Goal: Task Accomplishment & Management: Complete application form

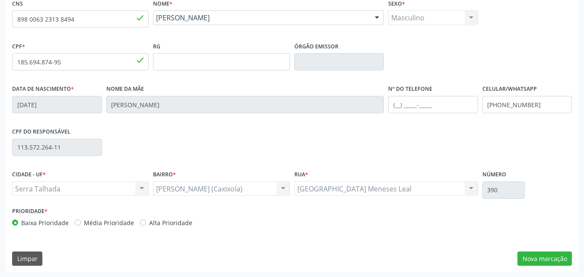
scroll to position [191, 0]
click at [537, 261] on button "Nova marcação" at bounding box center [544, 258] width 54 height 15
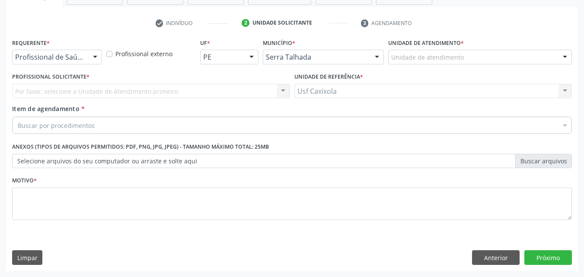
scroll to position [151, 0]
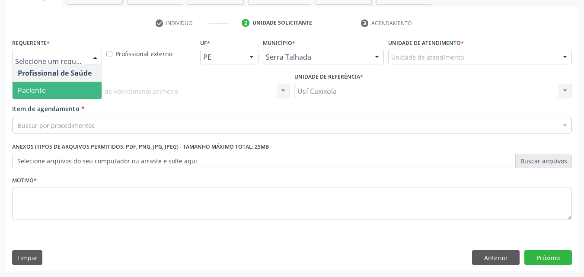
click at [59, 94] on span "Paciente" at bounding box center [57, 90] width 89 height 17
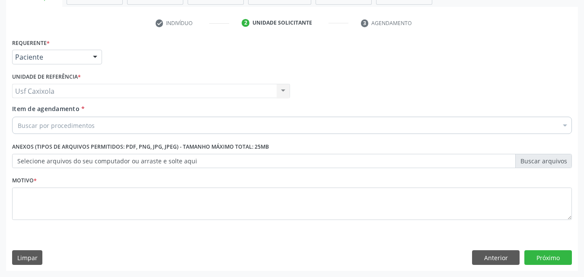
click at [103, 123] on div "Buscar por procedimentos" at bounding box center [292, 125] width 560 height 17
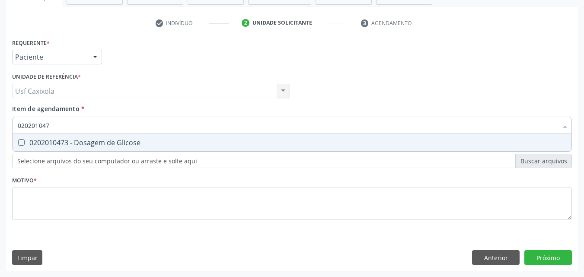
type input "0202010473"
click at [96, 139] on div "0202010473 - Dosagem de Glicose" at bounding box center [292, 142] width 548 height 7
checkbox Glicose "true"
drag, startPoint x: 75, startPoint y: 128, endPoint x: 6, endPoint y: 134, distance: 68.5
click at [6, 134] on div "Requerente * Paciente Profissional de Saúde Paciente Nenhum resultado encontrad…" at bounding box center [292, 153] width 572 height 235
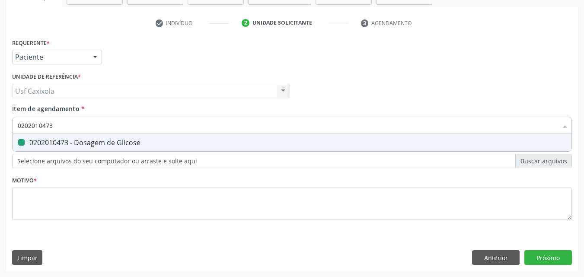
type input "0"
checkbox Glicose "false"
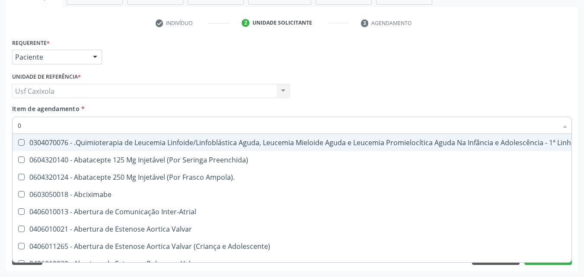
type input "02"
checkbox Bilateral "true"
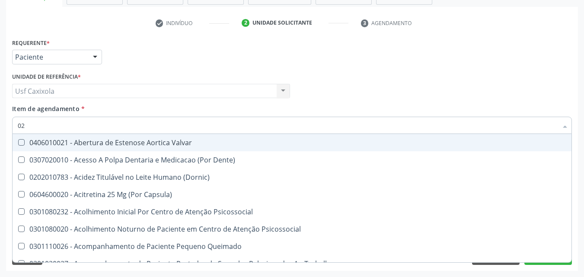
type input "020"
checkbox \(Qualitativo\) "true"
checkbox Glicose "false"
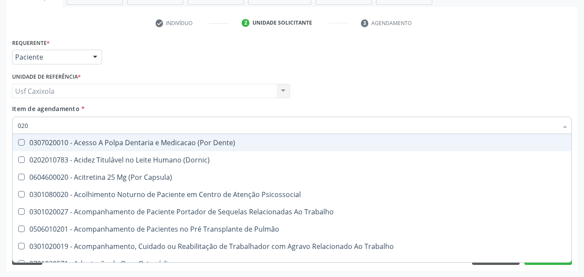
type input "0202"
checkbox Laser "true"
checkbox Glicose "false"
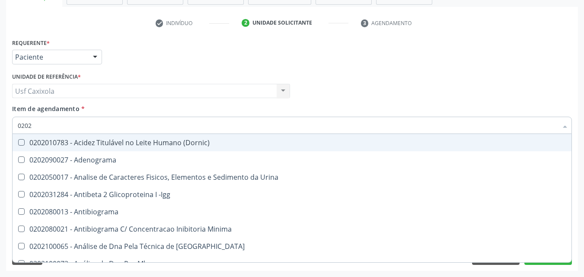
type input "02020"
checkbox Xi "true"
checkbox Glicose "false"
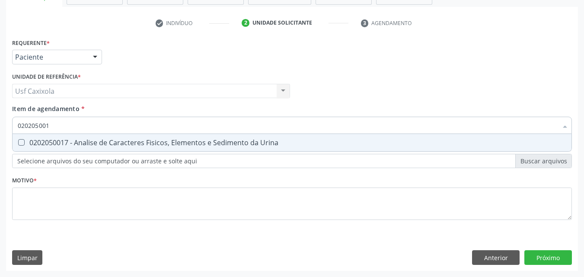
type input "0202050017"
click at [26, 142] on div "0202050017 - Analise de Caracteres Fisicos, Elementos e Sedimento da Urina" at bounding box center [292, 142] width 548 height 7
checkbox Urina "true"
drag, startPoint x: 34, startPoint y: 133, endPoint x: 10, endPoint y: 133, distance: 23.8
click at [10, 133] on div "Item de agendamento * 0202050017 Desfazer seleção 0202050017 - Analise de Carac…" at bounding box center [292, 120] width 564 height 33
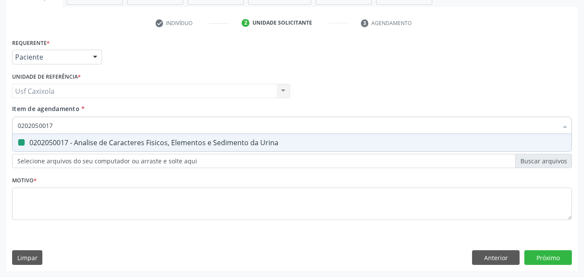
type input "0"
checkbox Urina "false"
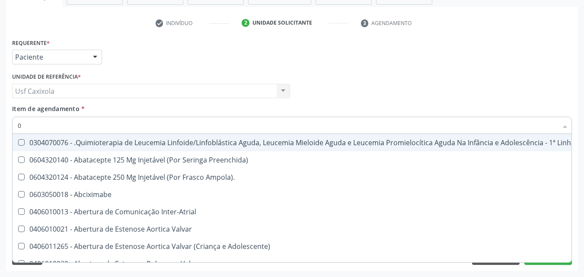
type input "02"
checkbox Coração "true"
checkbox Urina "false"
checkbox Bilateral "true"
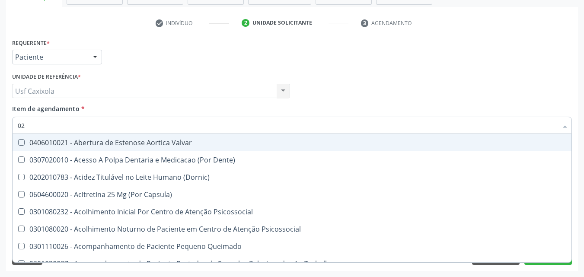
type input "020"
checkbox Terapeutica "true"
checkbox Urina "false"
checkbox \(Qualitativo\) "true"
checkbox Glicose "false"
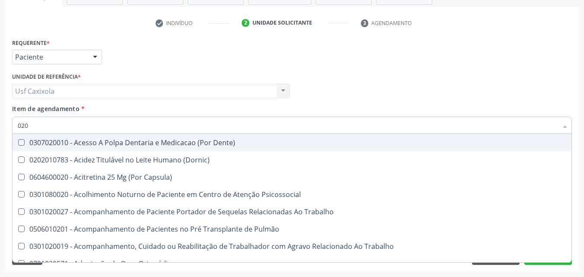
type input "0202"
checkbox Capsula\) "true"
checkbox Urina "false"
checkbox Laser "true"
checkbox Glicose "false"
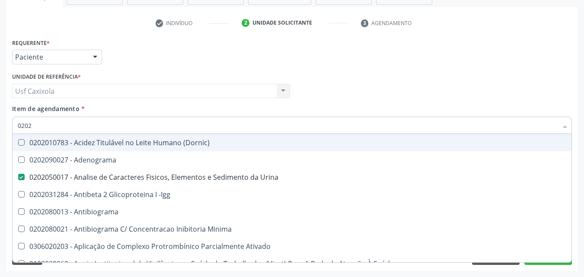
type input "02020"
checkbox Glicose "true"
checkbox Lactato "false"
type input "020200"
checkbox Urina "false"
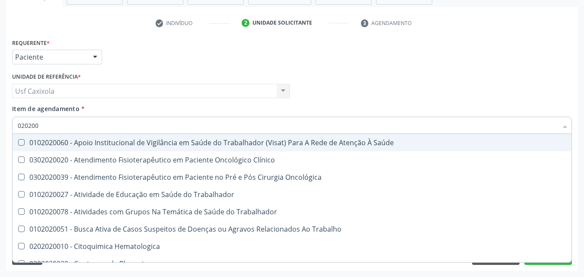
type input "02020"
checkbox Oncológica "true"
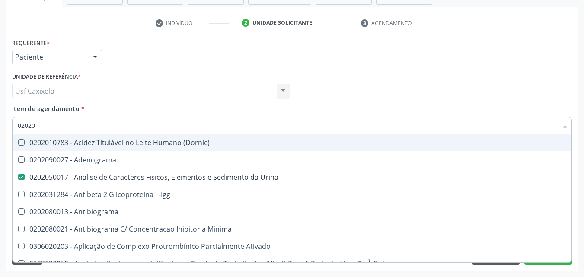
type input "020202"
checkbox Urina "false"
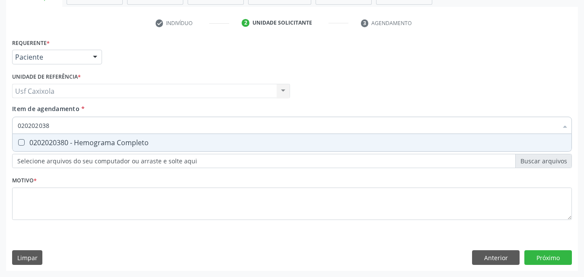
type input "0202020380"
click at [23, 144] on Completo at bounding box center [21, 142] width 6 height 6
click at [18, 144] on Completo "checkbox" at bounding box center [16, 143] width 6 height 6
checkbox Completo "true"
drag, startPoint x: 47, startPoint y: 129, endPoint x: 10, endPoint y: 131, distance: 36.8
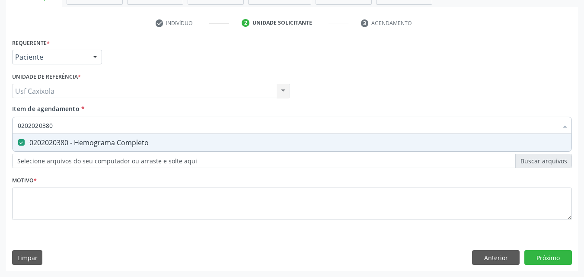
click at [10, 131] on div "Item de agendamento * 0202020380 Desfazer seleção 0202020380 - Hemograma Comple…" at bounding box center [292, 120] width 564 height 33
type input "0"
checkbox Completo "false"
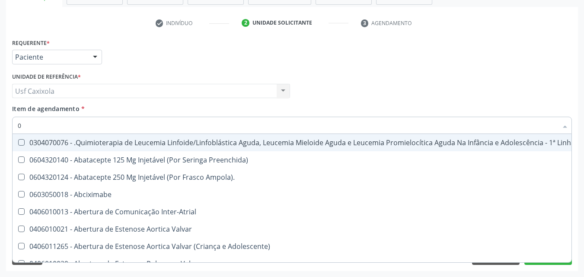
type input "02"
checkbox Coração "true"
checkbox Urina "false"
checkbox Bilateral "true"
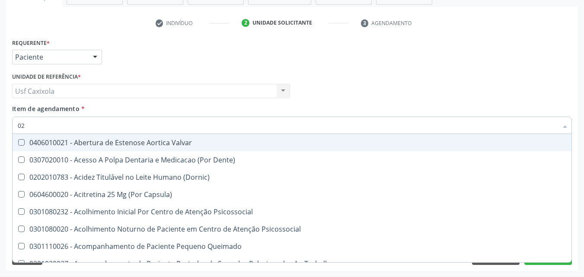
type input "020"
checkbox Terapeutica "true"
checkbox Urina "false"
checkbox \(Qualitativo\) "true"
checkbox Glicose "false"
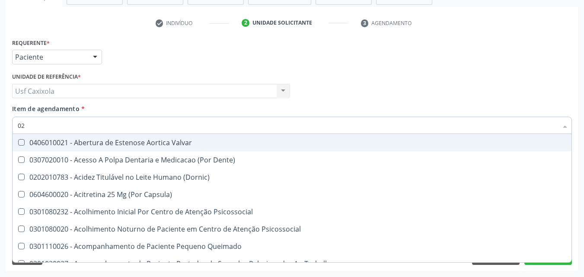
checkbox \(T3\) "true"
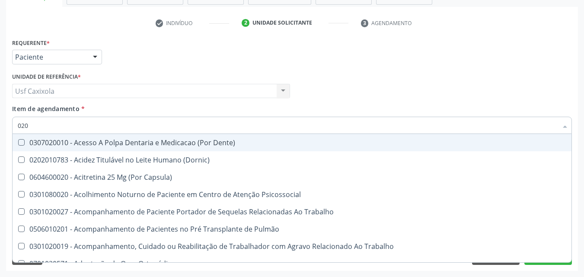
type input "0202"
checkbox Capsula\) "true"
checkbox Urina "false"
checkbox Laser "true"
checkbox Biologica "true"
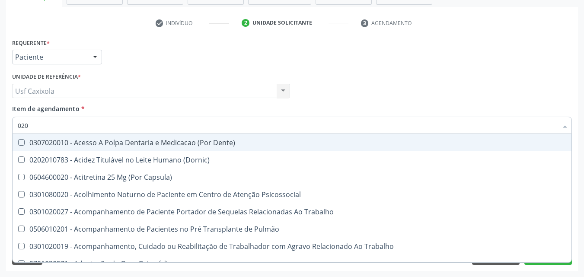
checkbox Glicose "false"
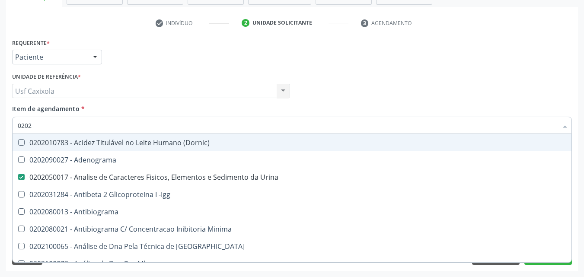
type input "02020"
checkbox Xi "true"
checkbox Glicose "false"
checkbox Zinco "true"
checkbox Completo "false"
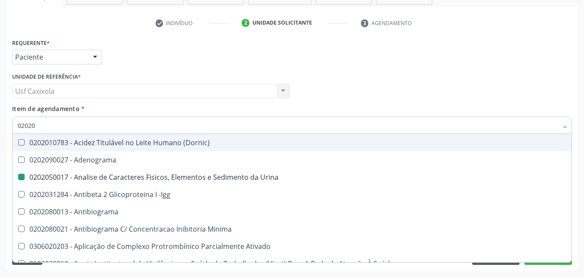
type input "020208"
checkbox Urina "false"
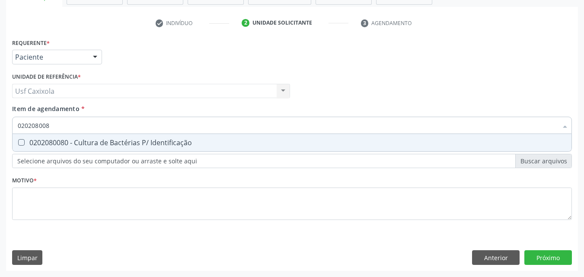
type input "0202080080"
click at [26, 139] on span "0202080080 - Cultura de Bactérias P/ Identificação" at bounding box center [292, 142] width 559 height 17
checkbox Identificação "true"
drag, startPoint x: 57, startPoint y: 129, endPoint x: 10, endPoint y: 123, distance: 47.9
click at [10, 123] on div "Requerente * Paciente Profissional de Saúde Paciente Nenhum resultado encontrad…" at bounding box center [292, 153] width 572 height 235
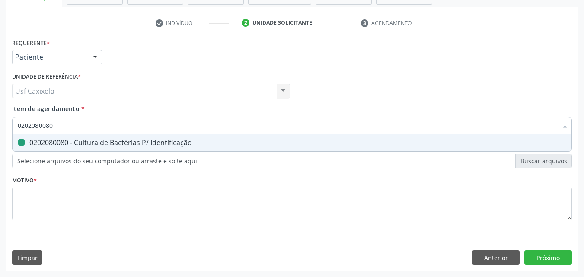
type input "0"
checkbox Identificação "false"
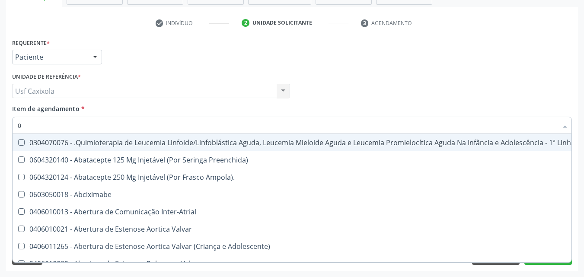
type input "02"
checkbox Coração "true"
checkbox Urina "false"
checkbox Aberto "true"
checkbox Bilateral "true"
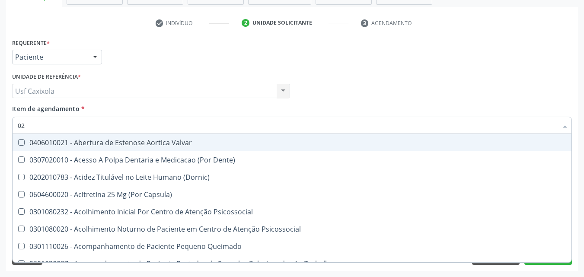
type input "020"
checkbox Terapeutica "true"
checkbox Urina "false"
checkbox Gastro-Esofagico "true"
checkbox Identificação "false"
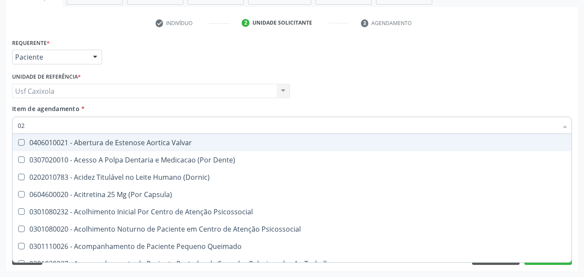
checkbox \(Qualitativo\) "true"
checkbox Glicose "false"
checkbox \(T3\) "true"
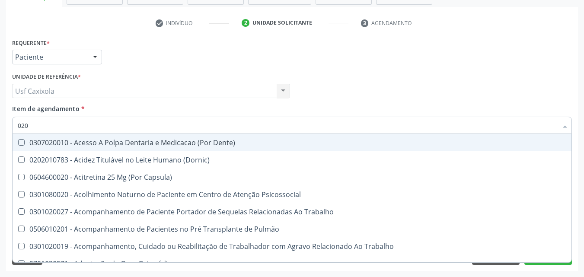
type input "0202"
checkbox Capsula\) "true"
checkbox Urina "false"
checkbox Blot "true"
checkbox Laser "true"
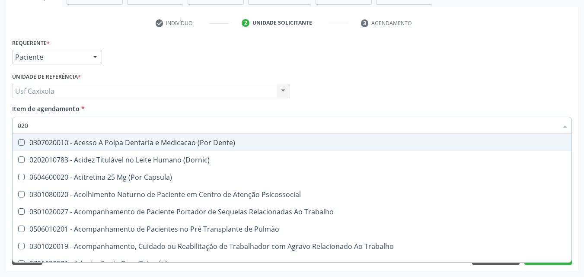
checkbox Biologica "true"
checkbox Identificação "false"
checkbox Glicose "false"
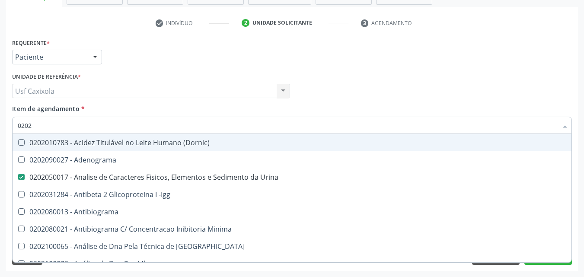
type input "02020"
checkbox Anaerobicas "true"
checkbox Identificação "false"
checkbox Xi "true"
checkbox Glicose "false"
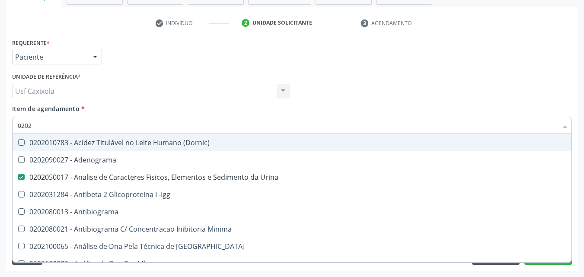
checkbox Zinco "true"
checkbox Completo "false"
type input "020204"
checkbox Urina "false"
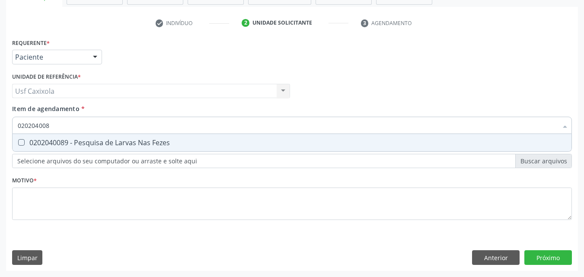
type input "0202040089"
click at [48, 141] on div "0202040089 - Pesquisa de Larvas Nas Fezes" at bounding box center [292, 142] width 548 height 7
checkbox Fezes "true"
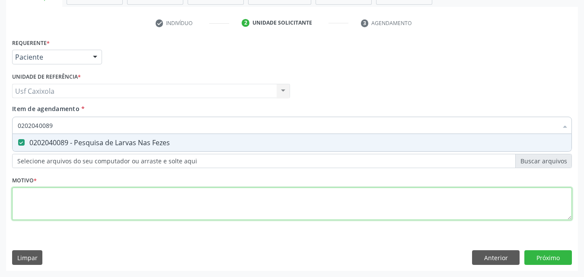
click at [73, 203] on div "Requerente * Paciente Profissional de Saúde Paciente Nenhum resultado encontrad…" at bounding box center [292, 134] width 560 height 196
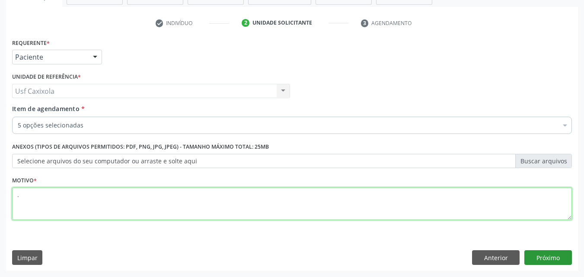
type textarea "."
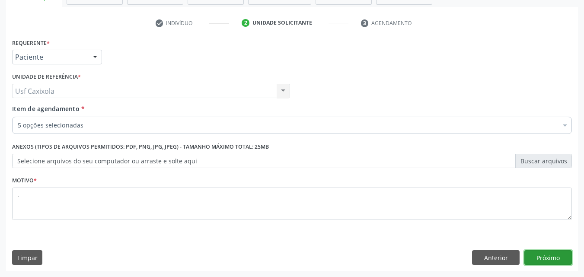
click at [552, 256] on button "Próximo" at bounding box center [548, 257] width 48 height 15
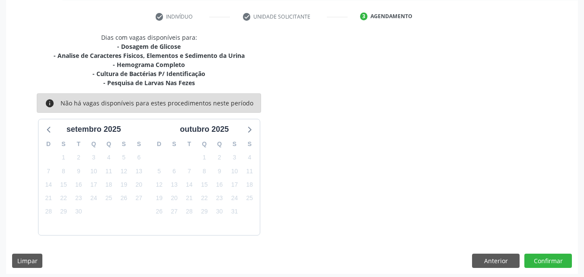
scroll to position [161, 0]
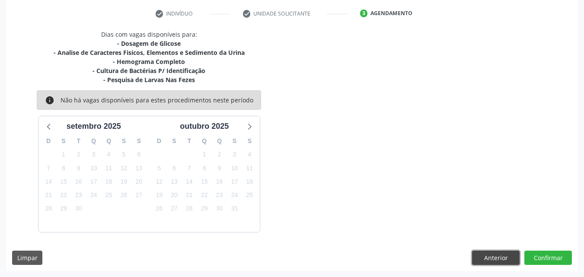
click at [487, 259] on button "Anterior" at bounding box center [496, 258] width 48 height 15
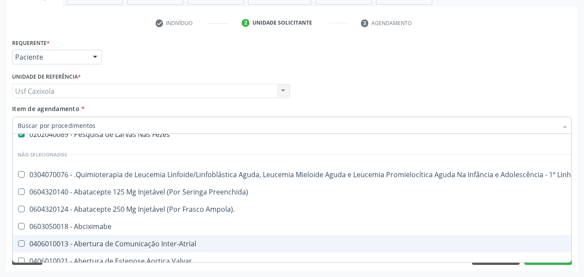
scroll to position [86, 0]
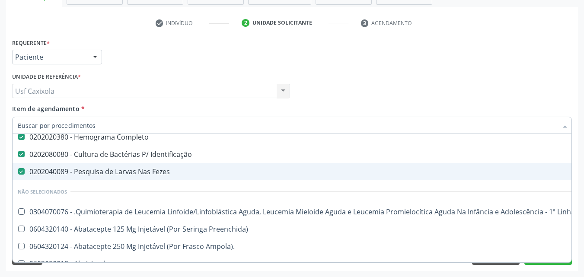
click at [20, 170] on Fezes at bounding box center [21, 171] width 6 height 6
click at [18, 170] on Fezes "checkbox" at bounding box center [16, 172] width 6 height 6
checkbox Fezes "false"
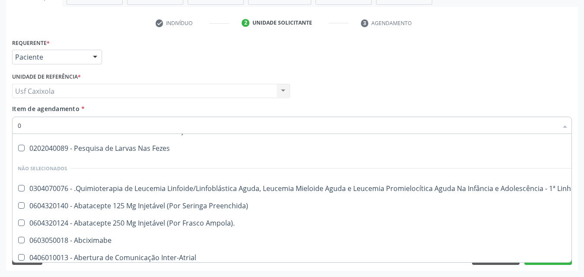
scroll to position [63, 0]
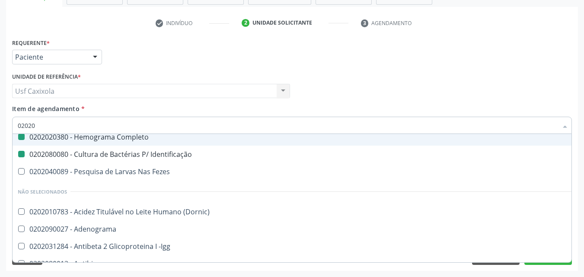
type input "020206"
checkbox Glicose "false"
checkbox Urina "false"
checkbox Completo "false"
checkbox Identificação "false"
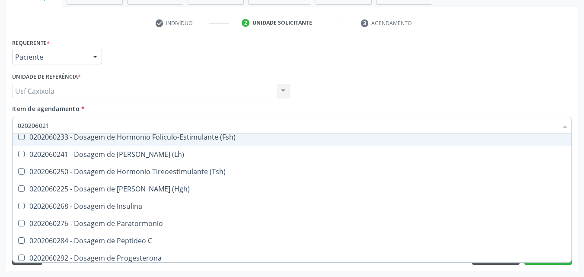
scroll to position [0, 0]
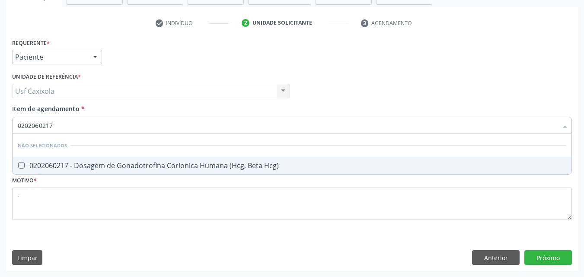
drag, startPoint x: 82, startPoint y: 118, endPoint x: 2, endPoint y: 128, distance: 80.1
click at [2, 128] on div "Acompanhamento Acompanhe a situação das marcações correntes e finalizadas Relat…" at bounding box center [292, 86] width 584 height 381
type input "0"
checkbox Hcg\) "true"
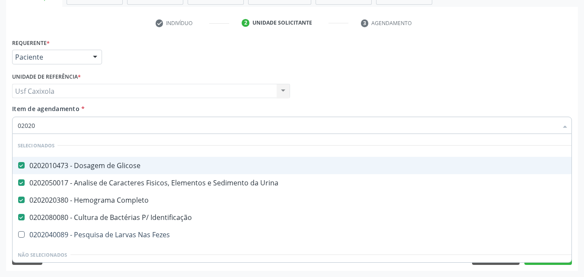
type input "020204"
checkbox Glicose "false"
checkbox Completo "false"
checkbox Identificação "false"
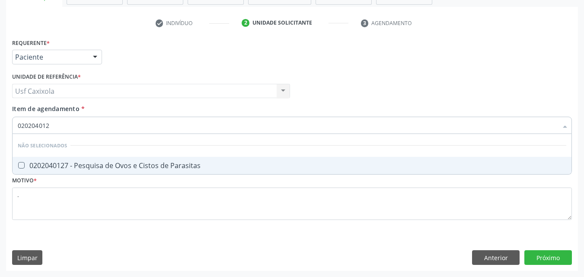
type input "0202040127"
click at [52, 162] on div "0202040127 - Pesquisa de Ovos e Cistos de Parasitas" at bounding box center [292, 165] width 548 height 7
checkbox Parasitas "true"
click at [252, 252] on div "Requerente * Paciente Profissional de Saúde Paciente Nenhum resultado encontrad…" at bounding box center [292, 153] width 572 height 235
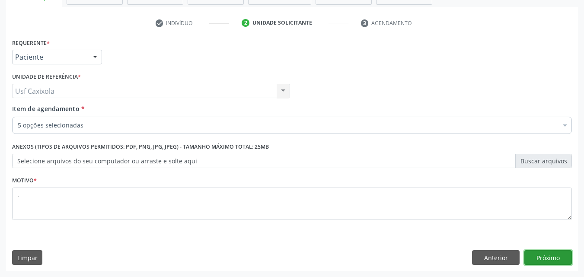
click at [547, 259] on button "Próximo" at bounding box center [548, 257] width 48 height 15
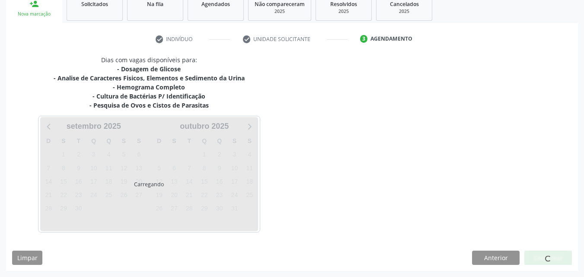
scroll to position [135, 0]
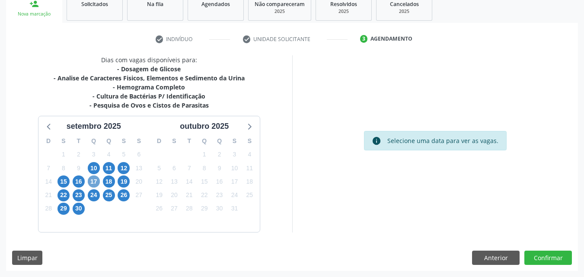
click at [92, 180] on span "17" at bounding box center [94, 181] width 12 height 12
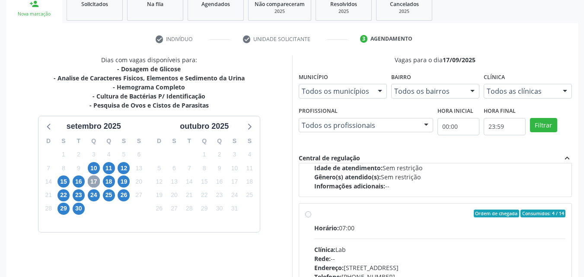
scroll to position [303, 0]
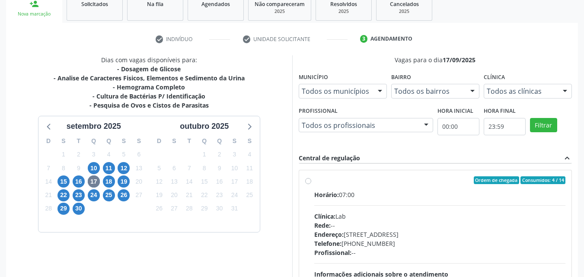
click at [322, 183] on div "Ordem de chegada Consumidos: 4 / 14" at bounding box center [440, 180] width 252 height 8
click at [311, 183] on input "Ordem de chegada Consumidos: 4 / 14 Horário: 07:00 Clínica: Lab Rede: -- Endere…" at bounding box center [308, 180] width 6 height 8
radio input "true"
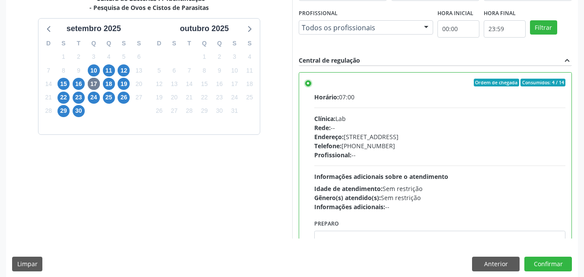
scroll to position [239, 0]
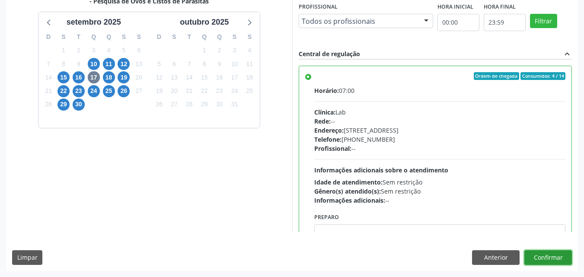
click at [554, 260] on button "Confirmar" at bounding box center [548, 257] width 48 height 15
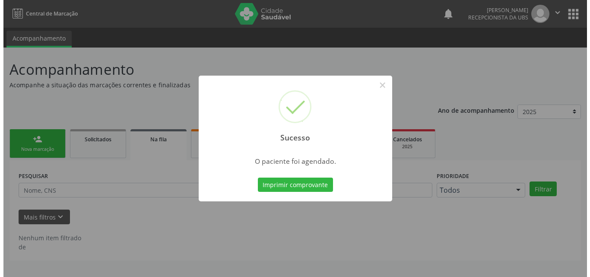
scroll to position [0, 0]
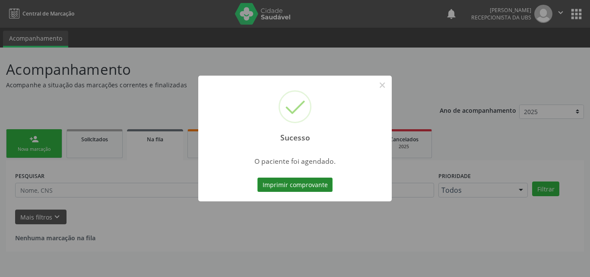
click at [322, 188] on button "Imprimir comprovante" at bounding box center [295, 185] width 75 height 15
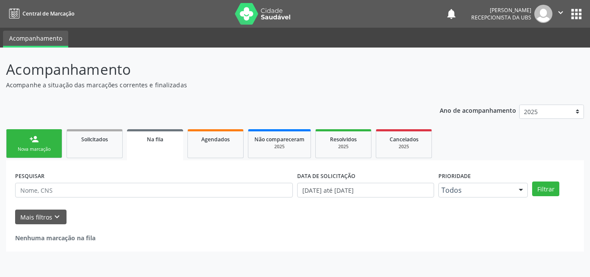
click at [34, 133] on link "person_add Nova marcação" at bounding box center [34, 143] width 56 height 29
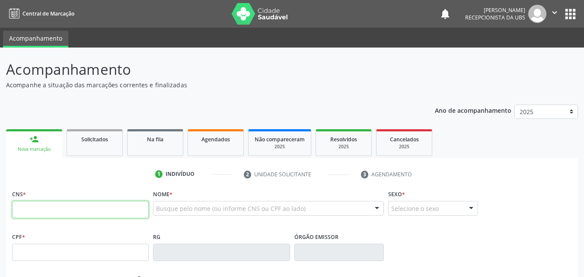
click at [47, 207] on input "text" at bounding box center [80, 209] width 137 height 17
type input "0"
type input "898 0029 9659 5558"
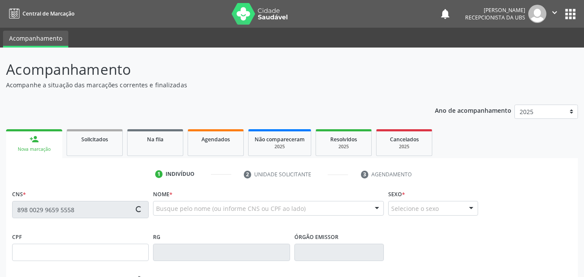
type input "148.204.774-80"
type input "[DATE]"
type input "[PERSON_NAME]"
type input "[PHONE_NUMBER]"
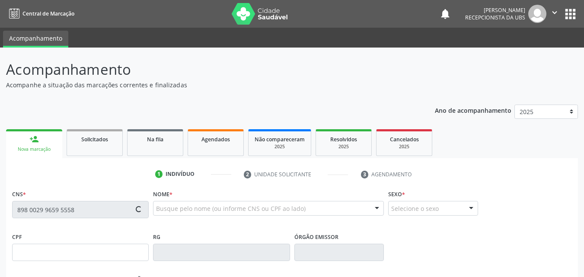
type input "000.266.964-10"
type input "1375"
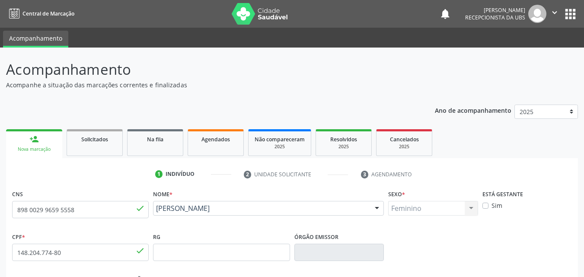
drag, startPoint x: 261, startPoint y: 217, endPoint x: 155, endPoint y: 212, distance: 106.0
click at [155, 212] on div "[PERSON_NAME] [PERSON_NAME] CNS: 898 0029 9659 5558 CPF: 148.204.774-80 Nascime…" at bounding box center [268, 211] width 231 height 21
copy span "[PERSON_NAME]"
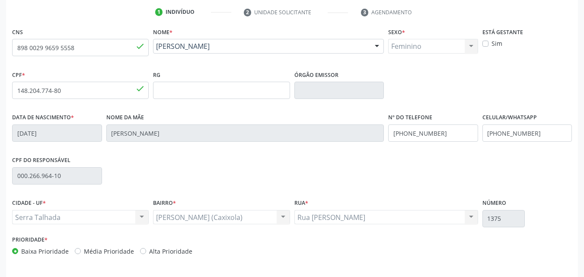
scroll to position [191, 0]
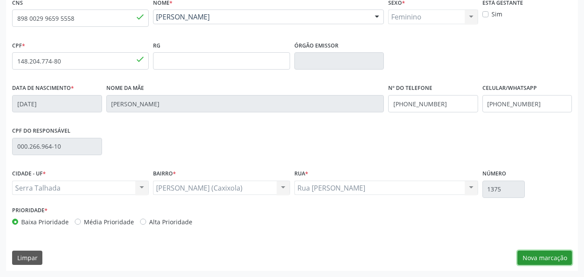
click at [528, 256] on button "Nova marcação" at bounding box center [544, 258] width 54 height 15
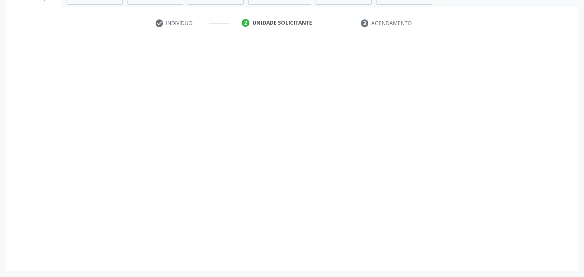
scroll to position [151, 0]
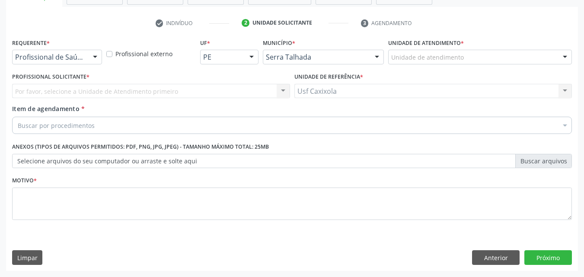
click at [92, 58] on div at bounding box center [95, 57] width 13 height 15
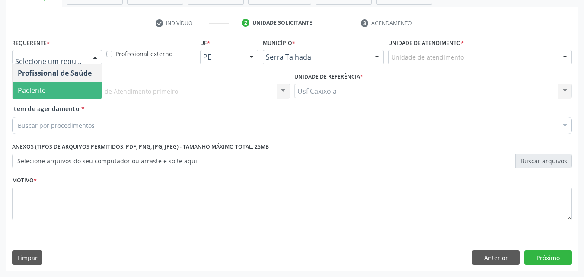
click at [80, 86] on span "Paciente" at bounding box center [57, 90] width 89 height 17
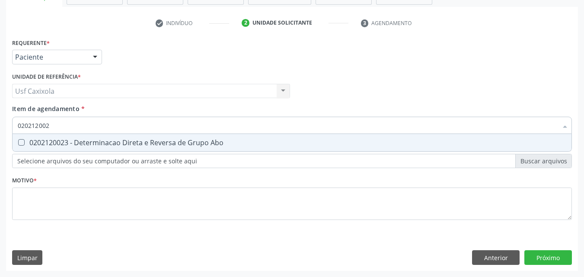
type input "0202120023"
click at [94, 140] on div "0202120023 - Determinacao Direta e Reversa de Grupo Abo" at bounding box center [292, 142] width 548 height 7
checkbox Abo "true"
drag, startPoint x: 11, startPoint y: 133, endPoint x: 4, endPoint y: 133, distance: 6.5
click at [4, 133] on div "Acompanhamento Acompanhe a situação das marcações correntes e finalizadas Relat…" at bounding box center [292, 86] width 584 height 381
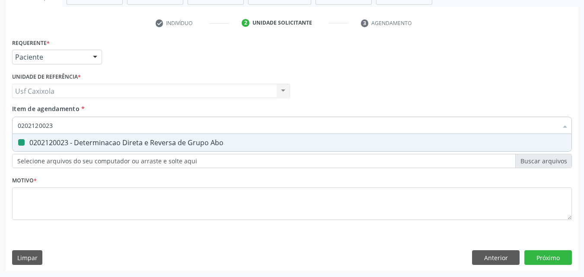
type input "0"
checkbox Abo "false"
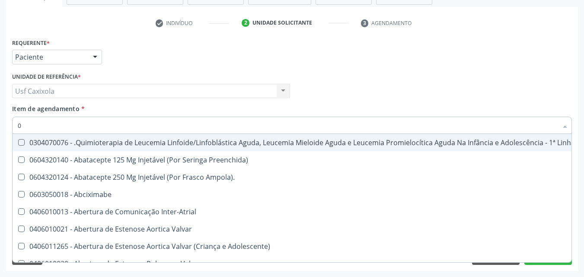
type input "02"
checkbox Vulva "true"
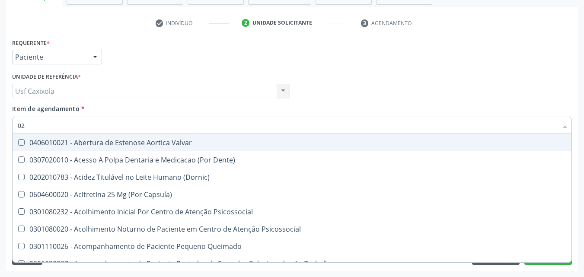
type input "020"
checkbox Projecoes\) "true"
checkbox Abo "false"
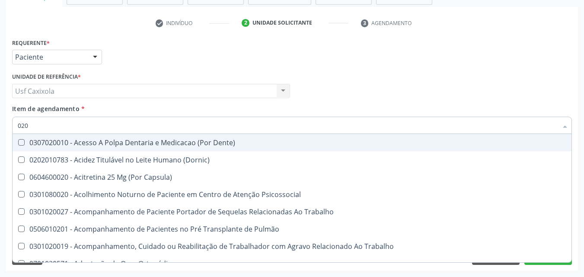
type input "0202"
checkbox Coagulação\ "true"
checkbox Abo "false"
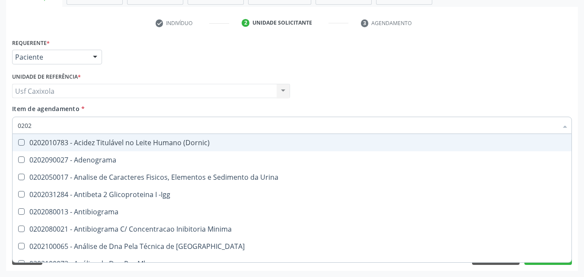
type input "02020"
checkbox Abo "false"
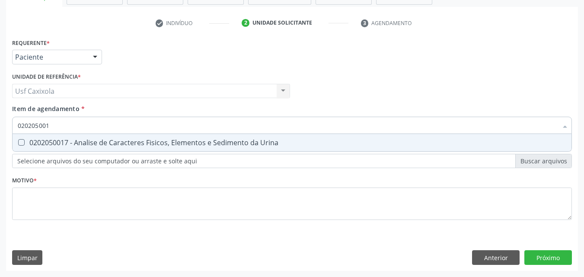
type input "0202050017"
click at [51, 135] on span "0202050017 - Analise de Caracteres Fisicos, Elementos e Sedimento da Urina" at bounding box center [292, 142] width 559 height 17
checkbox Urina "true"
drag, startPoint x: 32, startPoint y: 124, endPoint x: 0, endPoint y: 124, distance: 31.6
click at [0, 124] on div "Acompanhamento Acompanhe a situação das marcações correntes e finalizadas Relat…" at bounding box center [292, 86] width 584 height 381
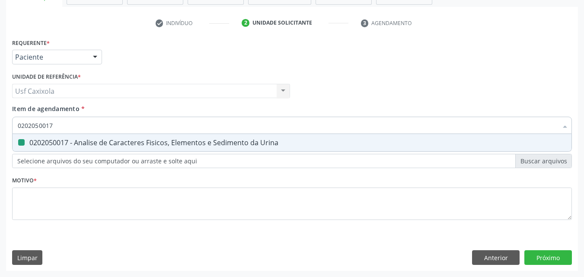
type input "0"
checkbox Urina "false"
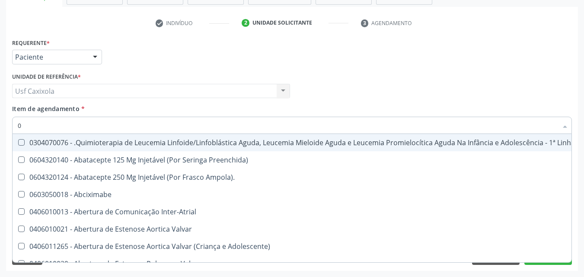
type input "02"
checkbox Coração "true"
checkbox Urina "false"
checkbox Vulva "true"
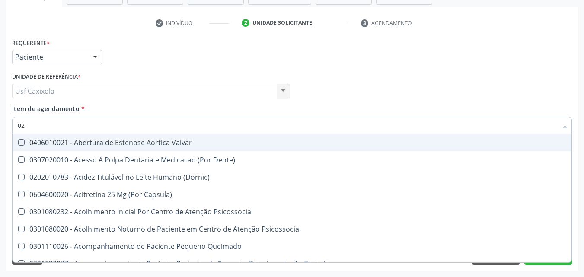
type input "020"
checkbox Terapeutica "true"
checkbox Urina "false"
checkbox Projecoes\) "true"
checkbox Abo "false"
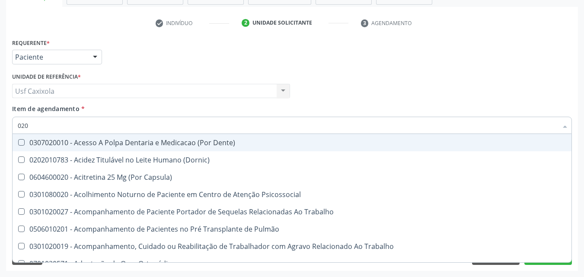
type input "0202"
checkbox Capsula\) "true"
checkbox Urina "false"
checkbox Coagulação\ "true"
checkbox Abo "false"
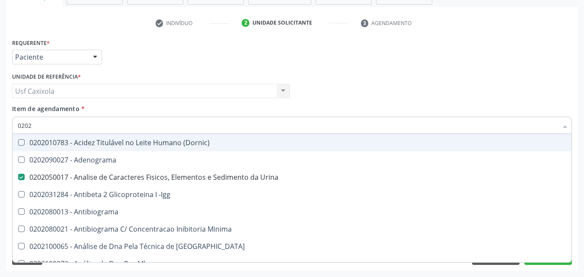
type input "02020"
checkbox Abo "false"
type input "020201"
checkbox Urina "false"
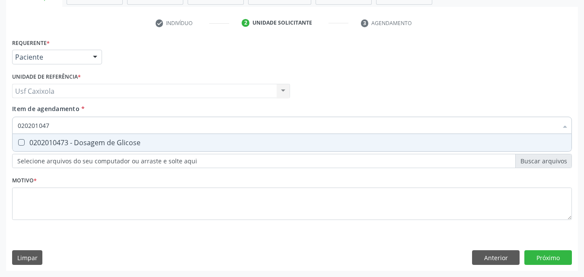
type input "0202010473"
click at [25, 145] on div "0202010473 - Dosagem de Glicose" at bounding box center [292, 142] width 548 height 7
checkbox Glicose "true"
drag, startPoint x: 49, startPoint y: 125, endPoint x: 3, endPoint y: 125, distance: 46.2
click at [3, 125] on div "Acompanhamento Acompanhe a situação das marcações correntes e finalizadas Relat…" at bounding box center [292, 86] width 584 height 381
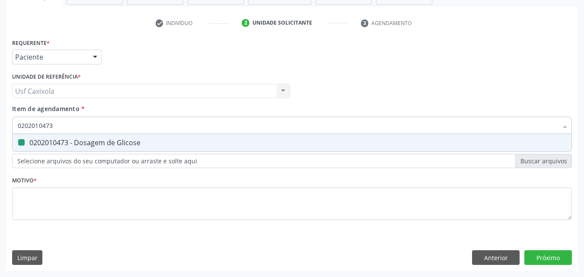
type input "0"
checkbox Glicose "false"
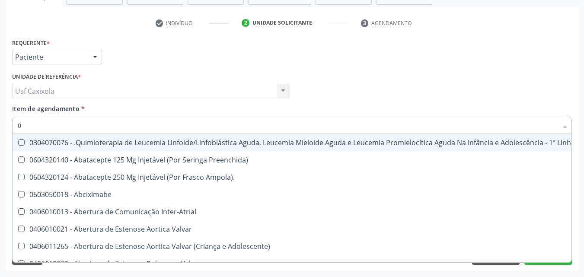
type input "02"
checkbox Coração "true"
checkbox Urina "false"
checkbox Vulva "true"
checkbox Bilateral "true"
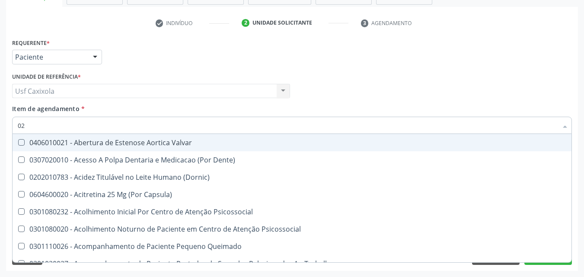
type input "020"
checkbox Terapeutica "true"
checkbox Urina "false"
checkbox Projecoes\) "true"
checkbox \(Qualitativo\) "true"
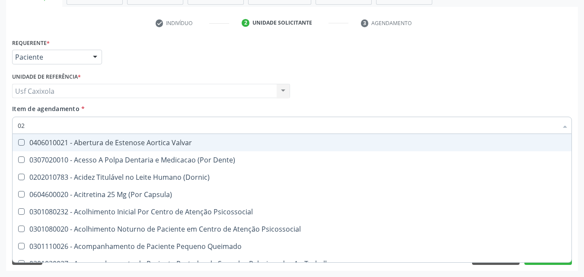
checkbox Abo "false"
checkbox Glicose "false"
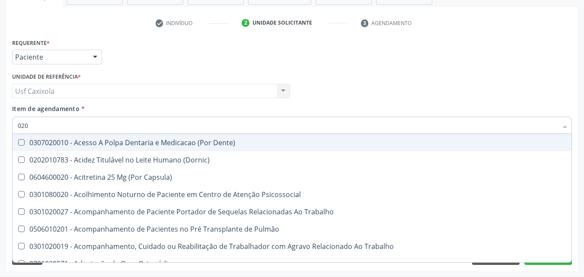
type input "0202"
checkbox Capsula\) "true"
checkbox Urina "false"
checkbox Coagulação\ "true"
checkbox Laser "true"
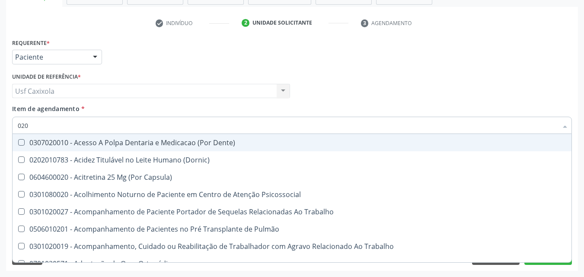
checkbox Abo "false"
checkbox Glicose "false"
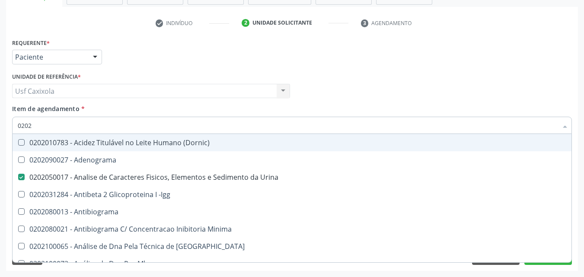
type input "02020"
checkbox Abo "false"
checkbox Xi "true"
checkbox Glicose "false"
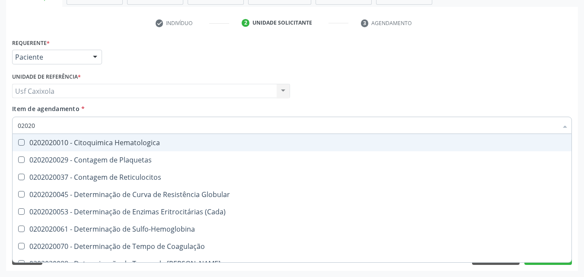
type input "020202"
checkbox Reticulocitos "false"
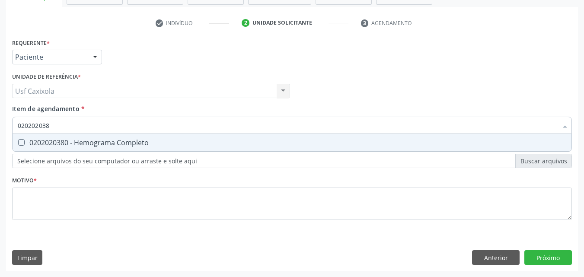
type input "0202020380"
click at [48, 143] on div "0202020380 - Hemograma Completo" at bounding box center [292, 142] width 548 height 7
checkbox Completo "true"
drag, startPoint x: 43, startPoint y: 127, endPoint x: 13, endPoint y: 127, distance: 30.7
click at [13, 127] on div "0202020380" at bounding box center [292, 125] width 560 height 17
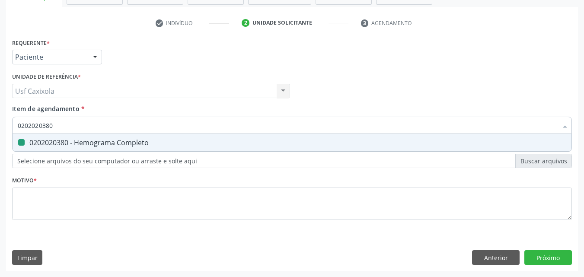
type input "0"
checkbox Completo "false"
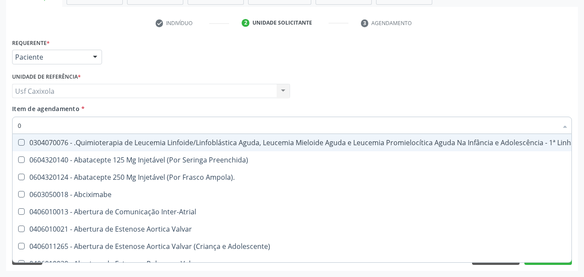
type input "02"
checkbox Coração "true"
checkbox Urina "false"
checkbox Vulva "true"
checkbox Bilateral "true"
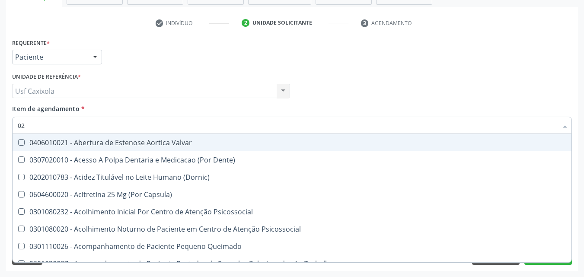
type input "020"
checkbox Terapeutica "true"
checkbox Urina "false"
checkbox Projecoes\) "true"
checkbox \(Qualitativo\) "true"
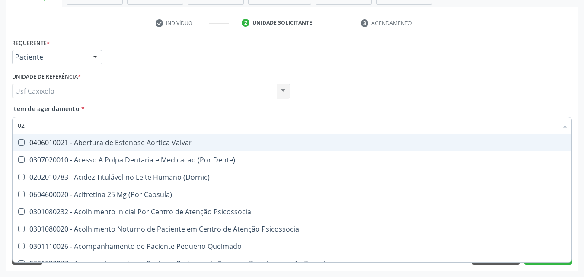
checkbox Abo "false"
checkbox Glicose "false"
checkbox \(T3\) "true"
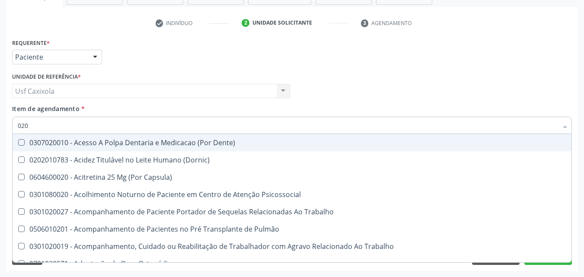
type input "0202"
checkbox Capsula\) "true"
checkbox Urina "false"
checkbox Coagulação\ "true"
checkbox Laser "true"
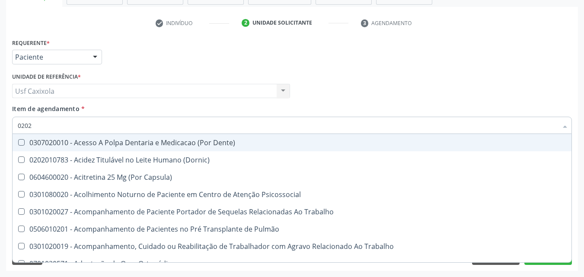
checkbox Biologica "true"
checkbox Abo "false"
checkbox Glicose "false"
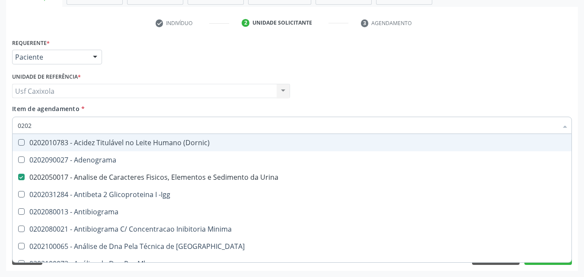
type input "02020"
checkbox Abo "false"
checkbox Xi "true"
checkbox Glicose "false"
checkbox Zinco "true"
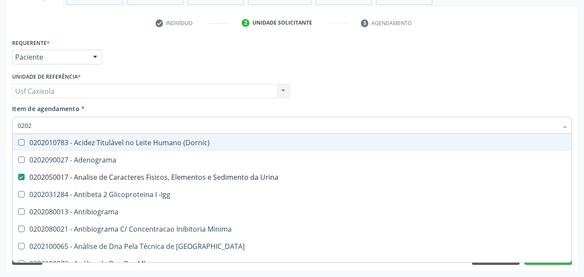
checkbox Completo "false"
type input "020203"
checkbox Urina "false"
checkbox Aminoacidos "true"
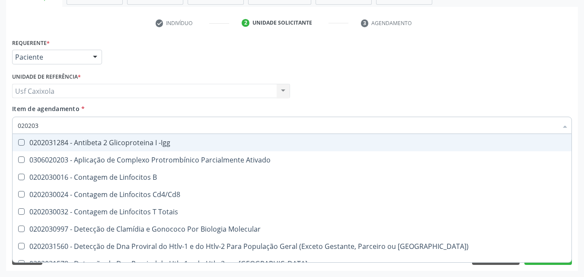
type input "0202030"
checkbox Completo "false"
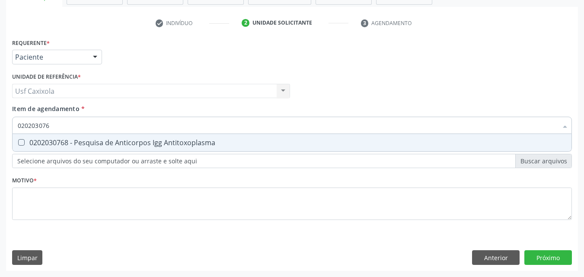
type input "0202030768"
click at [32, 135] on span "0202030768 - Pesquisa de Anticorpos Igg Antitoxoplasma" at bounding box center [292, 142] width 559 height 17
checkbox Antitoxoplasma "true"
drag, startPoint x: 43, startPoint y: 126, endPoint x: 0, endPoint y: 128, distance: 43.3
click at [0, 128] on div "Acompanhamento Acompanhe a situação das marcações correntes e finalizadas Relat…" at bounding box center [292, 86] width 584 height 381
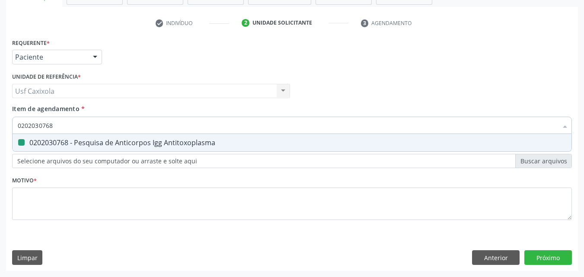
type input "0"
checkbox Antitoxoplasma "false"
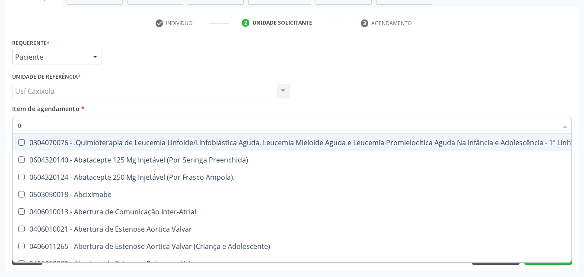
type input "02"
checkbox Coração "true"
checkbox Urina "false"
checkbox Vulva "true"
checkbox Bilateral "true"
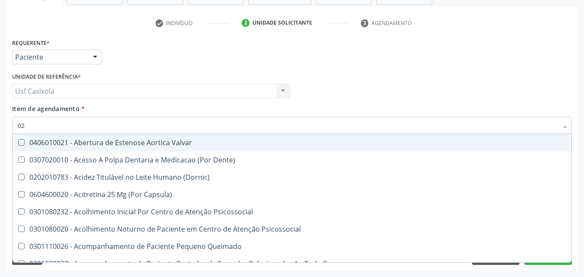
type input "020"
checkbox Terapeutica "true"
checkbox Urina "false"
checkbox Projecoes\) "true"
checkbox \(Qualitativo\) "true"
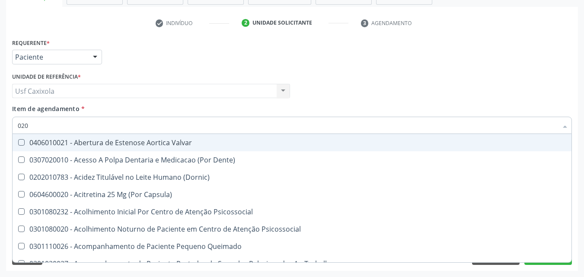
checkbox Abo "false"
checkbox Glicose "false"
checkbox \(T3\) "true"
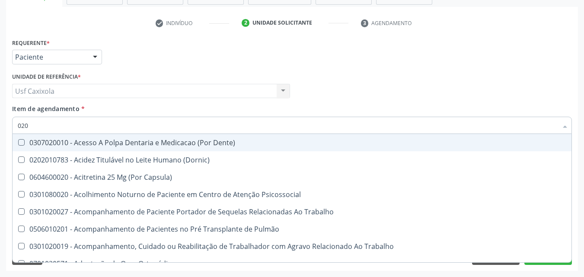
type input "0202"
checkbox Capsula\) "true"
checkbox Urina "false"
checkbox Coagulação\ "true"
checkbox Laser "true"
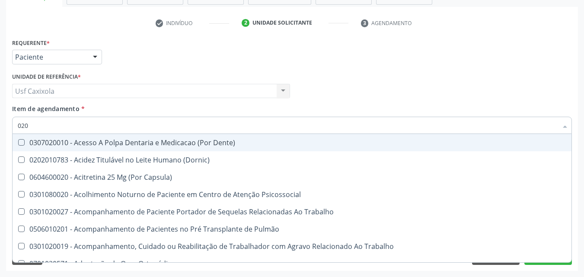
checkbox Biologica "true"
checkbox Abo "false"
checkbox Dosagens\) "true"
checkbox Glicose "false"
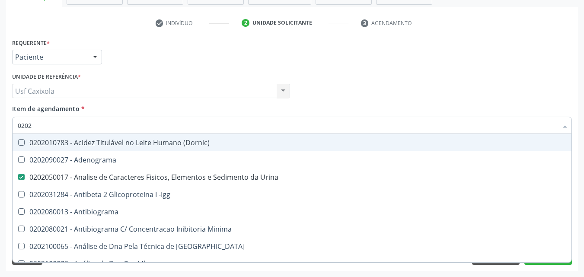
type input "02020"
checkbox Abo "false"
checkbox Xi "true"
checkbox Glicose "false"
checkbox Zinco "true"
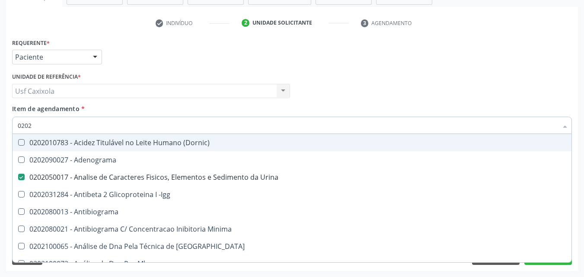
checkbox Completo "false"
checkbox Carini "true"
checkbox Antitoxoplasma "false"
type input "020203"
checkbox Urina "false"
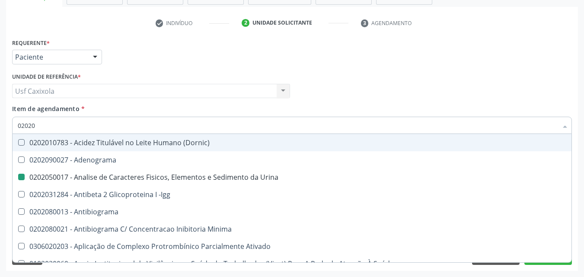
checkbox Aminoacidos "true"
checkbox Anti-Achr "true"
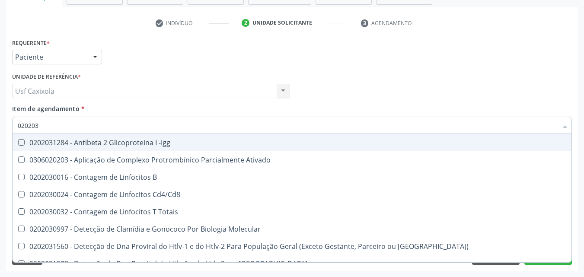
type input "0202030"
checkbox Completo "false"
checkbox \(Ro\) "true"
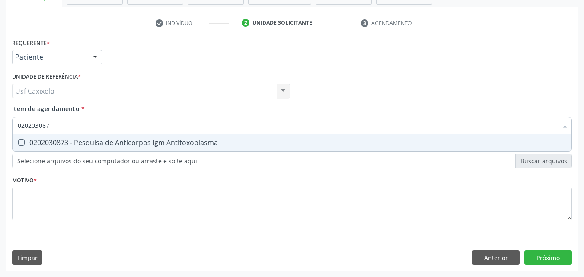
type input "0202030873"
click at [19, 143] on Antitoxoplasma at bounding box center [21, 142] width 6 height 6
click at [18, 143] on Antitoxoplasma "checkbox" at bounding box center [16, 143] width 6 height 6
checkbox Antitoxoplasma "true"
drag, startPoint x: 31, startPoint y: 130, endPoint x: 6, endPoint y: 130, distance: 25.5
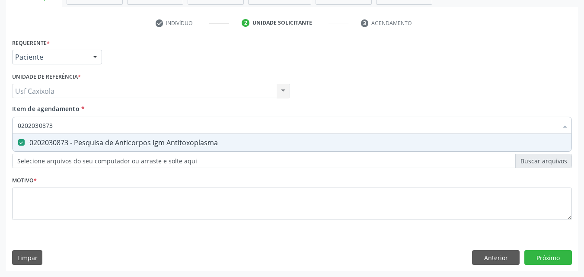
click at [6, 130] on div "Acompanhamento Acompanhe a situação das marcações correntes e finalizadas Relat…" at bounding box center [292, 86] width 584 height 381
type input "0"
checkbox Antitoxoplasma "false"
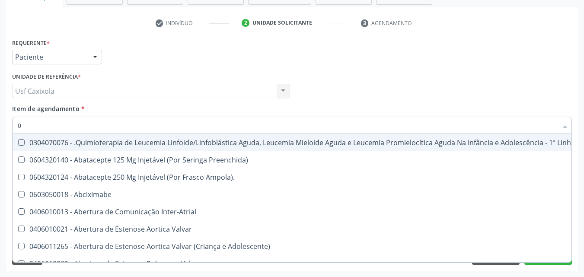
type input "02"
checkbox Coração "true"
checkbox Urina "false"
checkbox Vulva "true"
checkbox Bilateral "true"
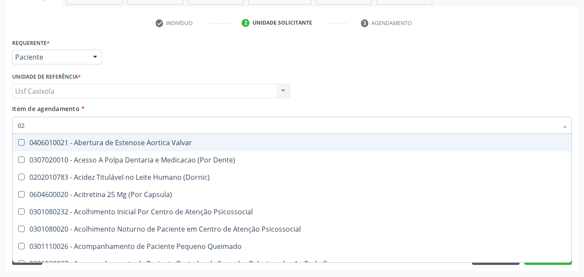
type input "020"
checkbox Terapeutica "true"
checkbox Urina "false"
checkbox Projecoes\) "true"
checkbox \(Qualitativo\) "true"
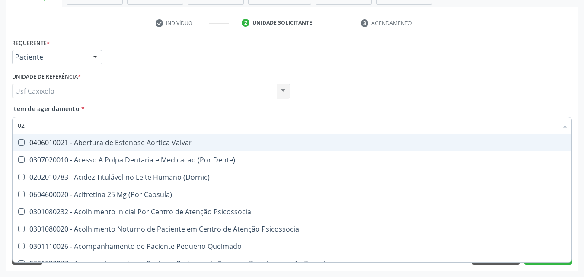
checkbox Abo "false"
checkbox Glicose "false"
checkbox \(T3\) "true"
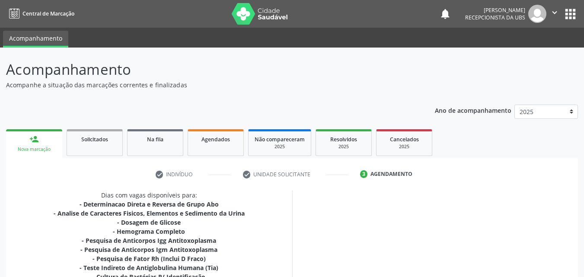
scroll to position [271, 0]
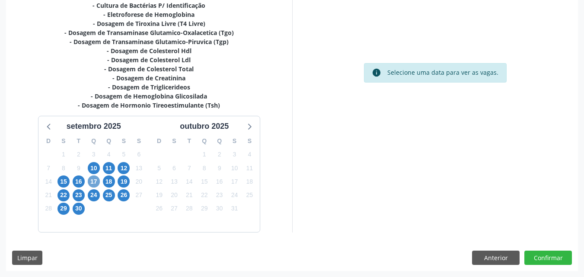
click at [97, 181] on span "17" at bounding box center [94, 181] width 12 height 12
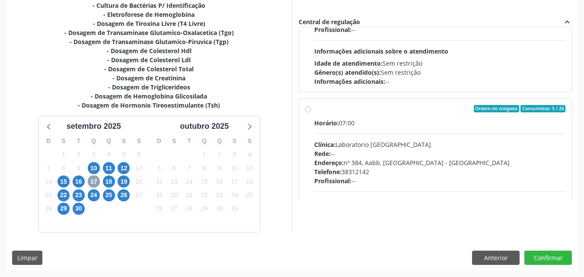
scroll to position [259, 0]
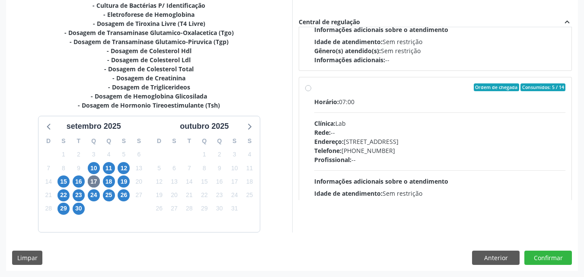
click at [330, 92] on label "Ordem de chegada Consumidos: 5 / 14 Horário: 07:00 Clínica: Lab Rede: -- Endere…" at bounding box center [440, 149] width 252 height 133
click at [311, 91] on input "Ordem de chegada Consumidos: 5 / 14 Horário: 07:00 Clínica: Lab Rede: -- Endere…" at bounding box center [308, 87] width 6 height 8
radio input "true"
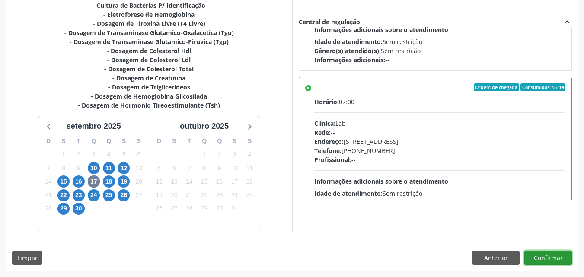
click at [556, 259] on button "Confirmar" at bounding box center [548, 258] width 48 height 15
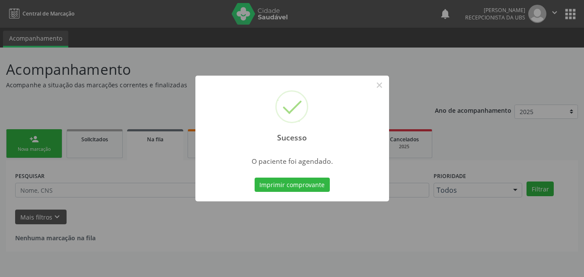
scroll to position [0, 0]
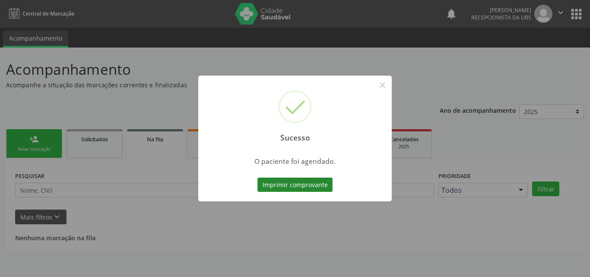
click at [302, 184] on button "Imprimir comprovante" at bounding box center [295, 185] width 75 height 15
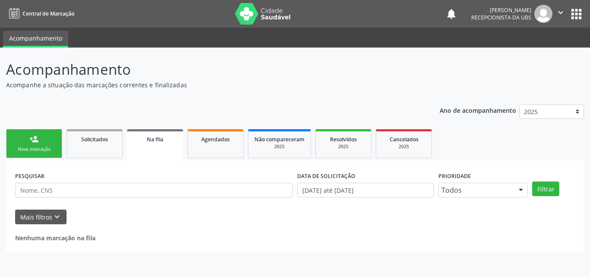
click at [42, 138] on link "person_add Nova marcação" at bounding box center [34, 143] width 56 height 29
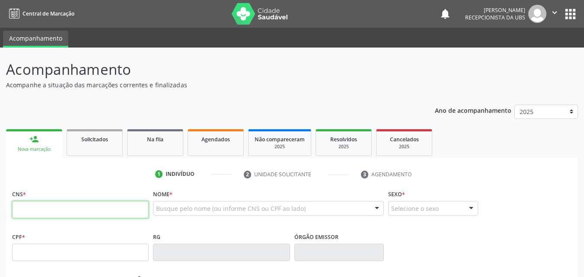
click at [57, 207] on input "text" at bounding box center [80, 209] width 137 height 17
type input "706 9011 0333 2339"
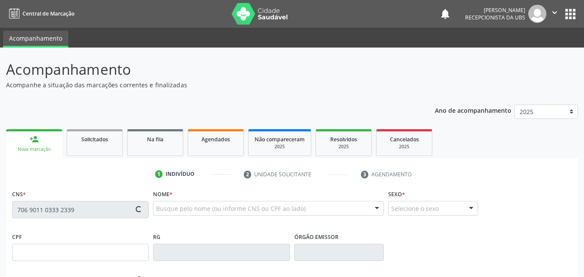
type input "692.488.778-34"
type input "16/05/1954"
type input "Maria Filomena de Souza"
type input "(87) 99608-3844"
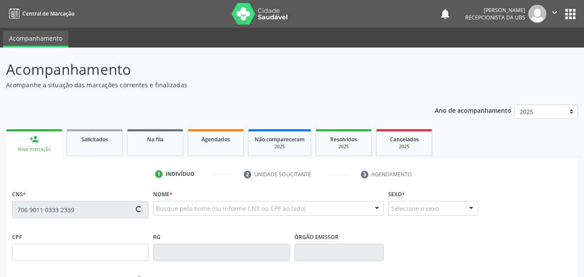
type input "1310"
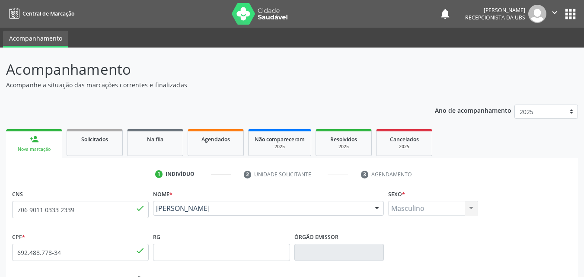
drag, startPoint x: 237, startPoint y: 219, endPoint x: 156, endPoint y: 211, distance: 81.2
click at [156, 211] on div "Marcelino de Souza Filho Marcelino de Souza Filho CNS: 706 9011 0333 2339 CPF: …" at bounding box center [268, 211] width 231 height 21
copy span "Marcelino de Souza Filho"
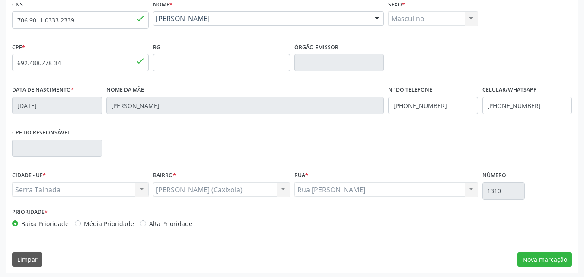
scroll to position [191, 0]
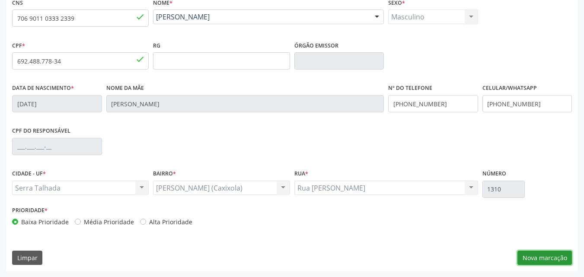
click at [548, 256] on button "Nova marcação" at bounding box center [544, 258] width 54 height 15
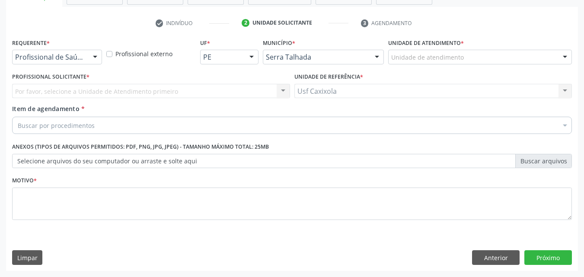
scroll to position [151, 0]
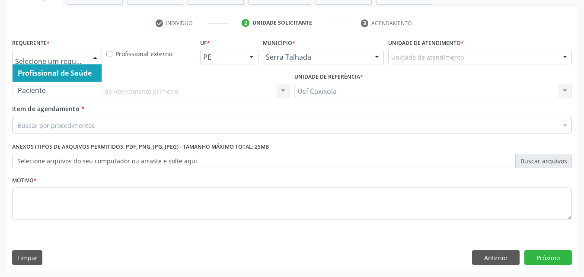
click at [92, 54] on div at bounding box center [95, 57] width 13 height 15
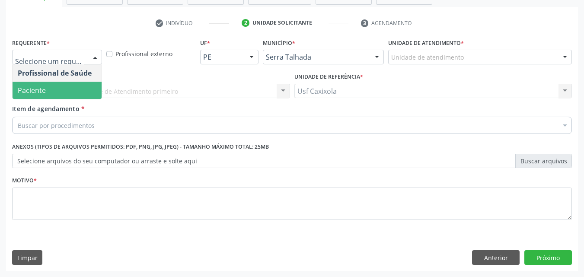
click at [71, 85] on span "Paciente" at bounding box center [57, 90] width 89 height 17
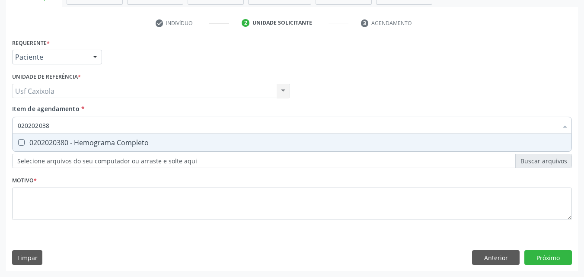
type input "0202020380"
click at [76, 146] on div "0202020380 - Hemograma Completo" at bounding box center [292, 142] width 548 height 7
checkbox Completo "true"
drag, startPoint x: 58, startPoint y: 126, endPoint x: 4, endPoint y: 127, distance: 53.6
click at [4, 127] on div "Acompanhamento Acompanhe a situação das marcações correntes e finalizadas Relat…" at bounding box center [292, 86] width 584 height 381
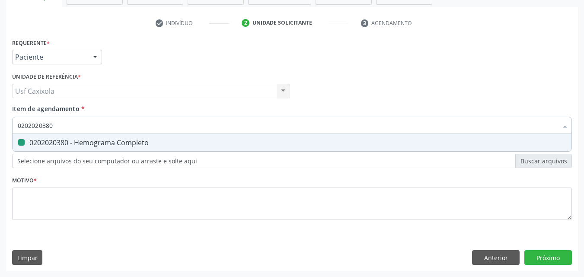
type input "0"
checkbox Completo "false"
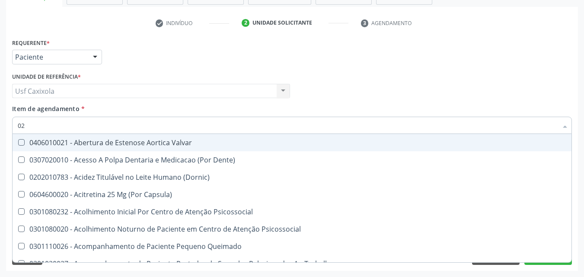
type input "020"
checkbox \(T3\) "true"
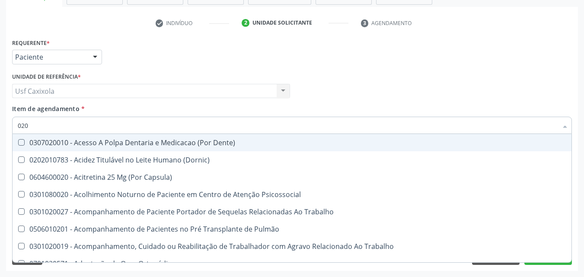
type input "0202"
checkbox Biologica "true"
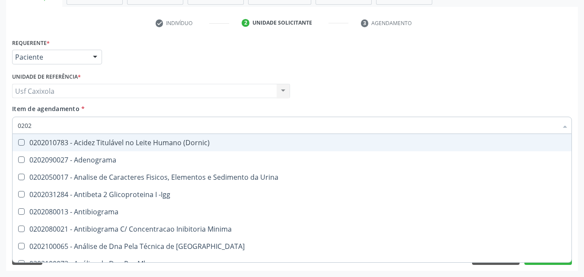
type input "02020"
checkbox Zinco "true"
checkbox Completo "false"
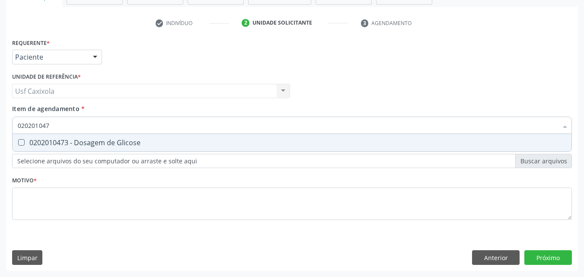
type input "0202010473"
click at [32, 141] on div "0202010473 - Dosagem de Glicose" at bounding box center [292, 142] width 548 height 7
checkbox Glicose "true"
drag, startPoint x: 37, startPoint y: 121, endPoint x: 11, endPoint y: 120, distance: 25.9
click at [11, 120] on div "Item de agendamento * 0202010473 Desfazer seleção 0202010473 - Dosagem de Glico…" at bounding box center [292, 120] width 564 height 33
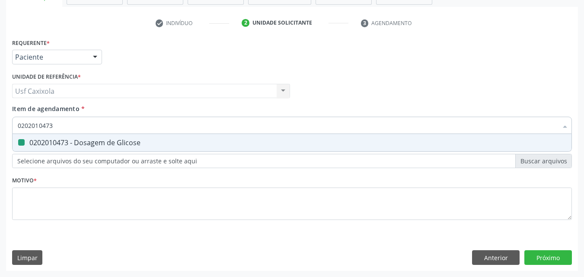
type input "0"
checkbox Glicose "false"
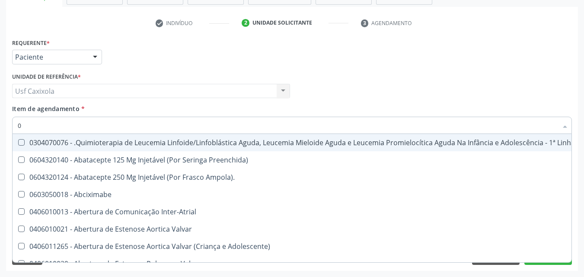
type input "02"
checkbox Bilateral "true"
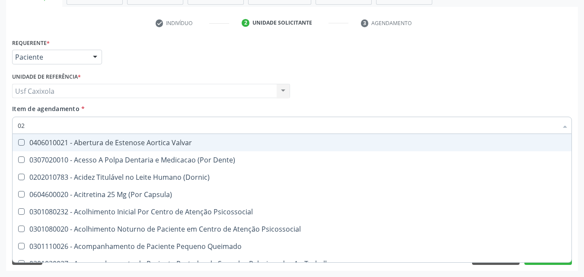
type input "020"
checkbox \(Qualitativo\) "true"
checkbox Glicose "false"
checkbox \(T3\) "true"
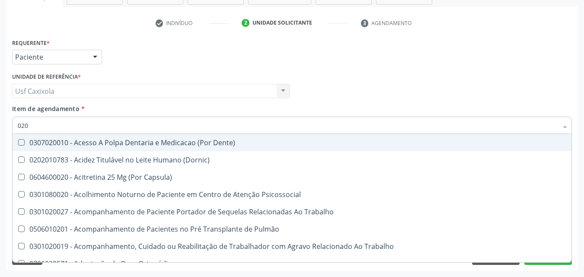
type input "0202"
checkbox Laser "true"
checkbox Biologica "true"
checkbox Glicose "false"
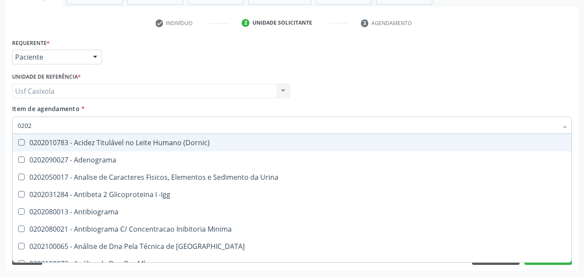
type input "02020"
checkbox Xi "true"
checkbox Glicose "false"
checkbox Zinco "true"
checkbox Completo "false"
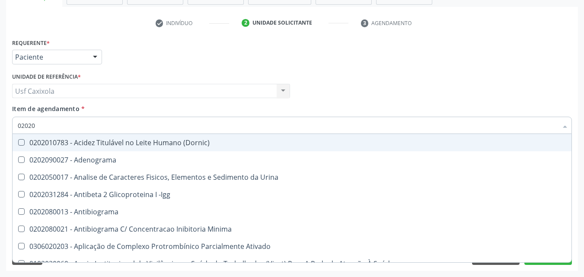
type input "020201"
checkbox T3 "true"
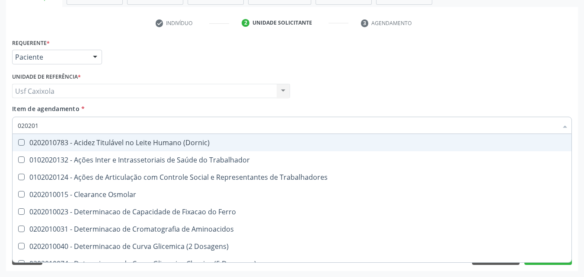
type input "0202010"
checkbox II "true"
checkbox Glicose "false"
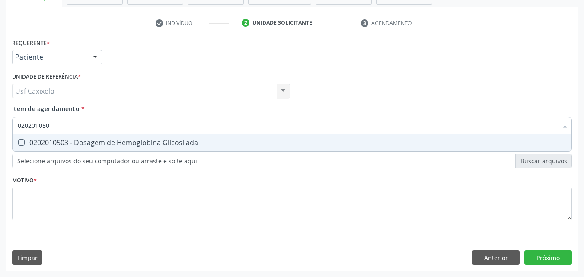
type input "0202010503"
drag, startPoint x: 36, startPoint y: 142, endPoint x: 41, endPoint y: 139, distance: 5.8
click at [37, 142] on div "0202010503 - Dosagem de Hemoglobina Glicosilada" at bounding box center [292, 142] width 548 height 7
checkbox Glicosilada "true"
drag, startPoint x: 35, startPoint y: 126, endPoint x: 0, endPoint y: 126, distance: 35.0
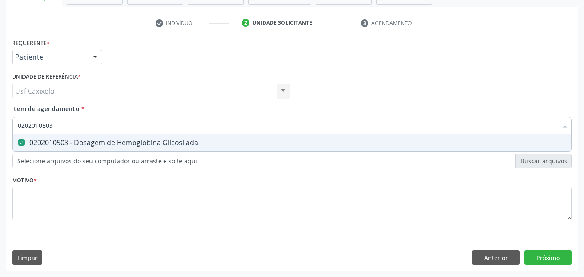
click at [0, 126] on div "Acompanhamento Acompanhe a situação das marcações correntes e finalizadas Relat…" at bounding box center [292, 86] width 584 height 381
type input "0"
checkbox Glicosilada "false"
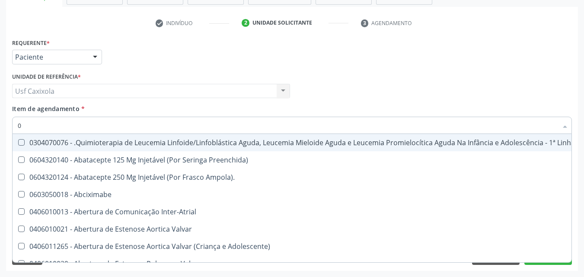
type input "02"
checkbox Bilateral "true"
checkbox Indireta "true"
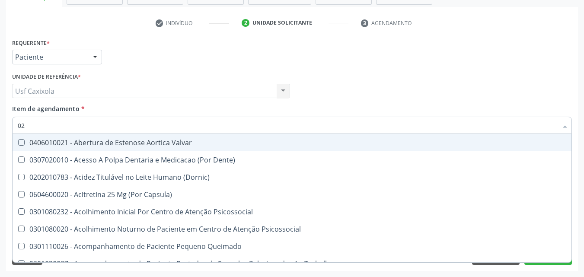
type input "020"
checkbox \(Qualitativo\) "true"
checkbox Glomerular "true"
checkbox Glicose "false"
checkbox Glicosilada "false"
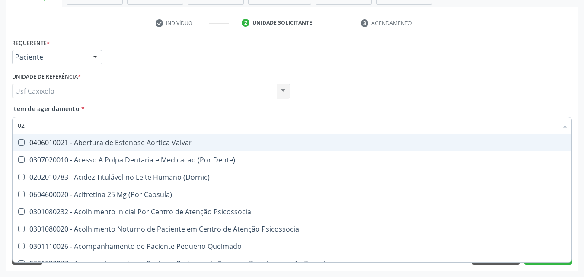
checkbox \(T3\) "true"
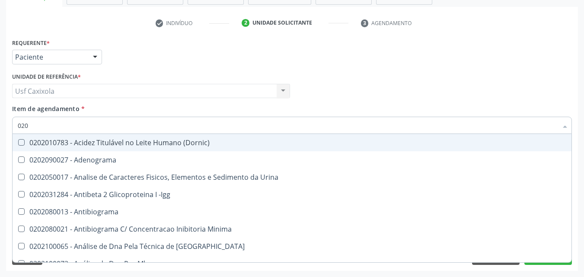
type input "0202"
checkbox Glicose "true"
checkbox Glicosilada "true"
checkbox Completo "true"
checkbox Boston "false"
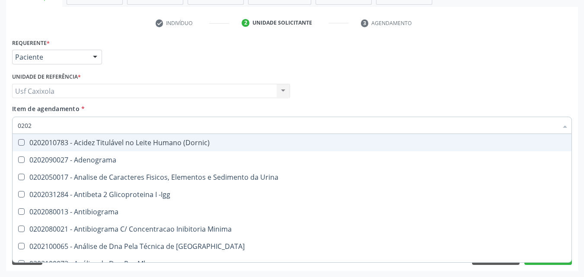
type input "02020"
checkbox Xi "true"
checkbox Fibrinogenio "true"
checkbox Glicose "false"
checkbox Glicosilada "false"
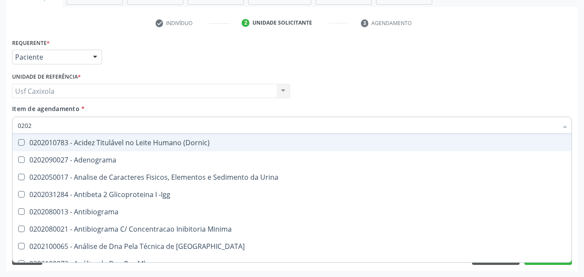
checkbox Zinco "true"
checkbox Completo "false"
type input "020202"
checkbox Molecular "true"
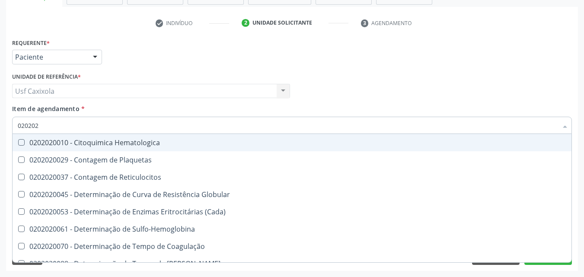
type input "0202020"
checkbox Hematocrito "true"
checkbox Completo "false"
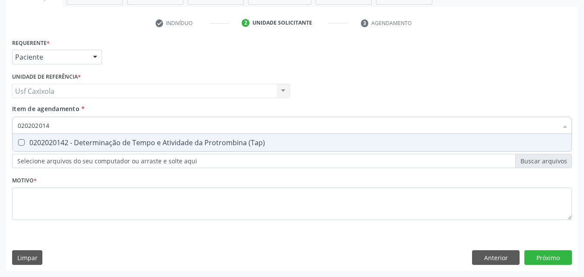
type input "0202020142"
click at [32, 140] on div "0202020142 - Determinação de Tempo e Atividade da Protrombina (Tap)" at bounding box center [292, 142] width 548 height 7
checkbox \(Tap\) "true"
drag, startPoint x: 49, startPoint y: 128, endPoint x: 4, endPoint y: 129, distance: 45.0
click at [4, 129] on div "Acompanhamento Acompanhe a situação das marcações correntes e finalizadas Relat…" at bounding box center [292, 86] width 584 height 381
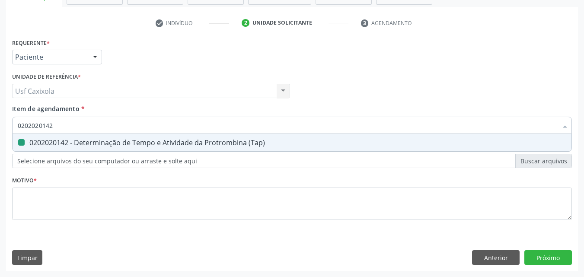
type input "0"
checkbox \(Tap\) "false"
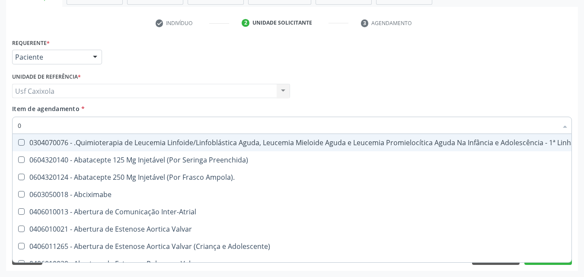
type input "02"
checkbox Trabalho "true"
checkbox Bilateral "true"
checkbox Indireta "true"
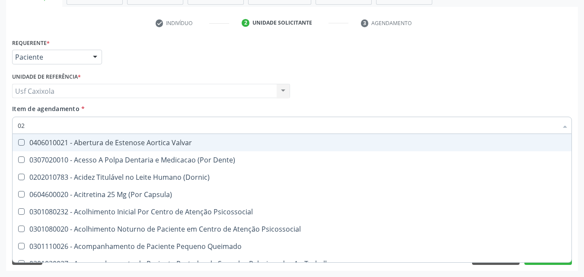
type input "020"
checkbox Pos-Operatoria "true"
checkbox \(Qualitativo\) "true"
checkbox Glomerular "true"
checkbox \(Tap\) "false"
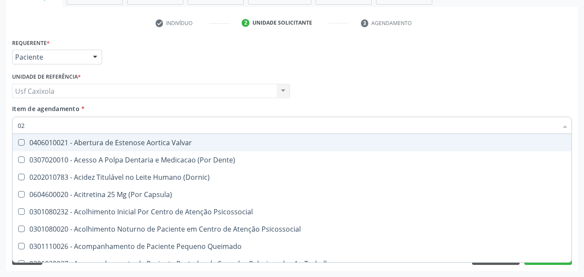
checkbox Glicose "false"
checkbox Glicosilada "false"
checkbox \(T3\) "true"
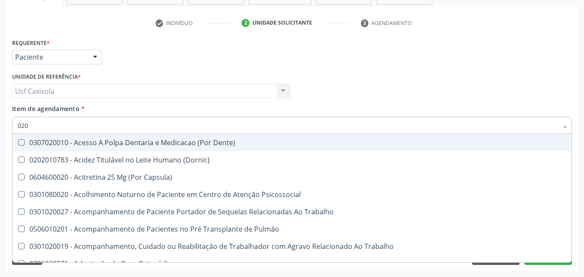
type input "0202"
checkbox Cardiovascular "true"
checkbox Laser "true"
checkbox Septostomia "true"
checkbox Biologica "true"
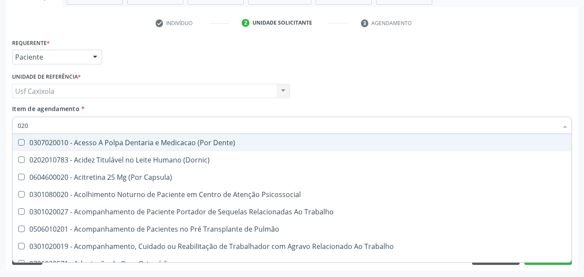
checkbox \(Tap\) "false"
checkbox Glicose "false"
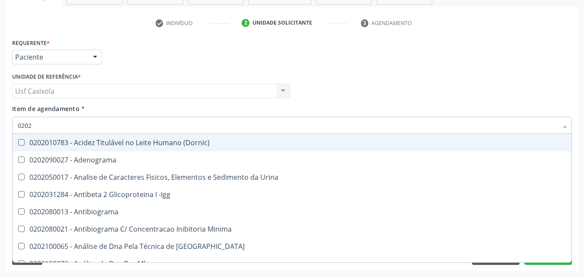
type input "02020"
checkbox Reumatoide "true"
checkbox \(Tap\) "false"
checkbox Xi "true"
checkbox Fibrinogenio "true"
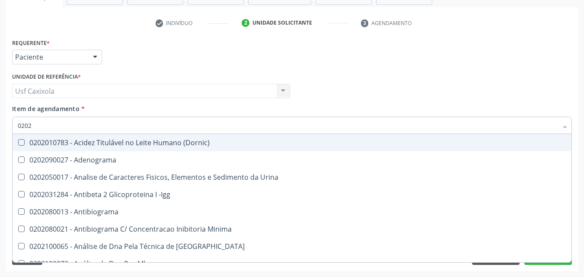
checkbox Glicose "false"
checkbox Glicosilada "false"
checkbox Zinco "true"
checkbox Completo "false"
type input "020202"
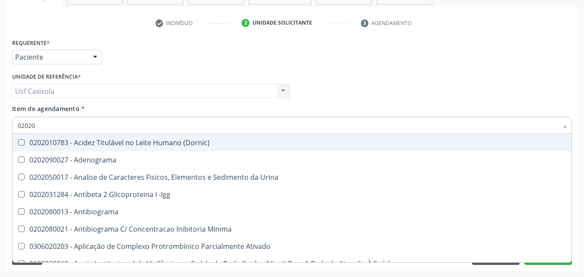
checkbox Trabalhadores "true"
checkbox Molecular "true"
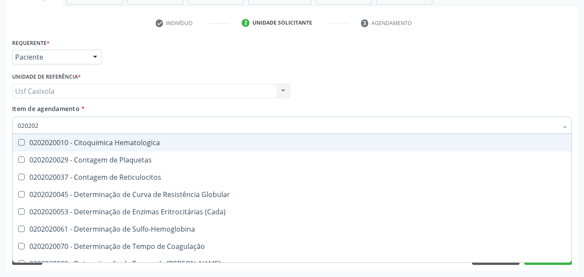
type input "0202020"
checkbox Hematocrito "true"
checkbox Completo "false"
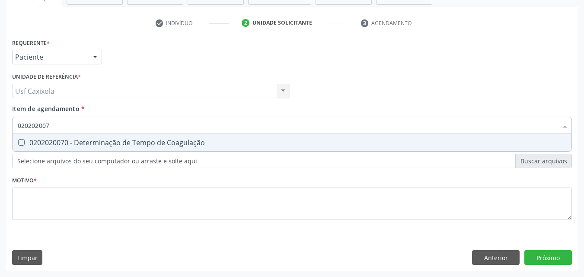
type input "0202020070"
click at [29, 140] on div "0202020070 - Determinação de Tempo de Coagulação" at bounding box center [292, 142] width 548 height 7
checkbox Coagulação "true"
drag, startPoint x: 53, startPoint y: 129, endPoint x: 8, endPoint y: 129, distance: 45.0
click at [8, 129] on div "Requerente * Paciente Profissional de Saúde Paciente Nenhum resultado encontrad…" at bounding box center [292, 153] width 572 height 235
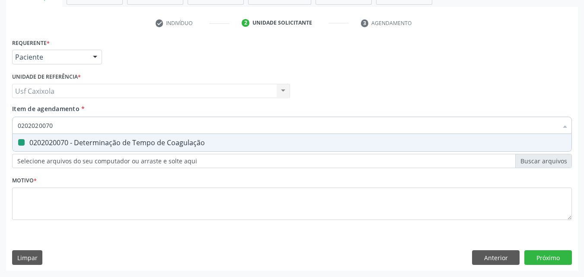
type input "0"
checkbox Coagulação "false"
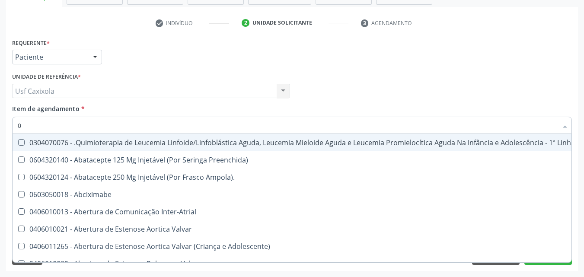
type input "02"
checkbox Inalante\) "true"
checkbox Trabalho "true"
checkbox Bilateral "true"
checkbox Indireta "true"
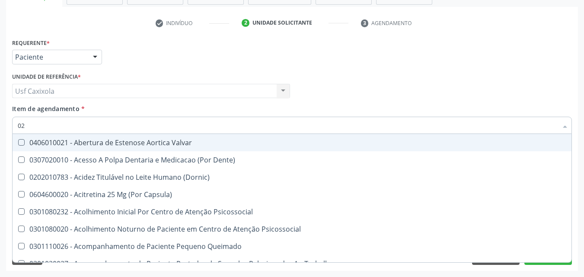
type input "020"
checkbox Comprimido\) "true"
checkbox Pos-Operatoria "true"
checkbox \(Qualitativo\) "true"
checkbox Glomerular "true"
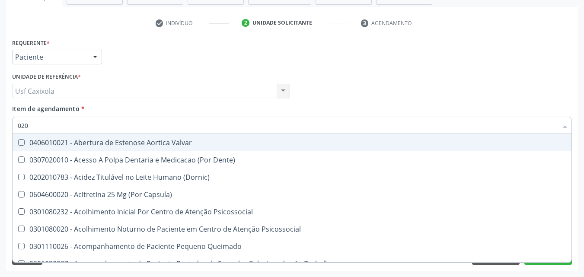
checkbox Coagulação "false"
checkbox \(Tap\) "false"
checkbox Glicose "false"
checkbox Glicosilada "false"
checkbox \(T3\) "true"
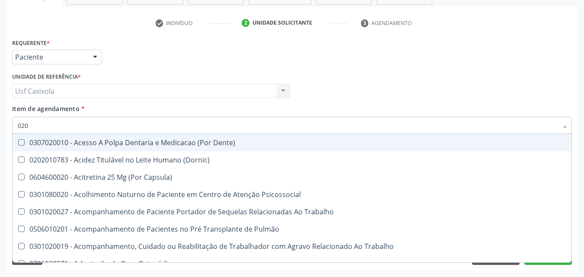
type input "0202"
checkbox Motor "true"
checkbox Cardiovascular "true"
checkbox Laser "true"
checkbox Septostomia "true"
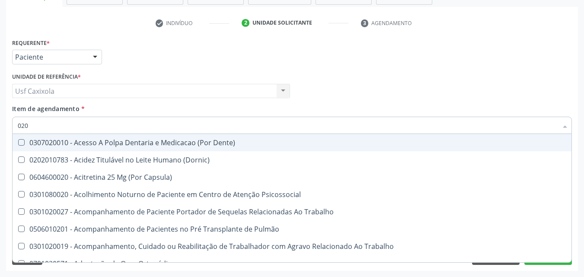
checkbox Biologica "true"
checkbox Coagulação "false"
checkbox \(Tap\) "false"
checkbox Glicose "false"
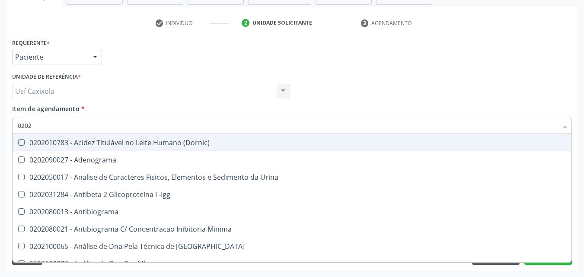
type input "02020"
checkbox Reativa "true"
checkbox Reumatoide "true"
checkbox Coagulação "false"
checkbox \(Tap\) "false"
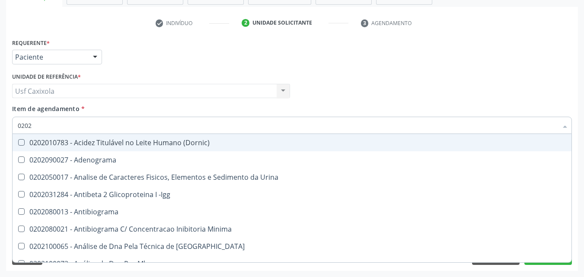
checkbox Xi "true"
checkbox Fibrinogenio "true"
checkbox Glicose "false"
checkbox Glicosilada "false"
checkbox Zinco "true"
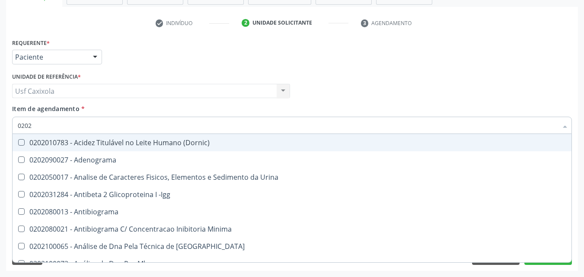
checkbox Completo "false"
type input "020202"
checkbox Ativado "true"
checkbox Trabalhadores "true"
checkbox Molecular "true"
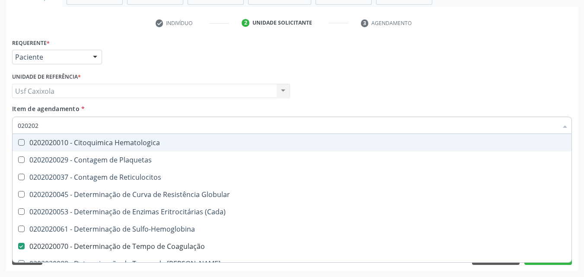
type input "0202020"
checkbox Hematocrito "true"
checkbox Completo "false"
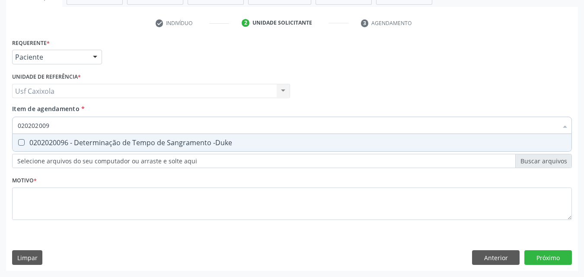
type input "0202020096"
click at [43, 141] on div "0202020096 - Determinação de Tempo de Sangramento -Duke" at bounding box center [292, 142] width 548 height 7
checkbox -Duke "true"
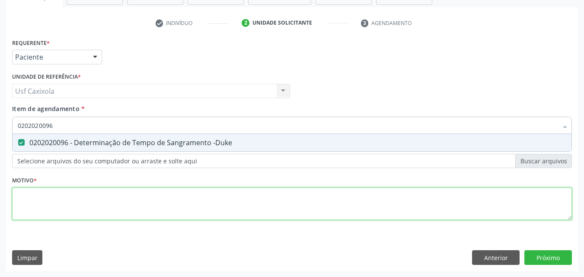
click at [41, 204] on div "Requerente * Paciente Profissional de Saúde Paciente Nenhum resultado encontrad…" at bounding box center [292, 134] width 560 height 196
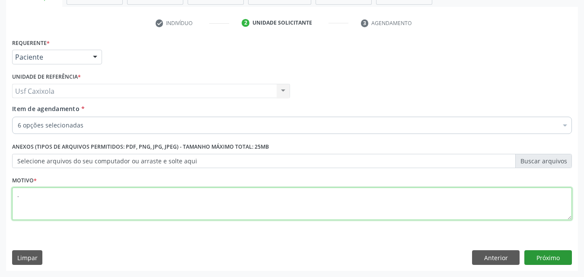
type textarea "."
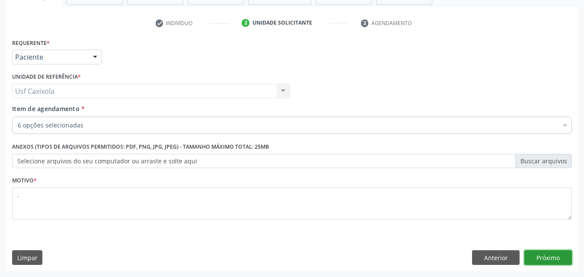
click at [550, 260] on button "Próximo" at bounding box center [548, 257] width 48 height 15
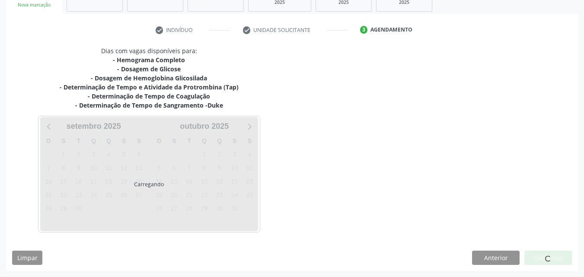
scroll to position [144, 0]
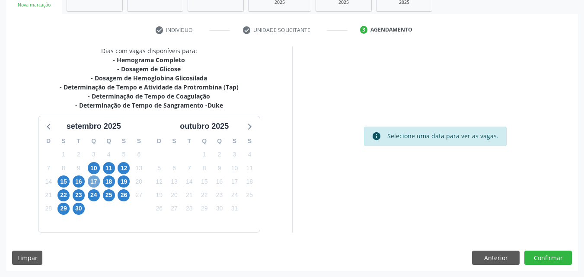
click at [93, 181] on span "17" at bounding box center [94, 181] width 12 height 12
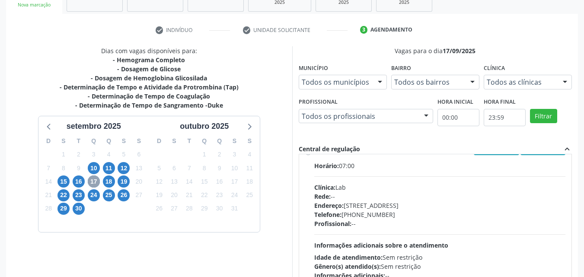
scroll to position [303, 0]
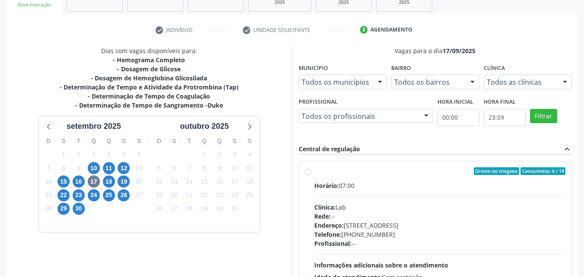
click at [321, 178] on label "Ordem de chegada Consumidos: 6 / 14 Horário: 07:00 Clínica: Lab Rede: -- Endere…" at bounding box center [440, 233] width 252 height 133
click at [311, 175] on input "Ordem de chegada Consumidos: 6 / 14 Horário: 07:00 Clínica: Lab Rede: -- Endere…" at bounding box center [308, 171] width 6 height 8
radio input "true"
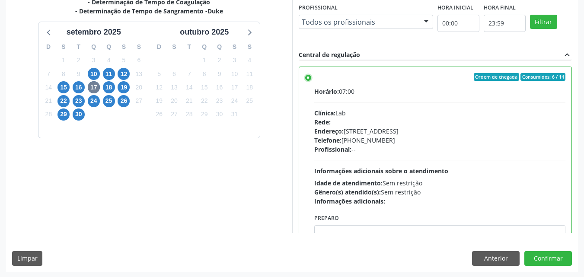
scroll to position [239, 0]
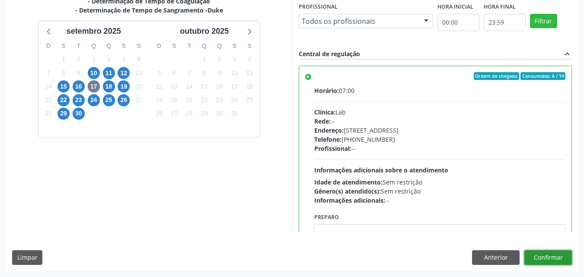
click at [527, 258] on button "Confirmar" at bounding box center [548, 257] width 48 height 15
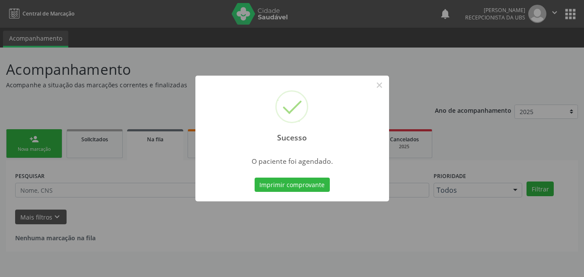
scroll to position [0, 0]
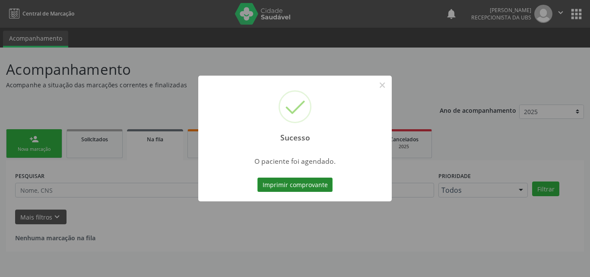
click at [295, 188] on button "Imprimir comprovante" at bounding box center [295, 185] width 75 height 15
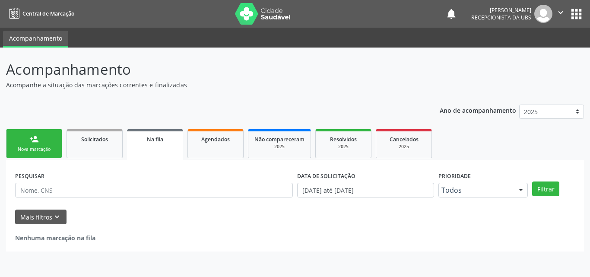
click at [45, 153] on div "Nova marcação" at bounding box center [34, 149] width 43 height 6
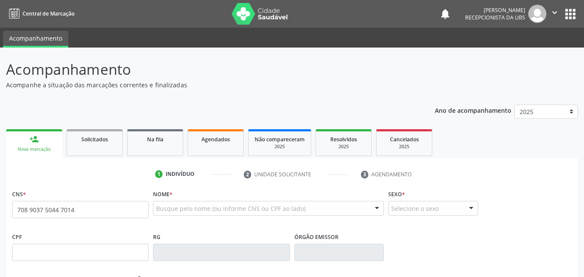
type input "708 9037 5044 7014"
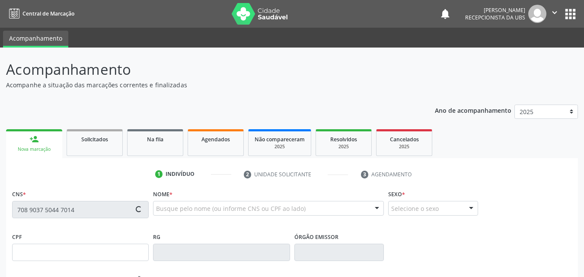
type input "125.518.994-00"
type input "[DATE]"
type input "[PERSON_NAME]"
type input "[PHONE_NUMBER]"
type input "1393"
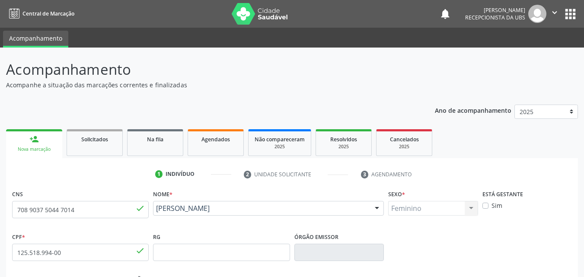
drag, startPoint x: 240, startPoint y: 217, endPoint x: 156, endPoint y: 217, distance: 84.3
click at [156, 217] on div "[PERSON_NAME] [PERSON_NAME] CNS: 708 9037 5044 7014 CPF: 125.518.994-00 Nascime…" at bounding box center [268, 211] width 231 height 21
copy span "[PERSON_NAME]"
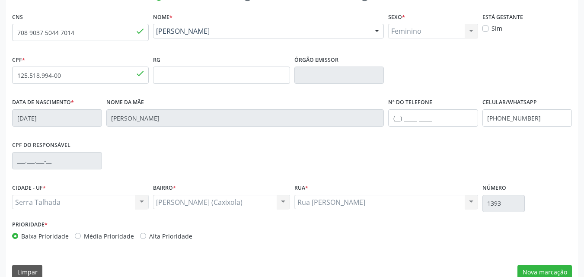
scroll to position [191, 0]
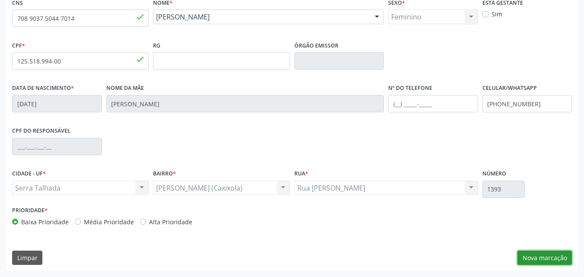
click at [539, 257] on button "Nova marcação" at bounding box center [544, 258] width 54 height 15
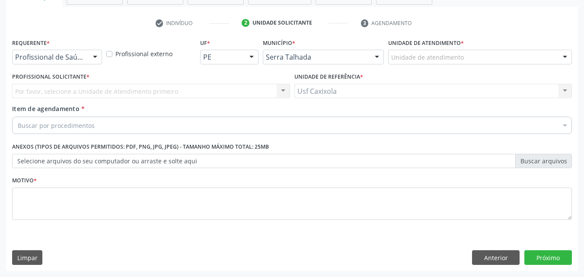
scroll to position [151, 0]
click at [98, 58] on div at bounding box center [95, 57] width 13 height 15
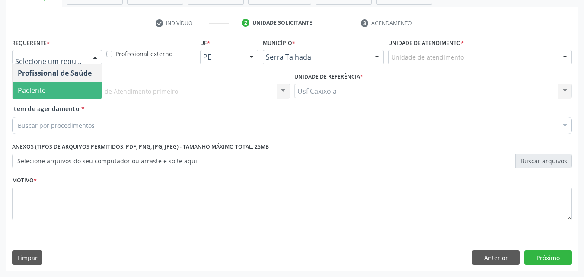
click at [78, 86] on span "Paciente" at bounding box center [57, 90] width 89 height 17
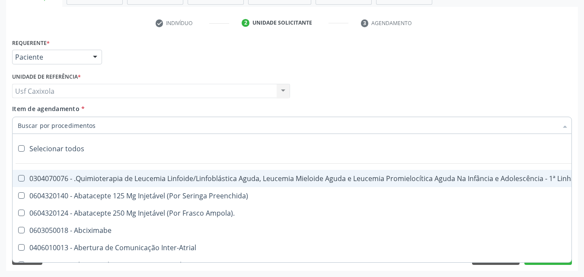
click at [97, 124] on div at bounding box center [292, 125] width 560 height 17
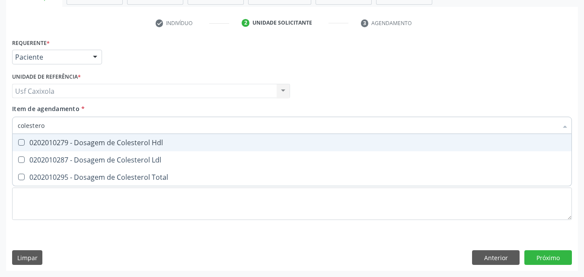
type input "colesterol"
click at [101, 143] on div "0202010279 - Dosagem de Colesterol Hdl" at bounding box center [292, 142] width 548 height 7
checkbox Hdl "true"
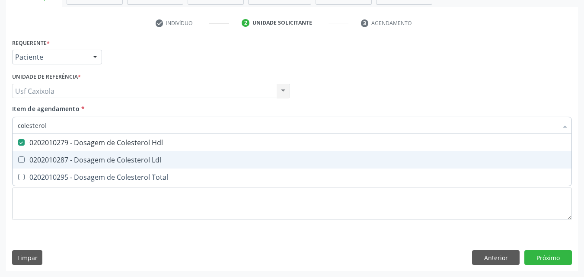
drag, startPoint x: 95, startPoint y: 157, endPoint x: 92, endPoint y: 169, distance: 12.5
click at [95, 157] on div "0202010287 - Dosagem de Colesterol Ldl" at bounding box center [292, 159] width 548 height 7
checkbox Ldl "true"
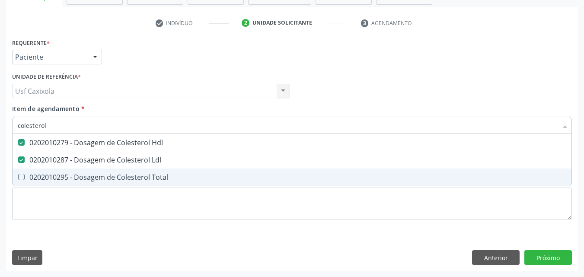
click at [92, 175] on div "0202010295 - Dosagem de Colesterol Total" at bounding box center [292, 177] width 548 height 7
checkbox Total "true"
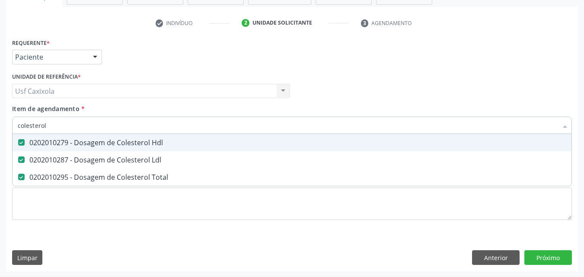
drag, startPoint x: 51, startPoint y: 128, endPoint x: 2, endPoint y: 129, distance: 49.3
click at [2, 129] on div "Acompanhamento Acompanhe a situação das marcações correntes e finalizadas Relat…" at bounding box center [292, 86] width 584 height 381
type input "0"
checkbox Hdl "false"
checkbox Ldl "false"
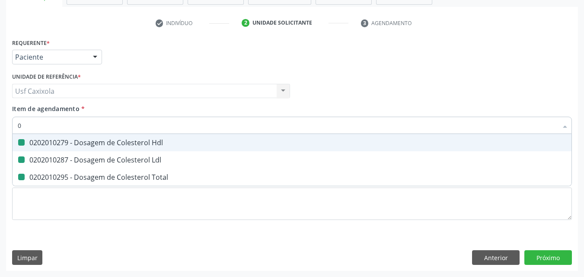
checkbox Total "false"
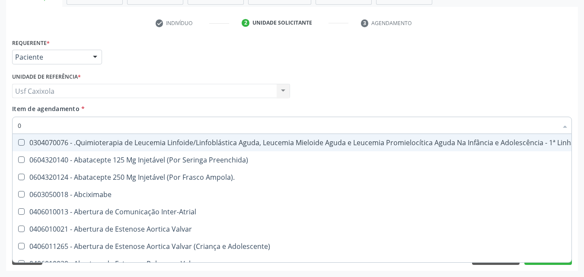
type input "02"
checkbox Comprimido\) "true"
checkbox Transferências "true"
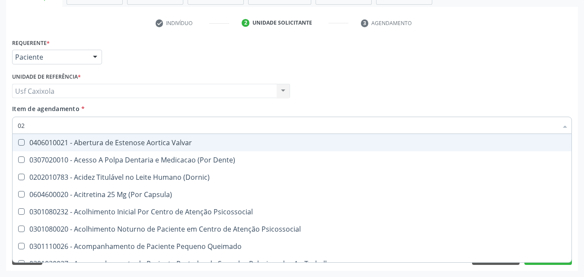
type input "020"
checkbox Epispádia "true"
checkbox Anos\) "true"
checkbox Congênita "true"
checkbox Hdl "false"
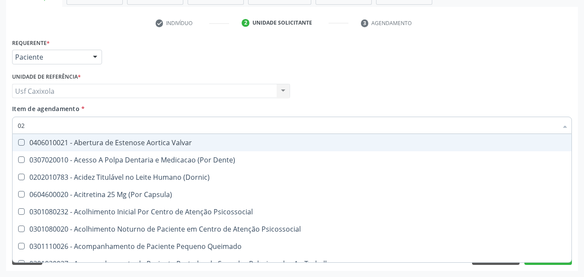
checkbox Ldl "false"
checkbox Total "false"
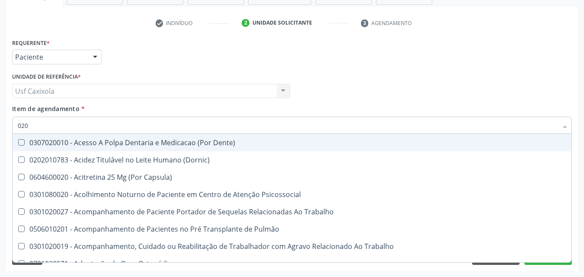
type input "0202"
checkbox Faringe\/Laringe "true"
checkbox Puncao "true"
checkbox Fragmento "true"
checkbox Hdl "false"
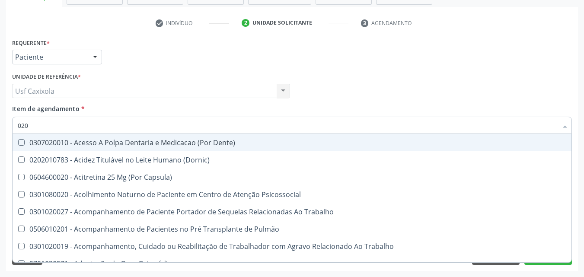
checkbox Ldl "false"
checkbox Total "false"
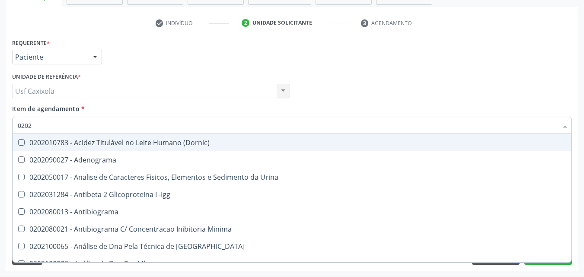
type input "02020"
checkbox \(Psa\) "true"
checkbox III "true"
checkbox Barbituratos "true"
checkbox Hdl "false"
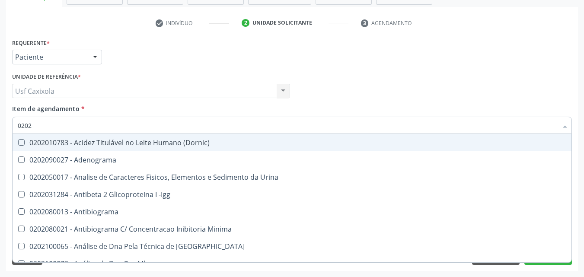
checkbox Ldl "false"
checkbox Total "false"
type input "020201"
checkbox \(Pos-Pasteurização\) "true"
checkbox Molecular "true"
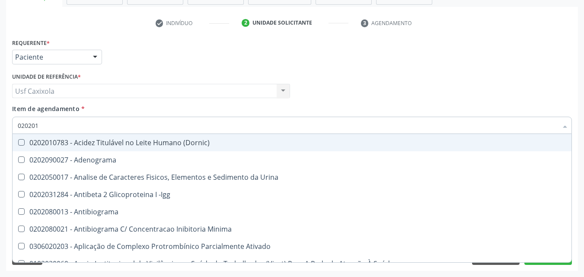
checkbox Parceria\) "true"
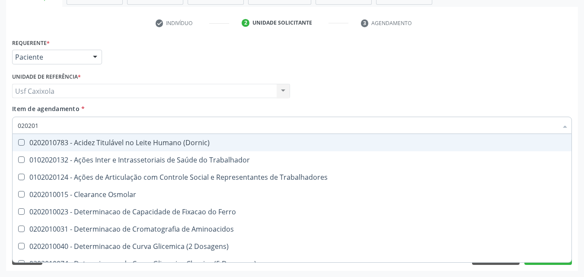
type input "0202010"
checkbox Circulante "true"
checkbox III "true"
checkbox Fracoes "true"
checkbox Hdl "false"
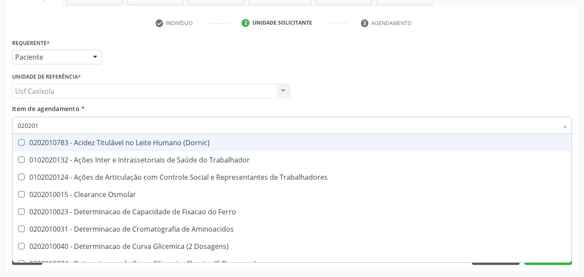
checkbox Ldl "false"
checkbox Total "false"
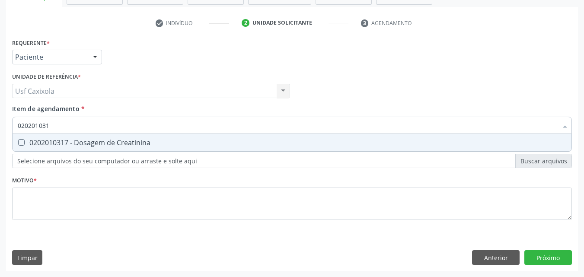
type input "0202010317"
click at [27, 146] on div "0202010317 - Dosagem de Creatinina" at bounding box center [292, 142] width 548 height 7
checkbox Creatinina "true"
drag, startPoint x: 67, startPoint y: 125, endPoint x: 4, endPoint y: 125, distance: 63.1
click at [4, 125] on div "Acompanhamento Acompanhe a situação das marcações correntes e finalizadas Relat…" at bounding box center [292, 86] width 584 height 381
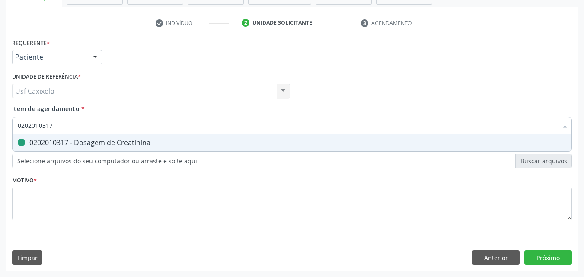
type input "0"
checkbox Creatinina "false"
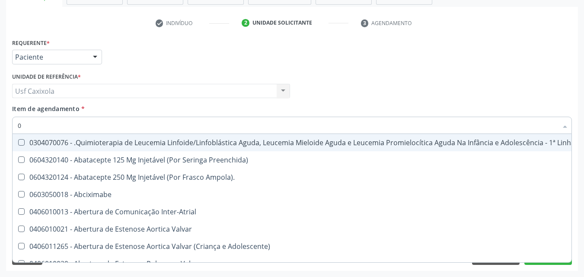
type input "02"
checkbox Comprimido\) "true"
checkbox Transferências "true"
checkbox Meckel "true"
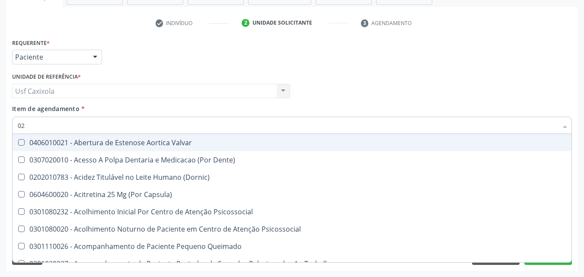
type input "020"
checkbox Epispádia "true"
checkbox Anos\) "true"
checkbox Congênita "true"
checkbox Complementar\) "true"
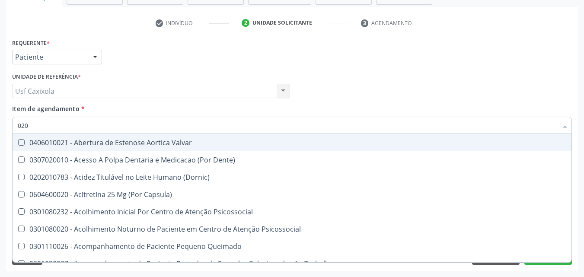
checkbox Hdl "false"
checkbox Ldl "false"
checkbox Total "false"
checkbox Creatinina "false"
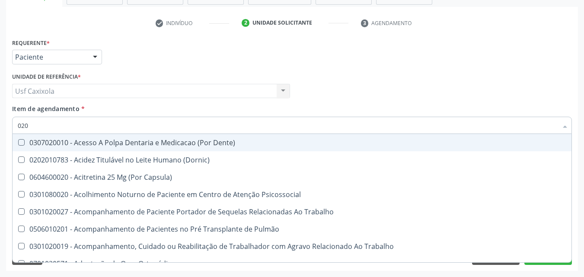
type input "0202"
checkbox Faringe\/Laringe "true"
checkbox Puncao "true"
checkbox Fragmento "true"
checkbox Ossea "true"
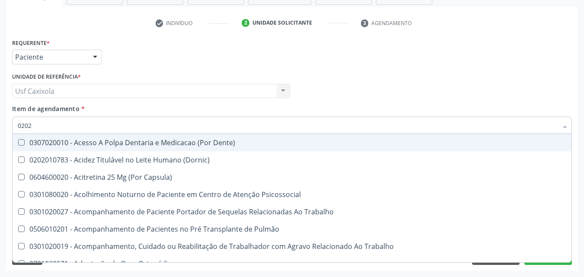
checkbox Hdl "false"
checkbox Ldl "false"
checkbox Total "false"
checkbox Creatinina "false"
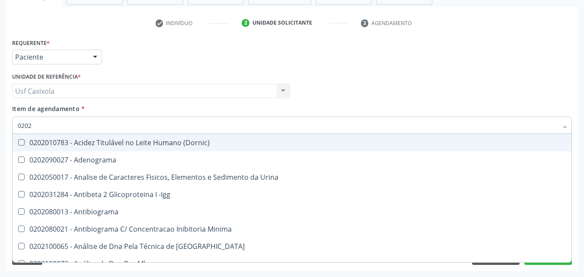
type input "02020"
checkbox \(Psa\) "true"
checkbox III "true"
checkbox Barbituratos "true"
checkbox Calcio "true"
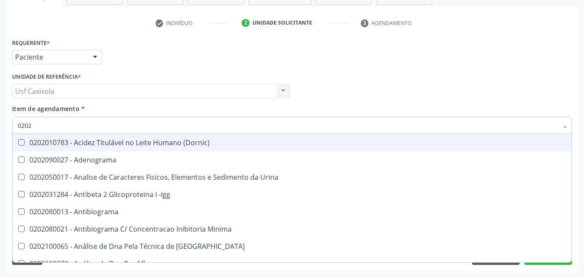
checkbox Hdl "false"
checkbox Ldl "false"
checkbox Total "false"
checkbox Creatinina "false"
type input "020201"
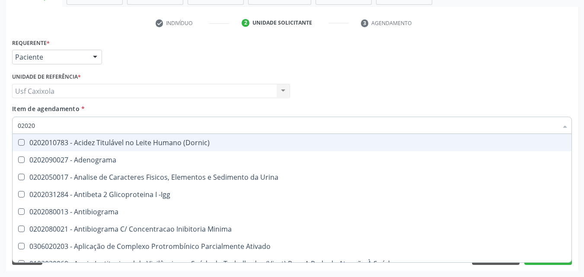
checkbox \(Pos-Pasteurização\) "true"
checkbox Molecular "true"
checkbox Parceria\) "true"
checkbox Gestante "true"
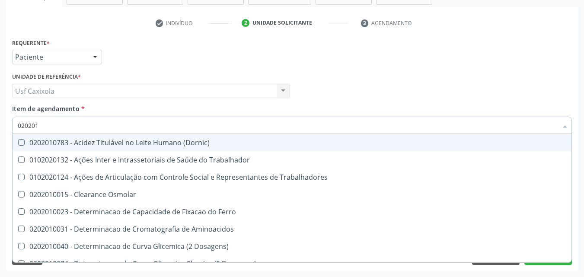
type input "0202010"
checkbox Circulante "true"
checkbox III "true"
checkbox Fracoes "true"
checkbox Ionizavel "true"
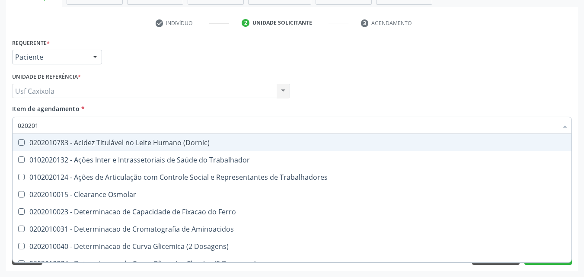
checkbox Hdl "false"
checkbox Ldl "false"
checkbox Total "false"
checkbox Creatinina "false"
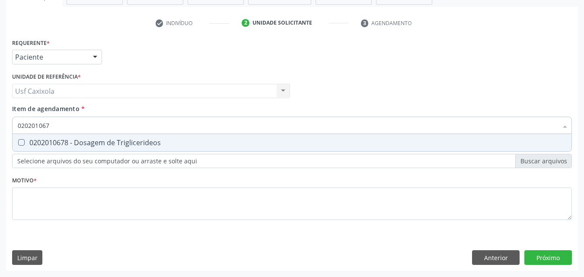
type input "0202010678"
click at [36, 142] on div "0202010678 - Dosagem de Triglicerideos" at bounding box center [292, 142] width 548 height 7
checkbox Triglicerideos "true"
drag, startPoint x: 49, startPoint y: 129, endPoint x: 17, endPoint y: 126, distance: 32.5
click at [17, 126] on div "0202010678" at bounding box center [292, 125] width 560 height 17
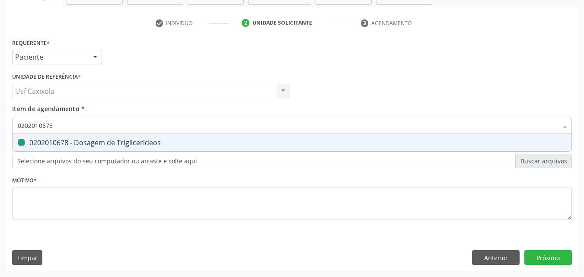
type input "0"
checkbox Triglicerideos "false"
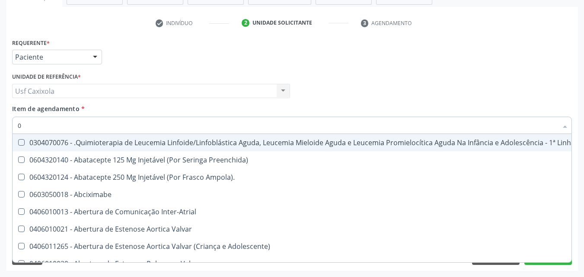
type input "02"
checkbox Comprimido\) "true"
checkbox Transferências "true"
checkbox Meckel "true"
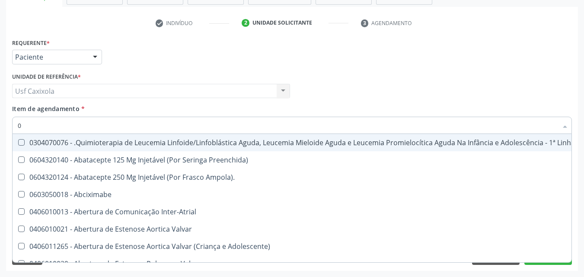
checkbox Transfusao "true"
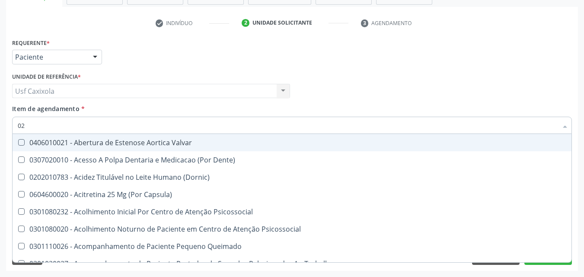
type input "020"
checkbox Epispádia "true"
checkbox Anos\) "true"
checkbox Congênita "true"
checkbox Complementar\) "true"
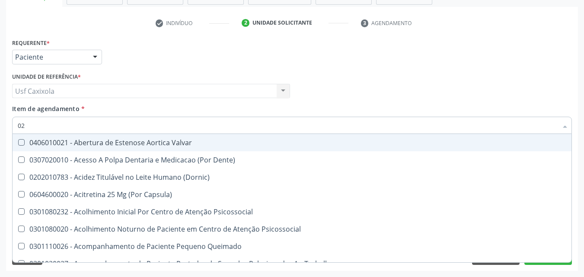
checkbox Dias "true"
checkbox Hdl "false"
checkbox Ldl "false"
checkbox Total "false"
checkbox Creatinina "false"
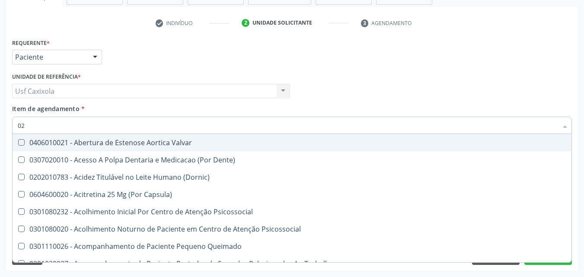
checkbox Triglicerideos "false"
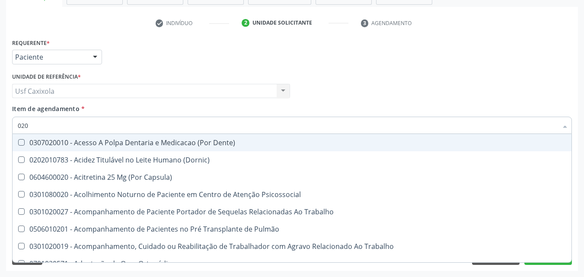
type input "0202"
checkbox Faringe\/Laringe "true"
checkbox Puncao "true"
checkbox Fragmento "true"
checkbox Ossea "true"
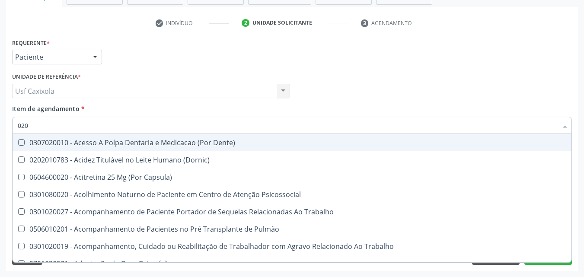
checkbox Projecoes\) "true"
checkbox Hdl "false"
checkbox Ldl "false"
checkbox Total "false"
checkbox Creatinina "false"
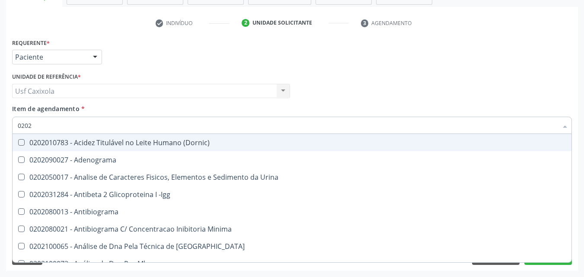
type input "02020"
checkbox \(Psa\) "true"
checkbox III "true"
checkbox Barbituratos "true"
checkbox Calcio "true"
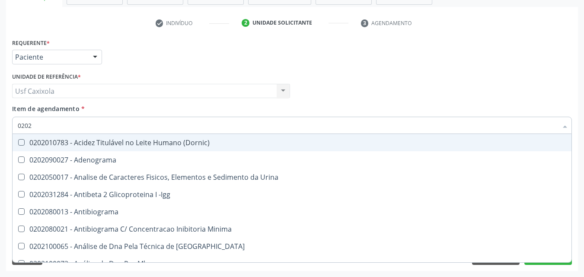
checkbox Hdl "false"
checkbox Ldl "false"
checkbox Total "false"
checkbox Creatinina "false"
checkbox Funcional "true"
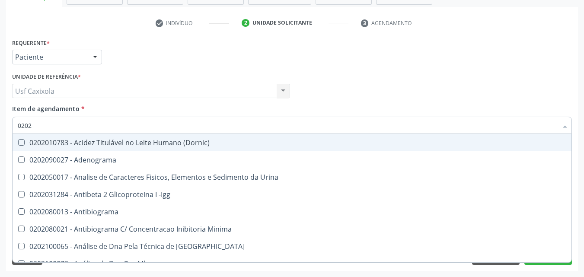
checkbox Triglicerideos "false"
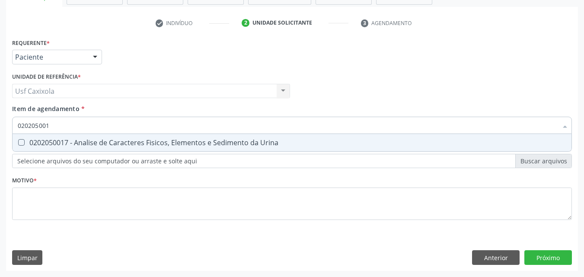
type input "0202050017"
click at [56, 140] on div "0202050017 - Analise de Caracteres Fisicos, Elementos e Sedimento da Urina" at bounding box center [292, 142] width 548 height 7
checkbox Urina "true"
drag, startPoint x: 50, startPoint y: 130, endPoint x: 0, endPoint y: 129, distance: 49.7
click at [0, 129] on div "Acompanhamento Acompanhe a situação das marcações correntes e finalizadas Relat…" at bounding box center [292, 86] width 584 height 381
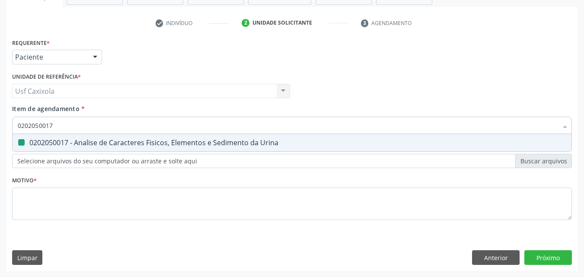
type input "0"
checkbox Urina "false"
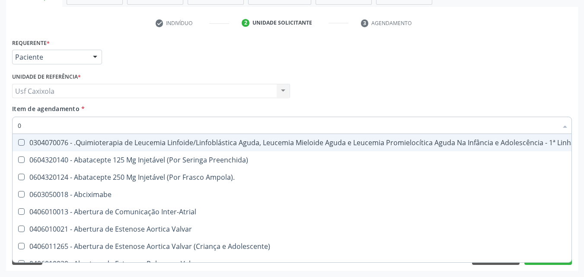
type input "02"
checkbox Coração "true"
checkbox Urina "false"
checkbox Comprimido\) "true"
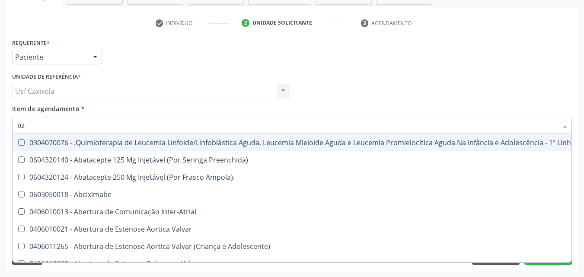
checkbox Transferências "true"
checkbox Meckel "true"
checkbox Transfusao "true"
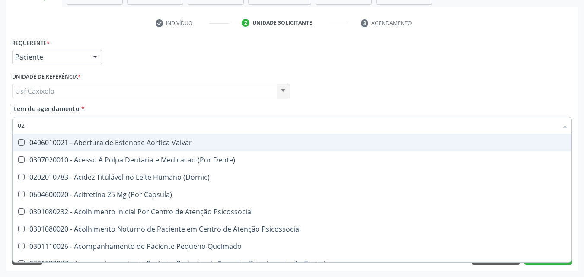
type input "020"
checkbox Terapeutica "true"
checkbox Urina "false"
checkbox Epispádia "true"
checkbox Anos\) "true"
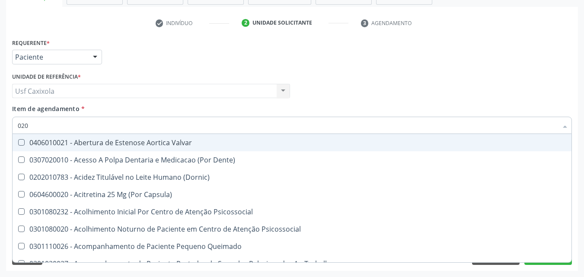
checkbox Congênita "true"
checkbox Complementar\) "true"
checkbox Dias "true"
checkbox Hdl "false"
checkbox Ldl "false"
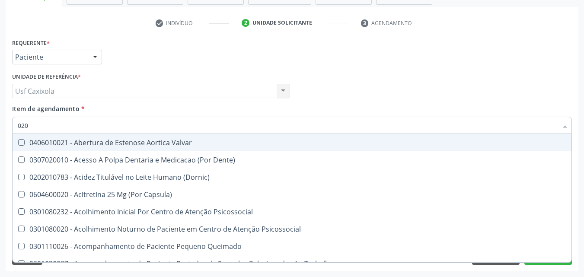
checkbox Total "false"
checkbox Creatinina "false"
checkbox Triglicerideos "false"
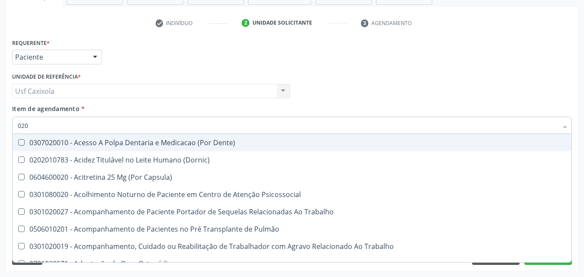
type input "0202"
checkbox Capsula\) "true"
checkbox Urina "false"
checkbox Faringe\/Laringe "true"
checkbox Puncao "true"
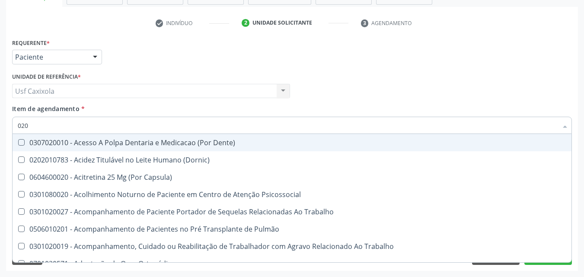
checkbox Fragmento "true"
checkbox Ossea "true"
checkbox Projecoes\) "true"
checkbox Hdl "false"
checkbox Ldl "false"
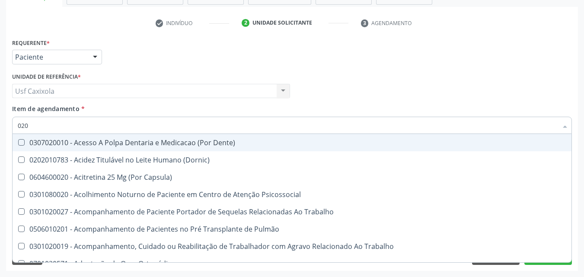
checkbox Total "false"
checkbox Creatinina "false"
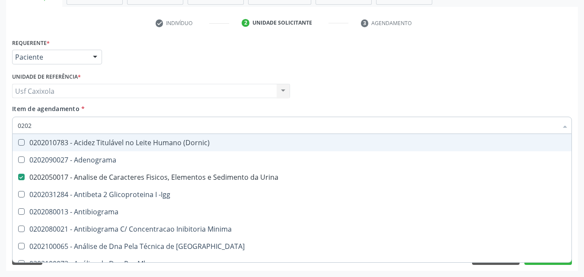
type input "02020"
checkbox \(Psa\) "true"
checkbox III "true"
checkbox Barbituratos "true"
checkbox Calcio "true"
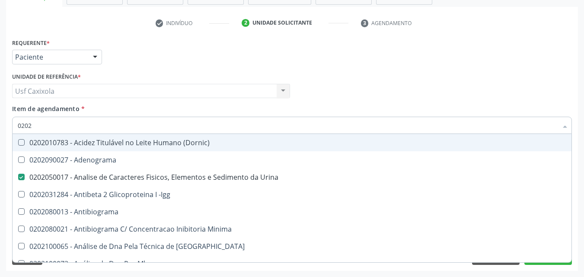
checkbox Hdl "false"
checkbox Ldl "false"
checkbox Total "false"
checkbox Creatinina "false"
checkbox Funcional "true"
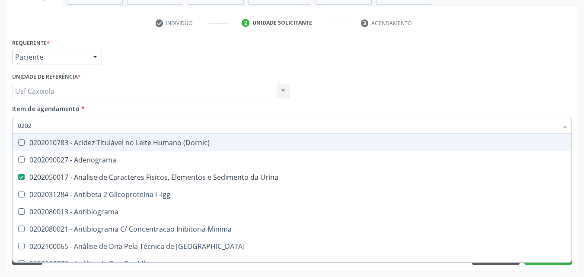
checkbox Triglicerideos "false"
type input "020201"
checkbox Urina "false"
checkbox \(Pos-Pasteurização\) "true"
checkbox Molecular "true"
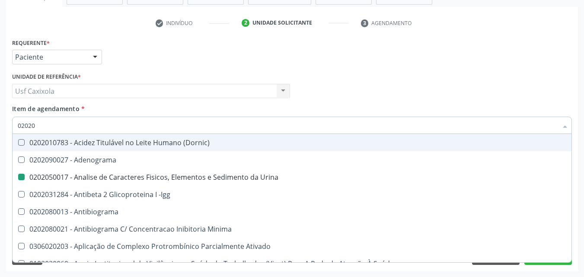
checkbox Parceria\) "true"
checkbox Gestante "true"
checkbox Acetona "true"
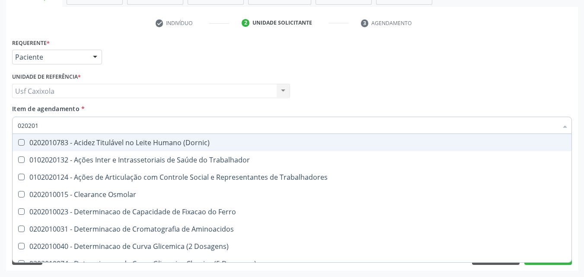
type input "0202010"
checkbox Circulante "true"
checkbox III "true"
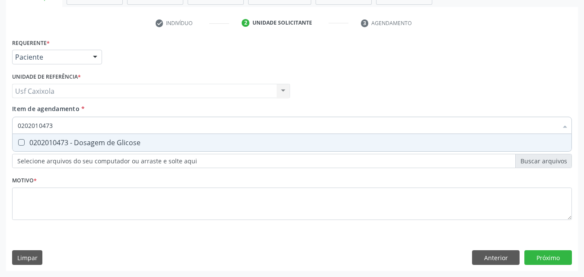
click at [32, 142] on div "0202010473 - Dosagem de Glicose" at bounding box center [292, 142] width 548 height 7
drag, startPoint x: 61, startPoint y: 128, endPoint x: 15, endPoint y: 129, distance: 46.3
click at [15, 129] on div "0202010473" at bounding box center [292, 125] width 560 height 17
click at [36, 142] on div "0202010503 - Dosagem de Hemoglobina Glicosilada" at bounding box center [292, 142] width 548 height 7
drag, startPoint x: 57, startPoint y: 130, endPoint x: 8, endPoint y: 120, distance: 50.3
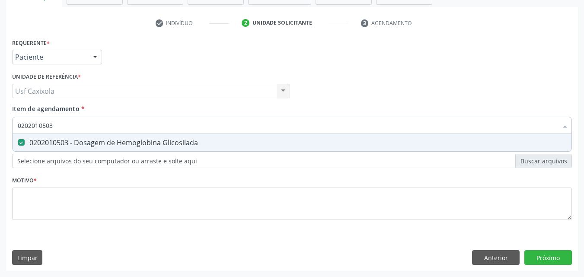
click at [8, 120] on div "Requerente * Paciente Profissional de Saúde Paciente Nenhum resultado encontrad…" at bounding box center [292, 153] width 572 height 235
drag, startPoint x: 35, startPoint y: 141, endPoint x: 41, endPoint y: 137, distance: 7.4
click at [36, 141] on div "0202020380 - Hemograma Completo" at bounding box center [292, 142] width 548 height 7
drag, startPoint x: 64, startPoint y: 127, endPoint x: 0, endPoint y: 127, distance: 64.4
click at [0, 127] on div "Acompanhamento Acompanhe a situação das marcações correntes e finalizadas Relat…" at bounding box center [292, 86] width 584 height 381
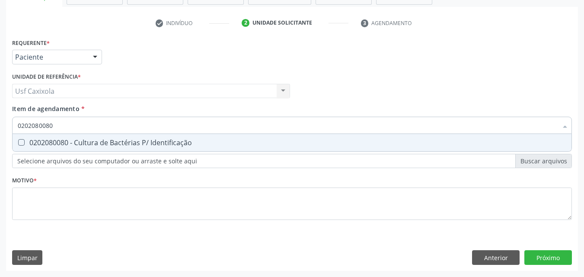
click at [26, 141] on div "0202080080 - Cultura de Bactérias P/ Identificação" at bounding box center [292, 142] width 548 height 7
drag, startPoint x: 56, startPoint y: 128, endPoint x: 12, endPoint y: 128, distance: 44.1
click at [12, 128] on div "0202080080" at bounding box center [292, 125] width 560 height 17
click at [31, 144] on div "0202060250 - Dosagem de Hormonio Tireoestimulante (Tsh)" at bounding box center [292, 142] width 548 height 7
drag, startPoint x: 52, startPoint y: 125, endPoint x: 6, endPoint y: 125, distance: 46.2
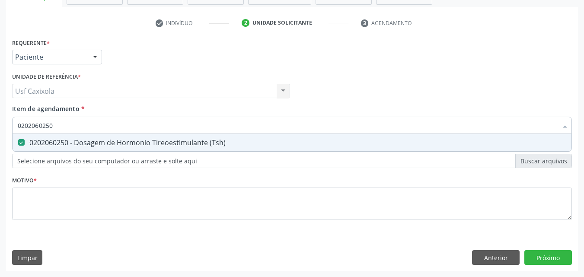
click at [6, 125] on div "Requerente * Paciente Profissional de Saúde Paciente Nenhum resultado encontrad…" at bounding box center [292, 153] width 572 height 235
click at [23, 139] on span "0202060381 - Dosagem de Tiroxina Livre (T4 Livre)" at bounding box center [292, 142] width 559 height 17
drag, startPoint x: 59, startPoint y: 125, endPoint x: 6, endPoint y: 125, distance: 52.7
click at [6, 125] on div "Requerente * Paciente Profissional de Saúde Paciente Nenhum resultado encontrad…" at bounding box center [292, 153] width 572 height 235
click at [63, 145] on div "0202010643 - Dosagem de Transaminase Glutamico-Oxalacetica (Tgo)" at bounding box center [292, 142] width 548 height 7
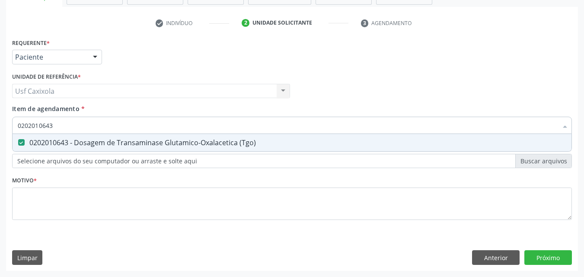
drag, startPoint x: 18, startPoint y: 129, endPoint x: 1, endPoint y: 129, distance: 16.9
click at [1, 129] on div "Acompanhamento Acompanhe a situação das marcações correntes e finalizadas Relat…" at bounding box center [292, 86] width 584 height 381
click at [22, 139] on \(Tgp\) at bounding box center [21, 142] width 6 height 6
click at [18, 140] on \(Tgp\) "checkbox" at bounding box center [16, 143] width 6 height 6
drag, startPoint x: 60, startPoint y: 129, endPoint x: 4, endPoint y: 129, distance: 56.2
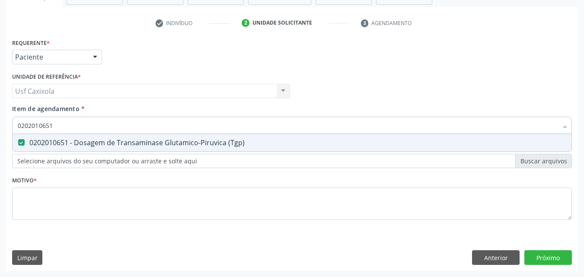
click at [4, 129] on div "Acompanhamento Acompanhe a situação das marcações correntes e finalizadas Relat…" at bounding box center [292, 86] width 584 height 381
click at [26, 144] on div "0202010465 - Dosagem de Gama-Glutamil-Transferase (Gama Gt)" at bounding box center [292, 142] width 548 height 7
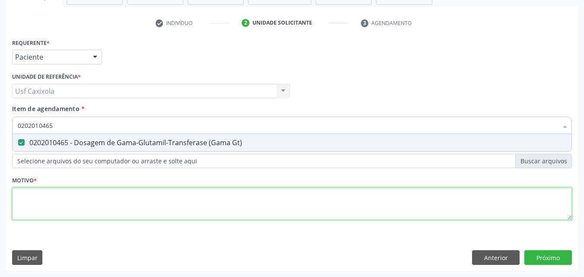
click at [46, 200] on div "Requerente * Paciente Profissional de Saúde Paciente Nenhum resultado encontrad…" at bounding box center [292, 134] width 560 height 196
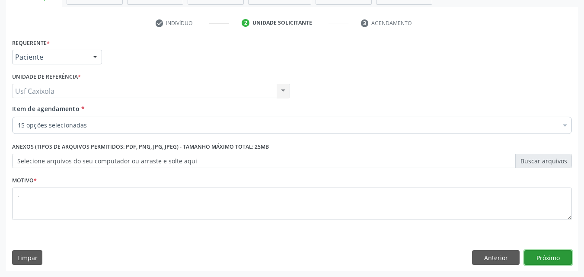
click at [540, 261] on button "Próximo" at bounding box center [548, 257] width 48 height 15
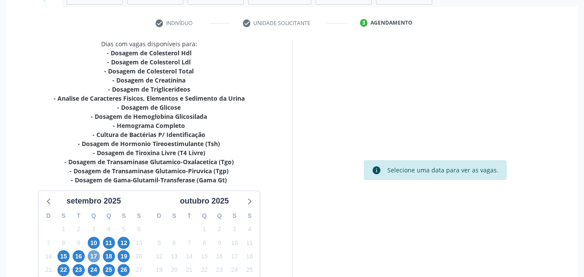
click at [96, 258] on span "17" at bounding box center [94, 256] width 12 height 12
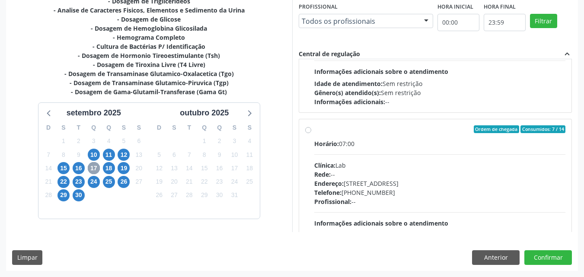
scroll to position [259, 0]
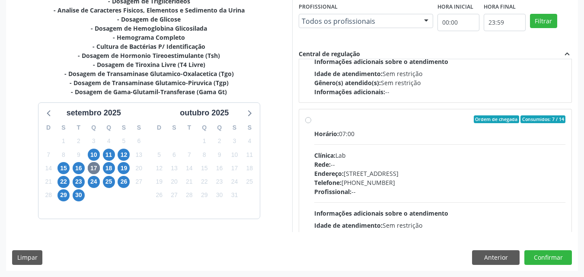
click at [311, 121] on div "Ordem de chegada Consumidos: 7 / 14 Horário: 07:00 Clínica: Lab Rede: -- Endere…" at bounding box center [435, 181] width 261 height 133
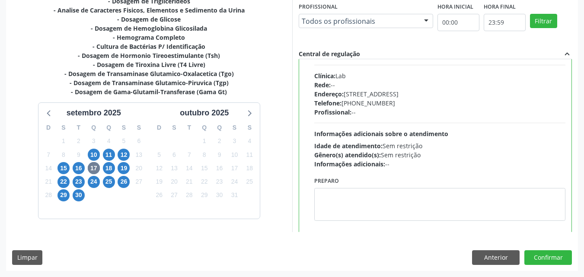
scroll to position [346, 0]
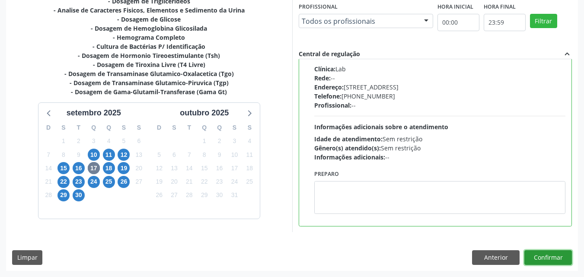
click at [551, 258] on button "Confirmar" at bounding box center [548, 257] width 48 height 15
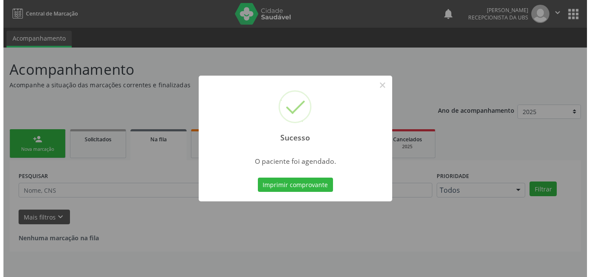
scroll to position [0, 0]
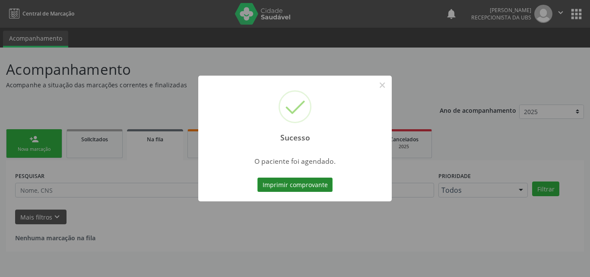
click at [304, 182] on button "Imprimir comprovante" at bounding box center [295, 185] width 75 height 15
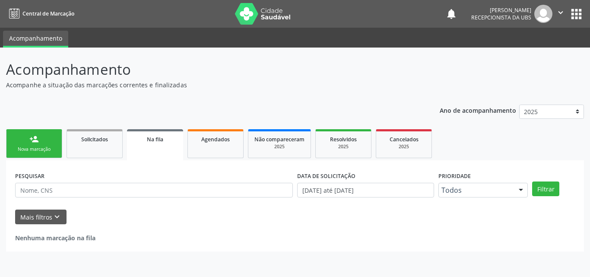
click at [41, 138] on link "person_add Nova marcação" at bounding box center [34, 143] width 56 height 29
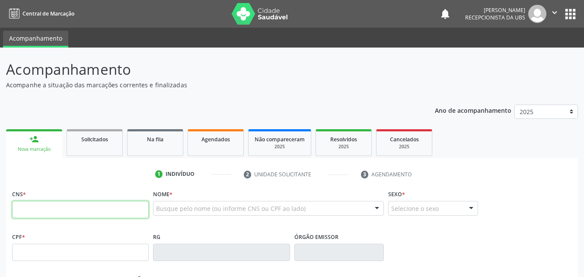
click at [56, 209] on input "text" at bounding box center [80, 209] width 137 height 17
type input "163 8969 4947 0018"
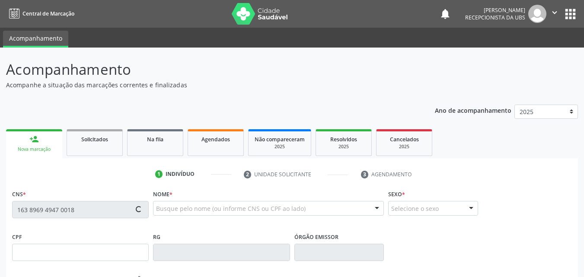
type input "039.283.664-59"
type input "[DATE]"
type input "[PERSON_NAME] da Siva"
type input "[PHONE_NUMBER]"
type input "1368"
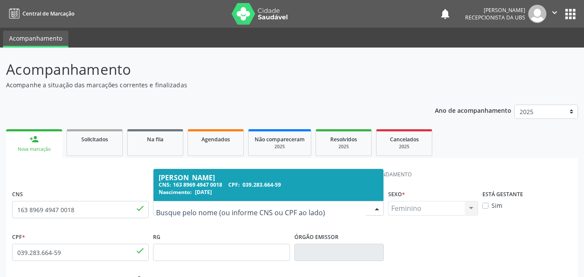
drag, startPoint x: 245, startPoint y: 215, endPoint x: 208, endPoint y: 215, distance: 36.7
click at [208, 215] on div at bounding box center [268, 208] width 231 height 15
click at [249, 228] on div "Nome * [PERSON_NAME] CNS: 163 8969 4947 0018 CPF: 039.283.664-59 Nascimento: [D…" at bounding box center [268, 209] width 235 height 43
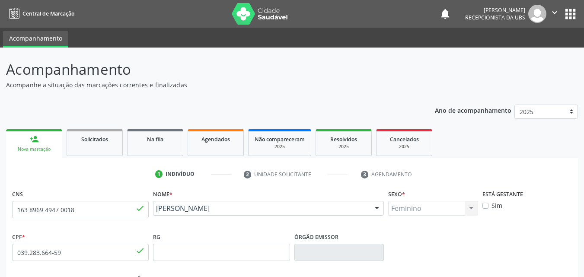
drag, startPoint x: 237, startPoint y: 217, endPoint x: 156, endPoint y: 211, distance: 81.5
click at [156, 211] on div "Maria Izabel da Silva Costa Maria Izabel da Silva Costa CNS: 163 8969 4947 0018…" at bounding box center [268, 211] width 231 height 21
copy span "Maria Izabel da Silva Costa"
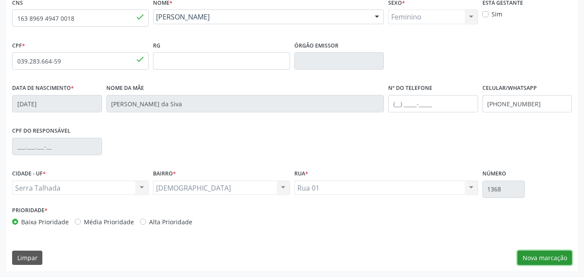
click at [550, 261] on button "Nova marcação" at bounding box center [544, 258] width 54 height 15
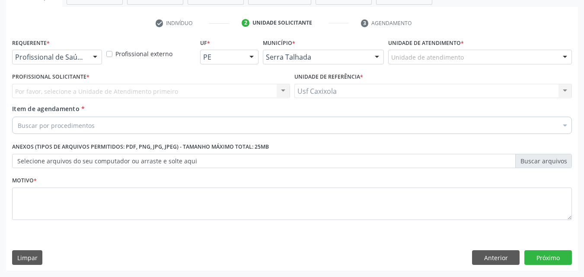
click at [98, 62] on div at bounding box center [95, 57] width 13 height 15
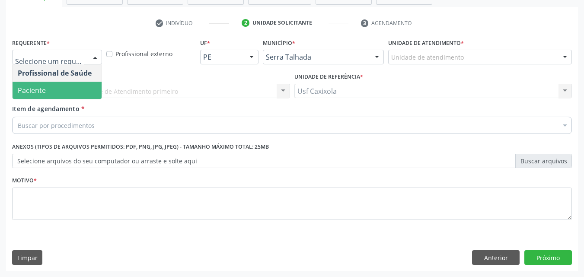
click at [89, 85] on span "Paciente" at bounding box center [57, 90] width 89 height 17
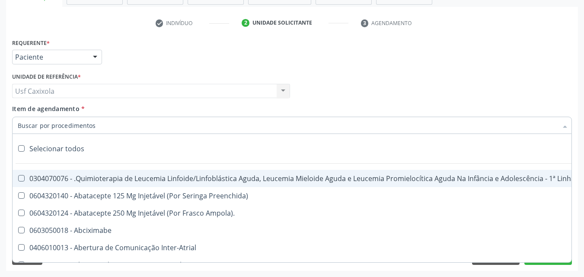
click at [97, 124] on div at bounding box center [292, 125] width 560 height 17
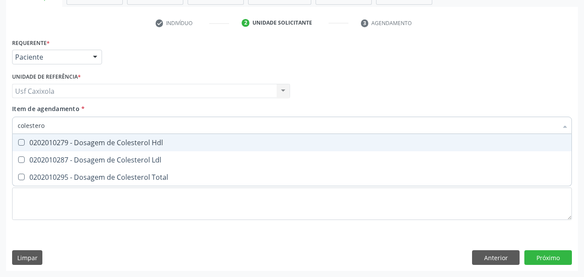
type input "colesterol"
click at [105, 144] on div "0202010279 - Dosagem de Colesterol Hdl" at bounding box center [292, 142] width 548 height 7
checkbox Hdl "true"
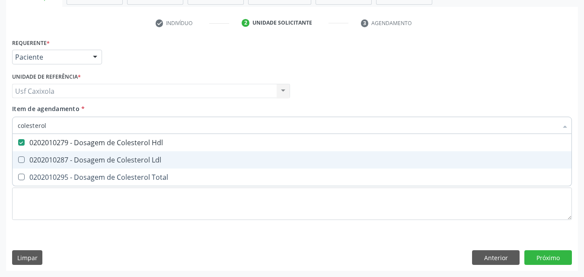
drag, startPoint x: 102, startPoint y: 159, endPoint x: 95, endPoint y: 165, distance: 9.5
click at [102, 159] on div "0202010287 - Dosagem de Colesterol Ldl" at bounding box center [292, 159] width 548 height 7
checkbox Ldl "true"
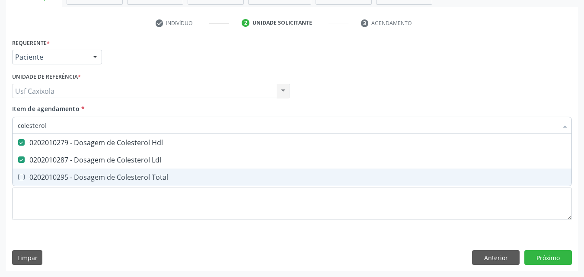
click at [89, 174] on div "0202010295 - Dosagem de Colesterol Total" at bounding box center [292, 177] width 548 height 7
checkbox Total "true"
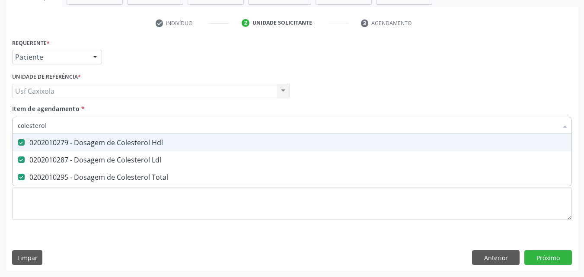
drag, startPoint x: 24, startPoint y: 127, endPoint x: 9, endPoint y: 128, distance: 15.2
click at [9, 128] on div "Requerente * Paciente Profissional de Saúde Paciente Nenhum resultado encontrad…" at bounding box center [292, 153] width 572 height 235
type input "0"
checkbox Hdl "false"
checkbox Ldl "false"
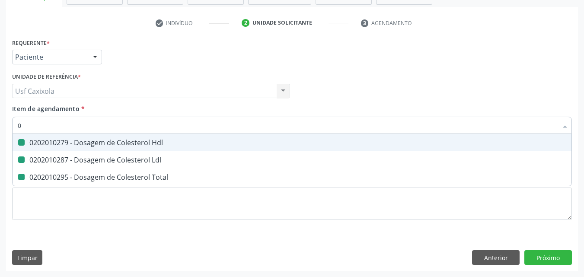
checkbox Total "false"
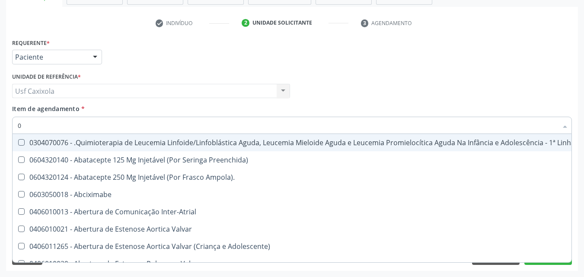
type input "02"
checkbox Comprimido\) "true"
checkbox Transferências "true"
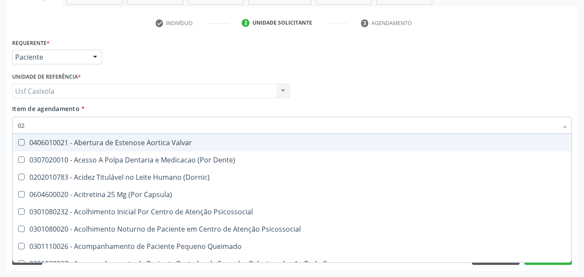
type input "020"
checkbox Epispádia "true"
checkbox Anos\) "true"
checkbox Congênita "true"
checkbox Hdl "false"
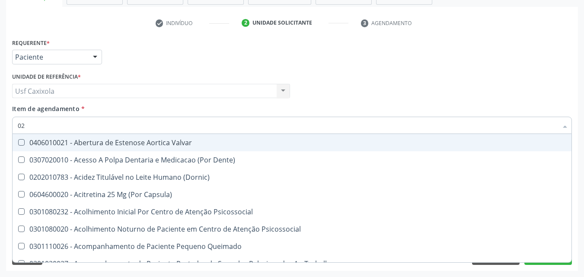
checkbox Ldl "false"
checkbox Total "false"
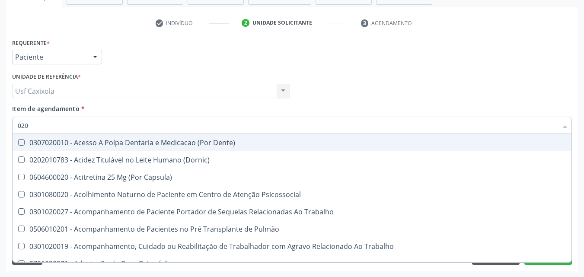
type input "0202"
checkbox Faringe\/Laringe "true"
checkbox Puncao "true"
checkbox Fragmento "true"
checkbox Hdl "false"
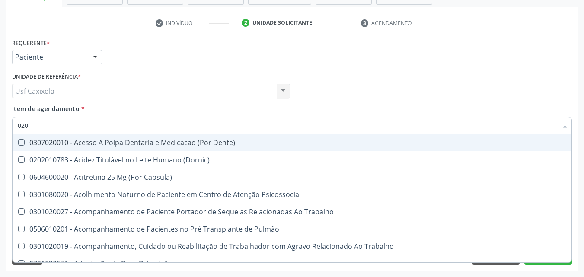
checkbox Ldl "false"
checkbox Total "false"
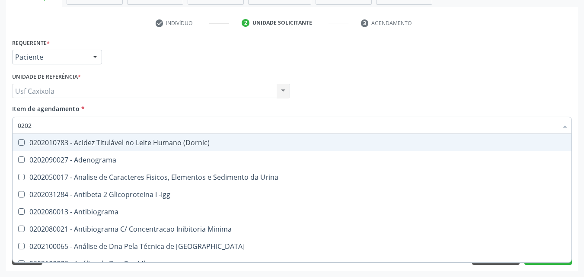
type input "02020"
checkbox \(Psa\) "true"
checkbox III "true"
checkbox Barbituratos "true"
checkbox Hdl "false"
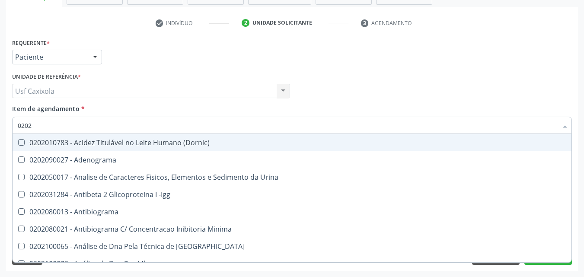
checkbox Ldl "false"
checkbox Total "false"
type input "020201"
checkbox \(Pos-Pasteurização\) "true"
checkbox Molecular "true"
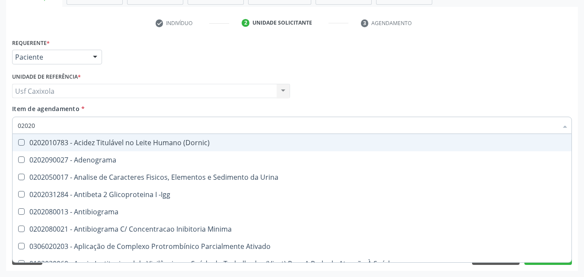
checkbox Parceria\) "true"
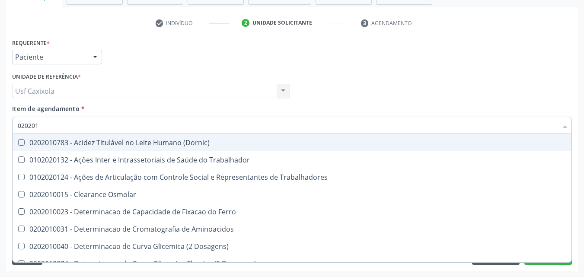
type input "0202010"
checkbox Circulante "true"
checkbox III "true"
checkbox Fracoes "true"
checkbox Hdl "false"
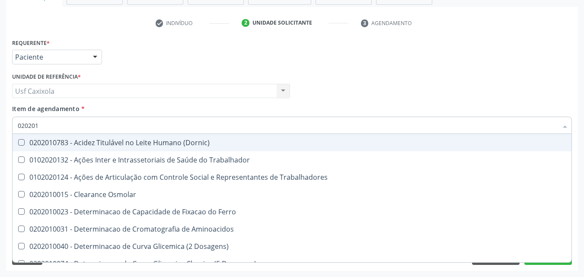
checkbox Ldl "false"
checkbox Total "false"
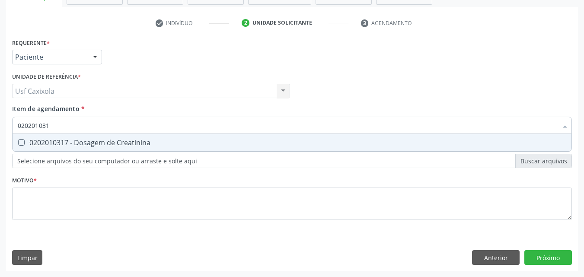
type input "0202010317"
click at [43, 147] on span "0202010317 - Dosagem de Creatinina" at bounding box center [292, 142] width 559 height 17
checkbox Creatinina "true"
drag, startPoint x: 57, startPoint y: 123, endPoint x: 14, endPoint y: 123, distance: 43.2
click at [14, 123] on div "0202010317" at bounding box center [292, 125] width 560 height 17
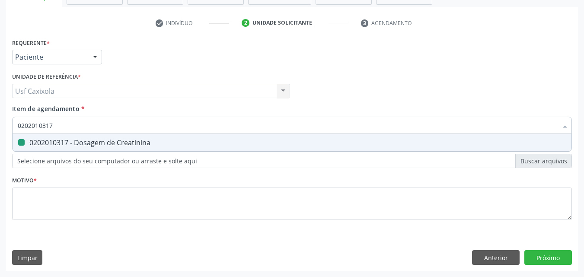
type input "0"
checkbox Creatinina "false"
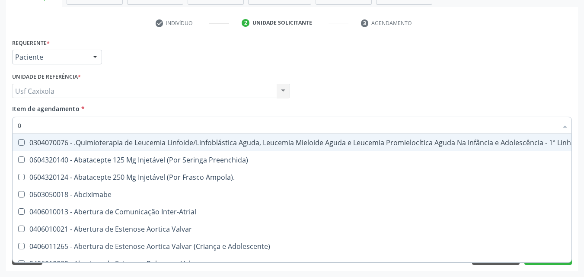
type input "02"
checkbox Comprimido\) "true"
checkbox Transferências "true"
checkbox Meckel "true"
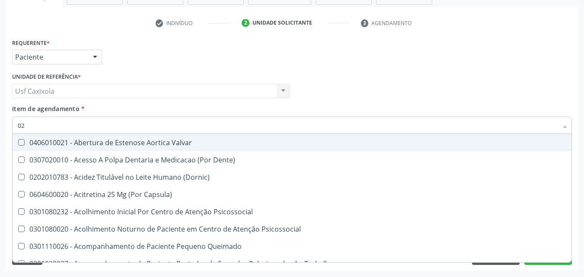
type input "020"
checkbox Epispádia "true"
checkbox Anos\) "true"
checkbox Congênita "true"
checkbox Complementar\) "true"
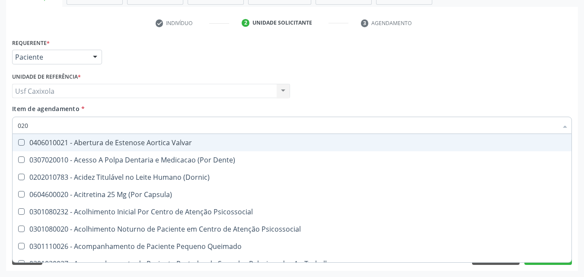
checkbox Hdl "false"
checkbox Ldl "false"
checkbox Total "false"
checkbox Creatinina "false"
type input "0202"
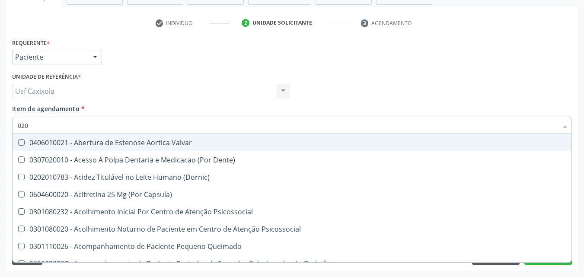
checkbox Cardiovascular "true"
checkbox Sistêmicas "true"
checkbox Sistêmico "true"
checkbox Epispádia "false"
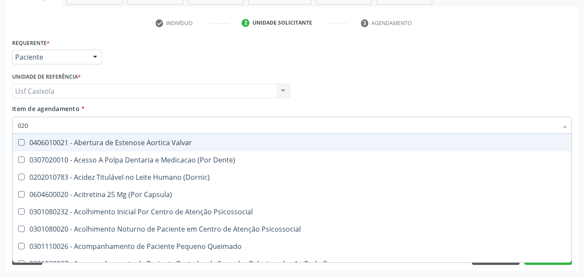
checkbox Anos\) "false"
checkbox Congênita "false"
checkbox Complementar\) "false"
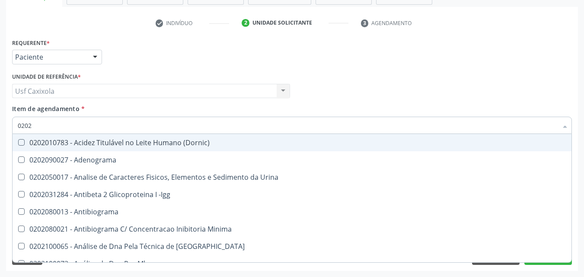
type input "02020"
checkbox \(Psa\) "true"
checkbox III "true"
checkbox Barbituratos "true"
checkbox Calcio "true"
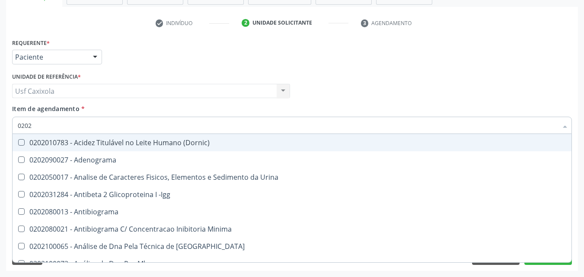
checkbox Hdl "false"
checkbox Ldl "false"
checkbox Total "false"
checkbox Creatinina "false"
type input "020201"
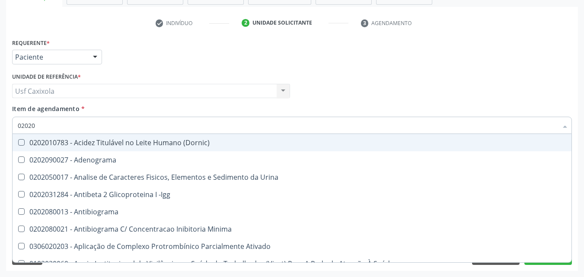
checkbox \(Pos-Pasteurização\) "true"
checkbox Molecular "true"
checkbox Parceria\) "true"
checkbox Gestante "true"
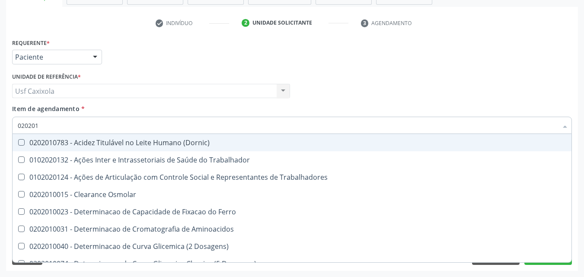
type input "0202010"
checkbox Circulante "true"
checkbox III "true"
checkbox Fracoes "true"
checkbox Ionizavel "true"
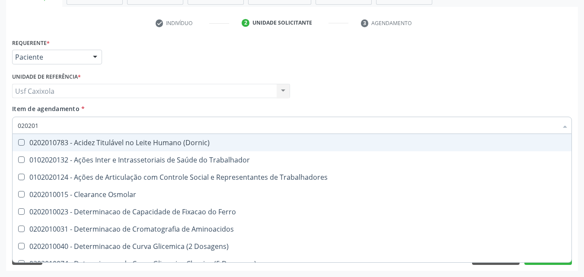
checkbox Hdl "false"
checkbox Ldl "false"
checkbox Total "false"
checkbox Creatinina "false"
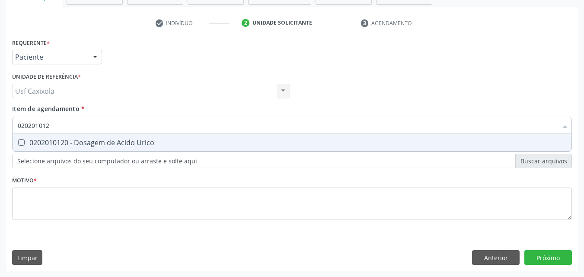
type input "0202010120"
click at [76, 140] on div "0202010120 - Dosagem de Acido Urico" at bounding box center [292, 142] width 548 height 7
checkbox Urico "true"
drag, startPoint x: 63, startPoint y: 129, endPoint x: 10, endPoint y: 129, distance: 52.7
click at [10, 129] on div "Item de agendamento * 0202010120 Desfazer seleção 0202010120 - Dosagem de Acido…" at bounding box center [292, 120] width 564 height 33
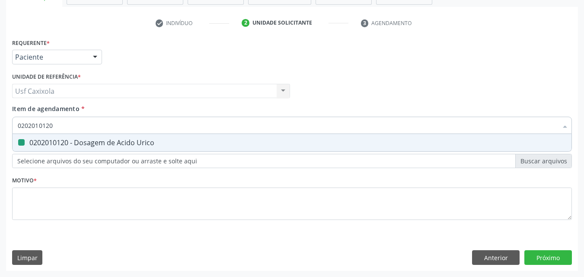
type input "0"
checkbox Urico "false"
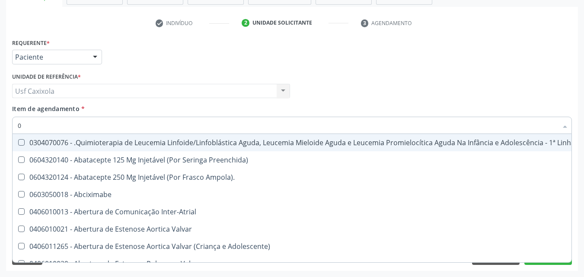
type input "02"
checkbox Hemodialise "true"
checkbox Comprimido\) "true"
checkbox Transferências "true"
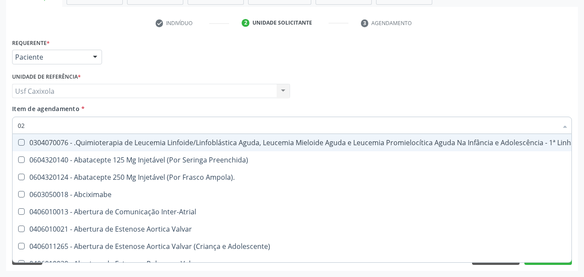
checkbox Meckel "true"
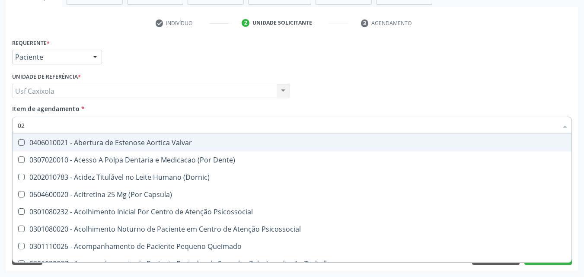
type input "020"
checkbox Intra-Aortico "true"
checkbox Epispádia "true"
checkbox Anos\) "true"
checkbox Congênita "true"
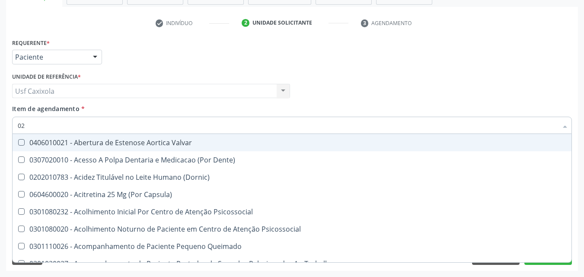
checkbox Complementar\) "true"
checkbox Urico "false"
checkbox Hdl "false"
checkbox Ldl "false"
checkbox Total "false"
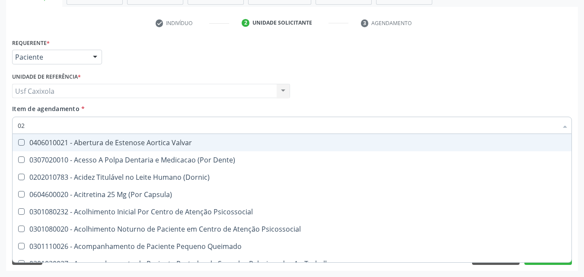
checkbox Creatinina "false"
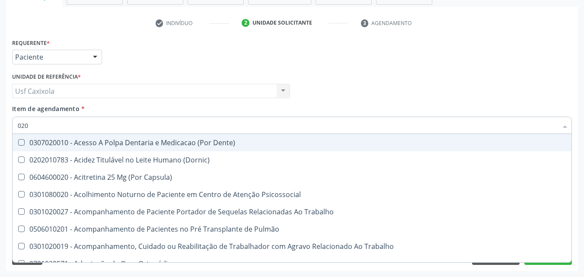
type input "0202"
checkbox População "true"
checkbox Faringe\/Laringe "true"
checkbox Puncao "true"
checkbox Fragmento "true"
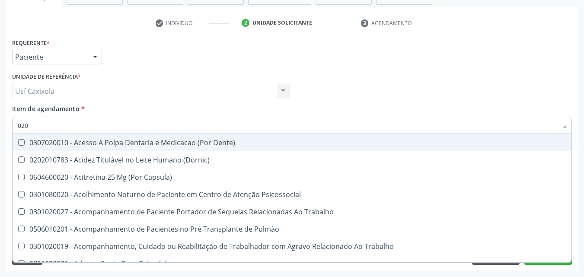
checkbox Ossea "true"
checkbox Urico "false"
checkbox Hdl "false"
checkbox Ldl "false"
checkbox Total "false"
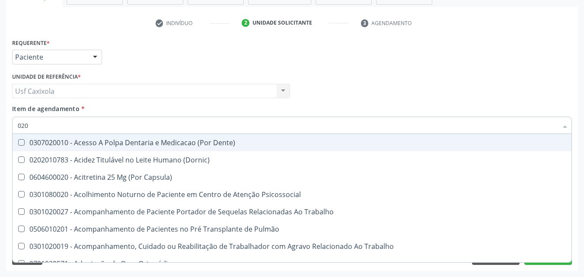
checkbox Creatinina "false"
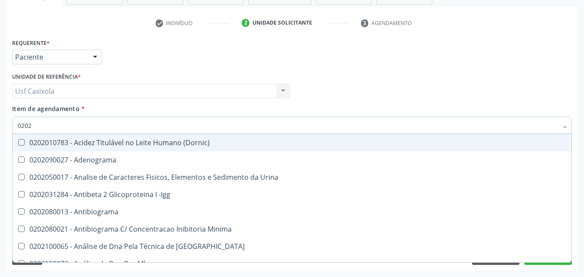
type input "02020"
checkbox Organicos "true"
checkbox Urico "false"
checkbox \(Psa\) "true"
checkbox III "true"
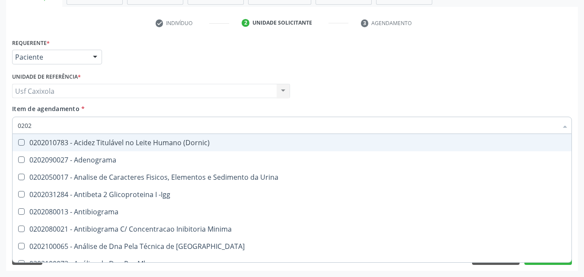
checkbox Barbituratos "true"
checkbox Calcio "true"
checkbox Hdl "false"
checkbox Ldl "false"
checkbox Total "false"
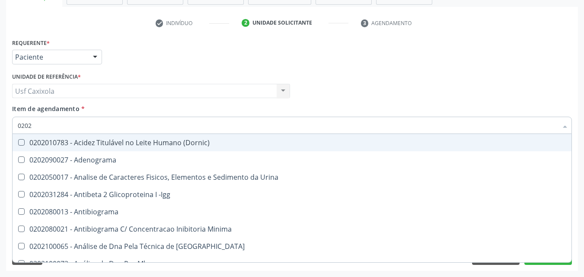
checkbox Creatinina "false"
type input "020201"
checkbox Osmolar "true"
checkbox \(Pos-Pasteurização\) "true"
checkbox Molecular "true"
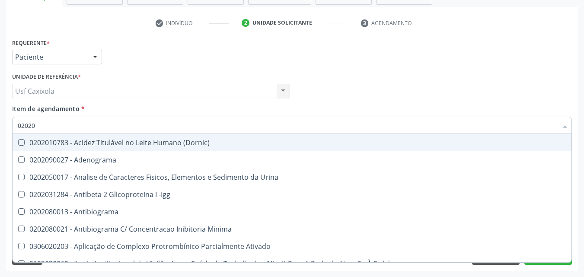
checkbox Parceria\) "true"
checkbox Gestante "true"
checkbox Urico "false"
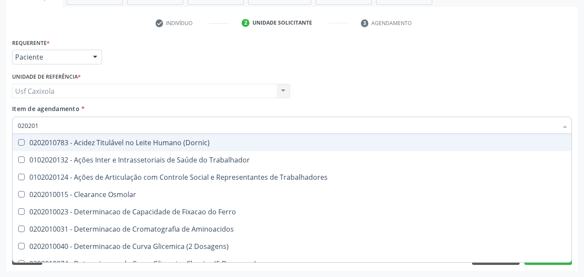
type input "0202010"
checkbox Ativada\) "true"
checkbox Urico "false"
checkbox Circulante "true"
checkbox III "true"
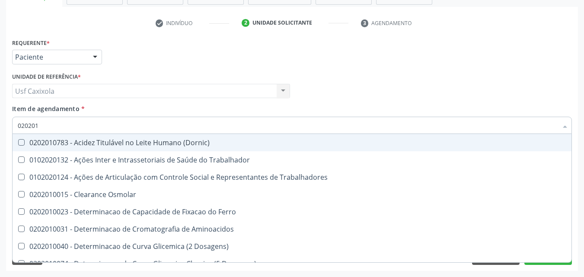
checkbox Fracoes "true"
checkbox Ionizavel "true"
checkbox Hdl "false"
checkbox Ldl "false"
checkbox Total "false"
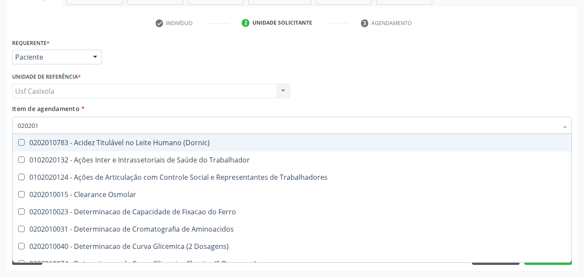
checkbox Creatinina "false"
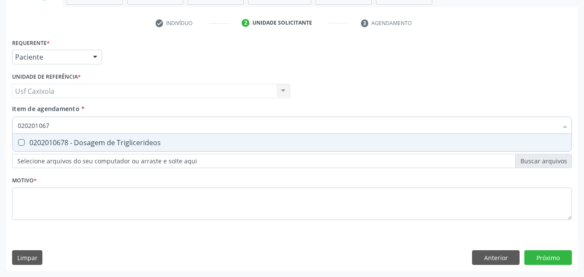
type input "0202010678"
click at [30, 146] on div "0202010678 - Dosagem de Triglicerideos" at bounding box center [292, 142] width 548 height 7
checkbox Triglicerideos "true"
drag, startPoint x: 64, startPoint y: 125, endPoint x: 13, endPoint y: 125, distance: 51.0
click at [13, 125] on div "0202010678" at bounding box center [292, 125] width 560 height 17
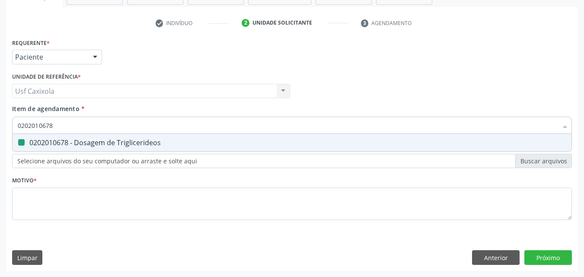
type input "0"
checkbox Triglicerideos "false"
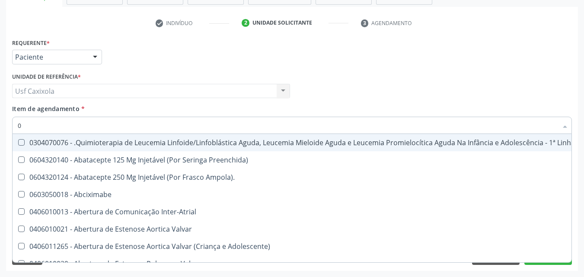
type input "02"
checkbox Hemodialise "true"
checkbox Comprimido\) "true"
checkbox Transferências "true"
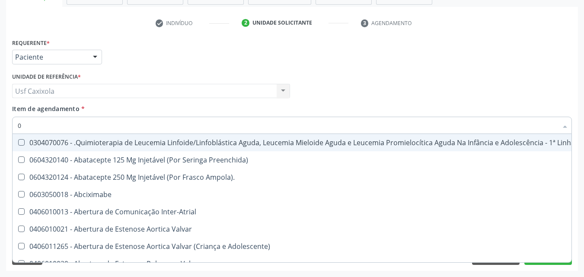
checkbox Meckel "true"
checkbox Transfusao "true"
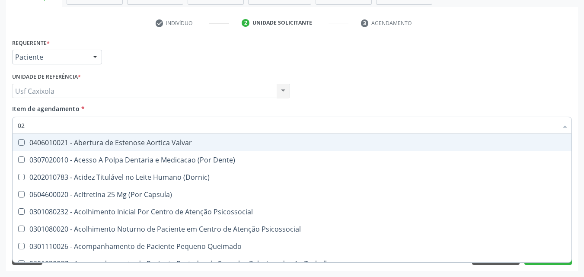
type input "020"
checkbox Intra-Aortico "true"
checkbox Epispádia "true"
checkbox Anos\) "true"
checkbox Congênita "true"
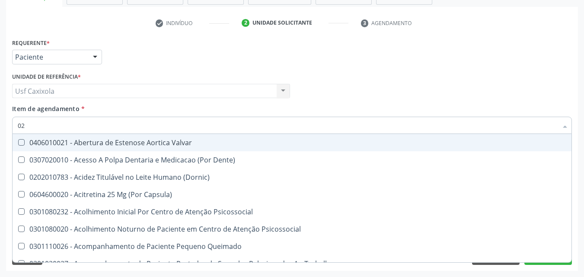
checkbox Complementar\) "true"
checkbox Dias "true"
checkbox Urico "false"
checkbox Hdl "false"
checkbox Ldl "false"
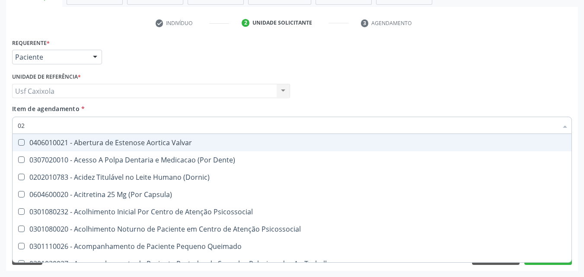
checkbox Total "false"
checkbox Creatinina "false"
checkbox Triglicerideos "false"
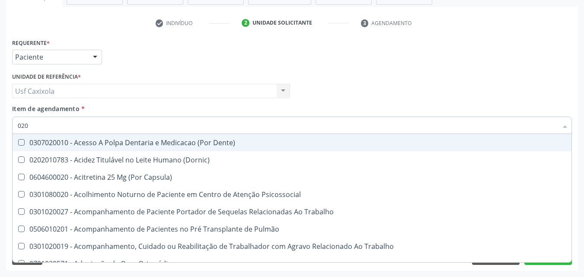
type input "0202"
checkbox População "true"
checkbox Faringe\/Laringe "true"
checkbox Puncao "true"
checkbox Fragmento "true"
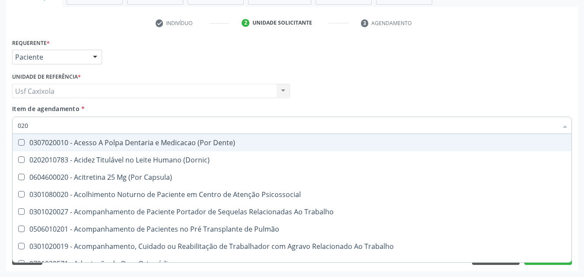
checkbox Ossea "true"
checkbox Projecoes\) "true"
checkbox Urico "false"
checkbox Hdl "false"
checkbox Ldl "false"
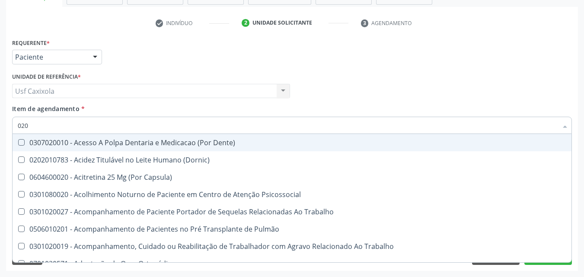
checkbox Total "false"
checkbox Creatinina "false"
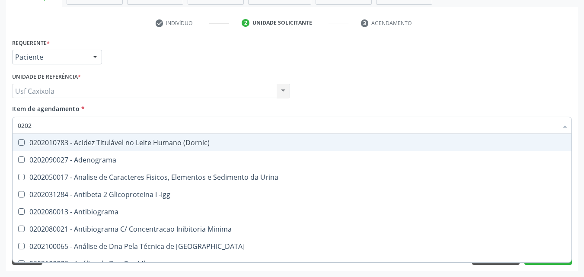
type input "02020"
checkbox Organicos "true"
checkbox Urico "false"
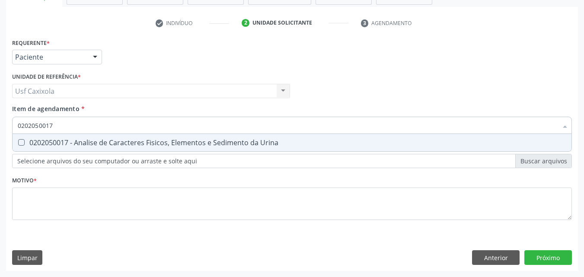
click at [34, 141] on div "0202050017 - Analise de Caracteres Fisicos, Elementos e Sedimento da Urina" at bounding box center [292, 142] width 548 height 7
drag, startPoint x: 53, startPoint y: 124, endPoint x: 6, endPoint y: 125, distance: 46.7
click at [6, 125] on div "Requerente * Paciente Profissional de Saúde Paciente Nenhum resultado encontrad…" at bounding box center [292, 153] width 572 height 235
click at [29, 143] on div "0202010473 - Dosagem de Glicose" at bounding box center [292, 142] width 548 height 7
drag, startPoint x: 22, startPoint y: 127, endPoint x: 3, endPoint y: 127, distance: 19.0
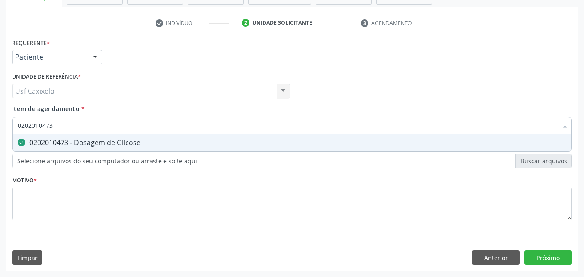
click at [3, 127] on div "Acompanhamento Acompanhe a situação das marcações correntes e finalizadas Relat…" at bounding box center [292, 86] width 584 height 381
click at [24, 141] on Glicosilada at bounding box center [21, 142] width 6 height 6
click at [18, 141] on Glicosilada "checkbox" at bounding box center [16, 143] width 6 height 6
drag, startPoint x: 60, startPoint y: 125, endPoint x: 16, endPoint y: 125, distance: 44.1
click at [16, 125] on div "0202010503" at bounding box center [292, 125] width 560 height 17
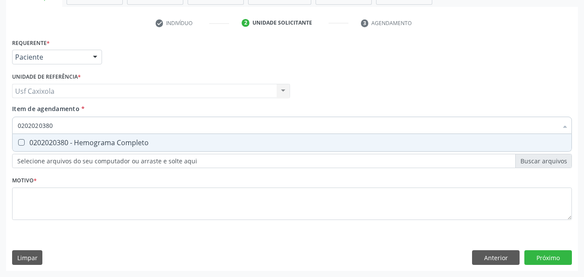
click at [35, 145] on div "0202020380 - Hemograma Completo" at bounding box center [292, 142] width 548 height 7
drag, startPoint x: 55, startPoint y: 126, endPoint x: 0, endPoint y: 126, distance: 55.3
click at [0, 127] on div "Acompanhamento Acompanhe a situação das marcações correntes e finalizadas Relat…" at bounding box center [292, 86] width 584 height 381
click at [28, 147] on span "0202080080 - Cultura de Bactérias P/ Identificação" at bounding box center [292, 142] width 559 height 17
drag, startPoint x: 59, startPoint y: 125, endPoint x: 7, endPoint y: 130, distance: 52.5
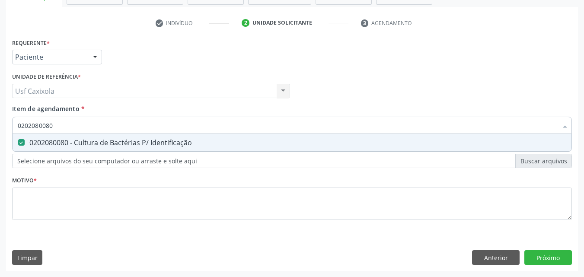
click at [7, 130] on div "Requerente * Paciente Profissional de Saúde Paciente Nenhum resultado encontrad…" at bounding box center [292, 153] width 572 height 235
click at [32, 140] on div "0202030202 - Dosagem de Proteina C Reativa" at bounding box center [292, 142] width 548 height 7
drag, startPoint x: 58, startPoint y: 129, endPoint x: 14, endPoint y: 130, distance: 44.1
click at [14, 130] on div "0202030202" at bounding box center [292, 125] width 560 height 17
click at [26, 141] on div "0202060250 - Dosagem de Hormonio Tireoestimulante (Tsh)" at bounding box center [292, 142] width 548 height 7
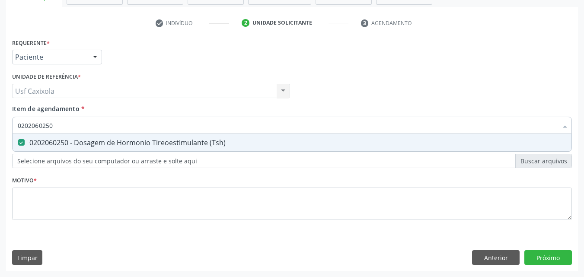
drag, startPoint x: 57, startPoint y: 128, endPoint x: 0, endPoint y: 129, distance: 57.5
click at [0, 129] on div "Acompanhamento Acompanhe a situação das marcações correntes e finalizadas Relat…" at bounding box center [292, 86] width 584 height 381
click at [35, 142] on div "0202060381 - Dosagem de Tiroxina Livre (T4 Livre)" at bounding box center [292, 142] width 548 height 7
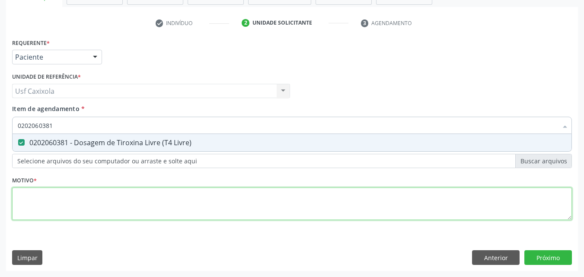
click at [48, 200] on div "Requerente * Paciente Profissional de Saúde Paciente Nenhum resultado encontrad…" at bounding box center [292, 134] width 560 height 196
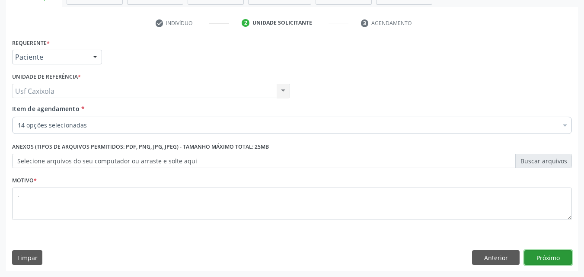
click at [537, 259] on button "Próximo" at bounding box center [548, 257] width 48 height 15
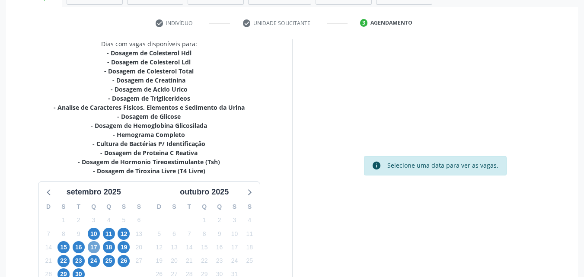
click at [95, 246] on span "17" at bounding box center [94, 247] width 12 height 12
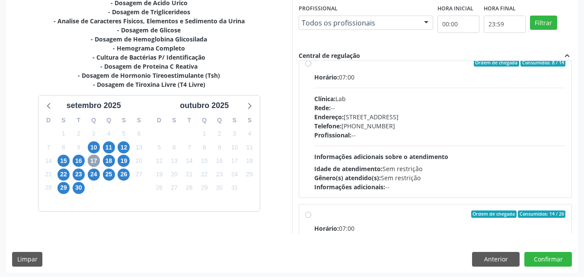
scroll to position [303, 0]
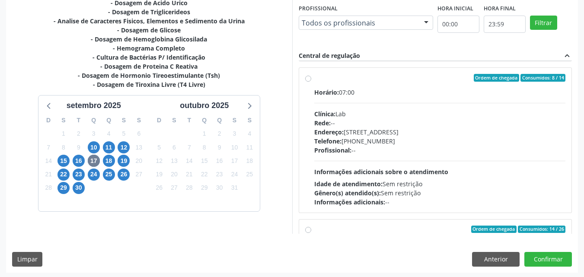
click at [309, 84] on div "Ordem de chegada Consumidos: 8 / 14 Horário: 07:00 Clínica: Lab Rede: -- Endere…" at bounding box center [435, 140] width 261 height 133
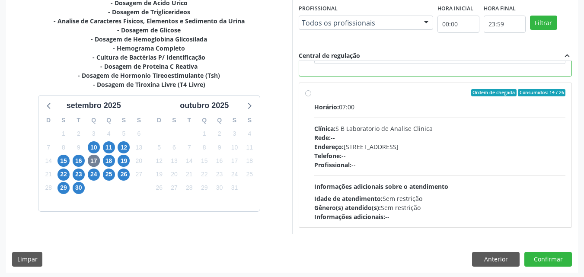
scroll to position [239, 0]
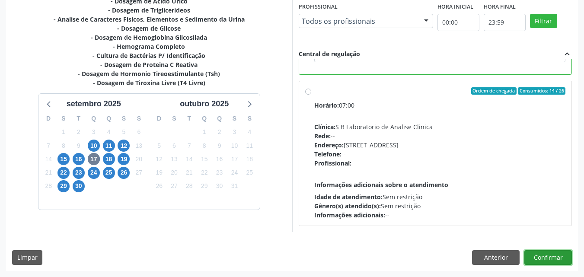
click at [552, 255] on button "Confirmar" at bounding box center [548, 257] width 48 height 15
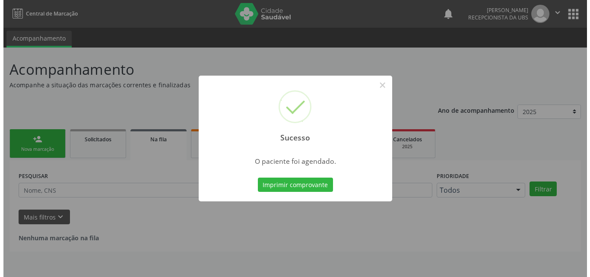
scroll to position [0, 0]
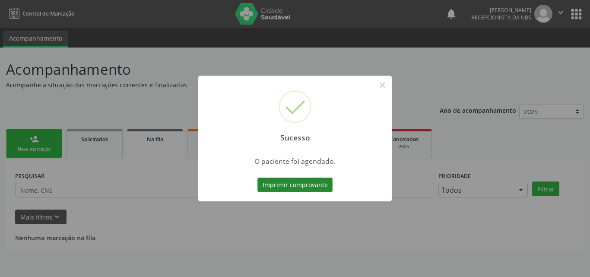
click at [314, 183] on button "Imprimir comprovante" at bounding box center [295, 185] width 75 height 15
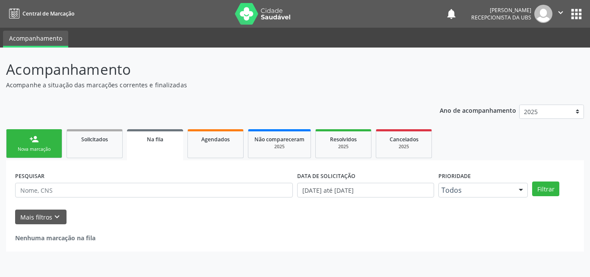
click at [42, 144] on link "person_add Nova marcação" at bounding box center [34, 143] width 56 height 29
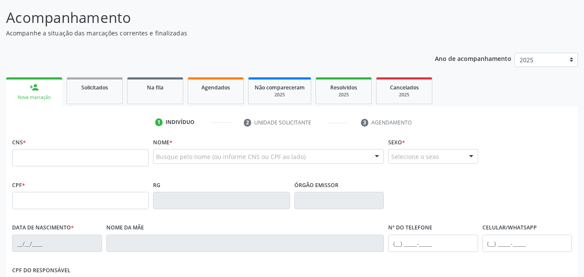
scroll to position [86, 0]
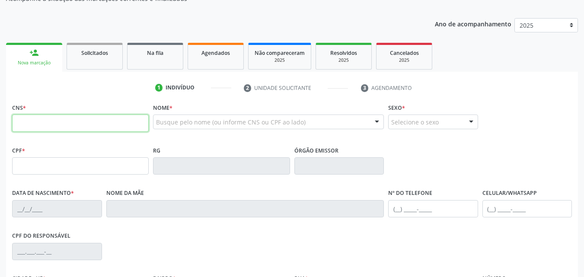
click at [44, 127] on input "text" at bounding box center [80, 123] width 137 height 17
type input "704 6031 8606 8020"
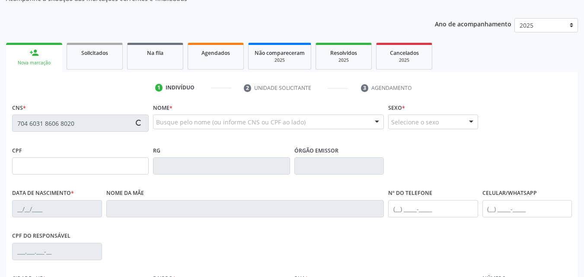
type input "448.138.588-05"
type input "[DATE]"
type input "Maria do Socorro Magalhaes Menezes"
type input "(87) 99999-9999"
type input "027.732.234-03"
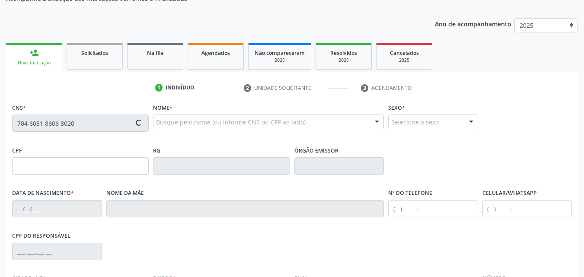
type input "1060"
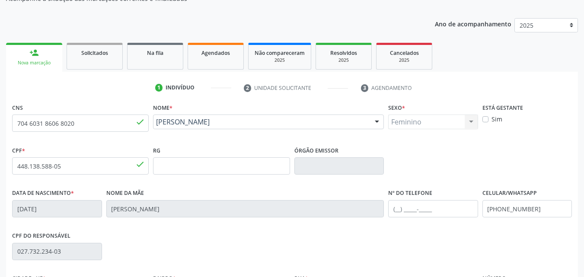
drag, startPoint x: 260, startPoint y: 131, endPoint x: 155, endPoint y: 129, distance: 105.0
click at [155, 129] on div "Ana Clara Magalhaes Menezes Ana Clara Magalhaes Menezes CNS: 704 6031 8606 8020…" at bounding box center [268, 125] width 231 height 21
copy span "Ana Clara Magalhaes Menezes"
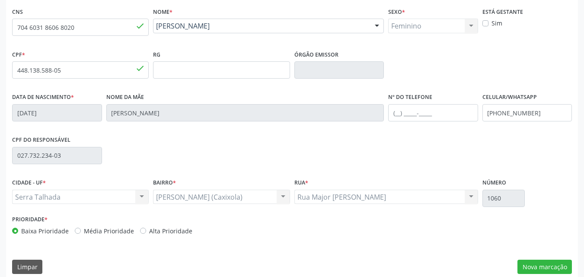
scroll to position [191, 0]
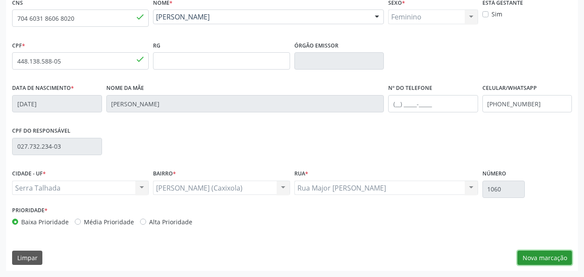
click at [533, 255] on button "Nova marcação" at bounding box center [544, 258] width 54 height 15
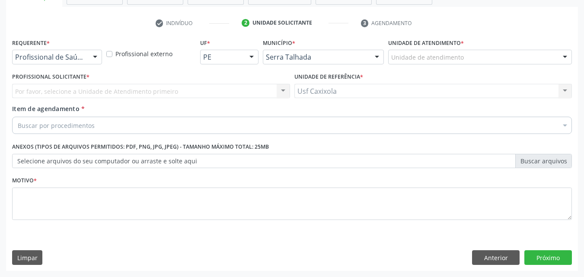
scroll to position [151, 0]
click at [89, 58] on div at bounding box center [95, 57] width 13 height 15
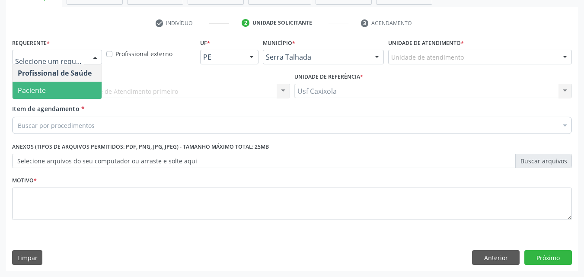
click at [80, 84] on span "Paciente" at bounding box center [57, 90] width 89 height 17
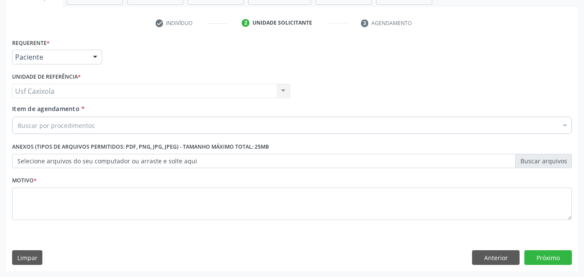
click at [96, 128] on div "Buscar por procedimentos" at bounding box center [292, 125] width 560 height 17
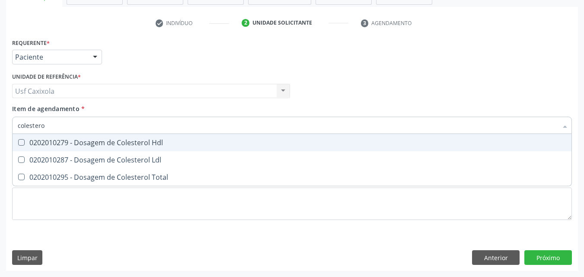
type input "colesterol"
click at [91, 144] on div "0202010279 - Dosagem de Colesterol Hdl" at bounding box center [292, 142] width 548 height 7
checkbox Hdl "true"
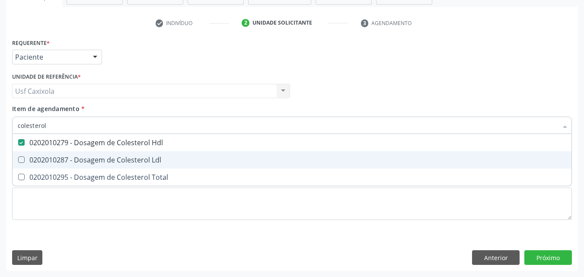
click at [91, 157] on div "0202010287 - Dosagem de Colesterol Ldl" at bounding box center [292, 159] width 548 height 7
checkbox Ldl "true"
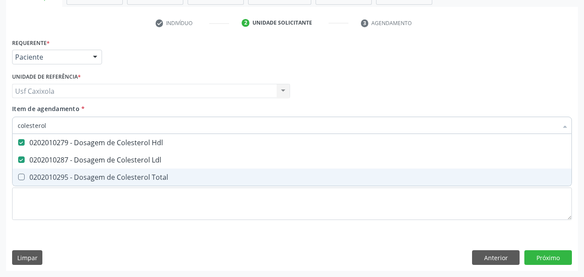
click at [83, 177] on div "0202010295 - Dosagem de Colesterol Total" at bounding box center [292, 177] width 548 height 7
checkbox Total "true"
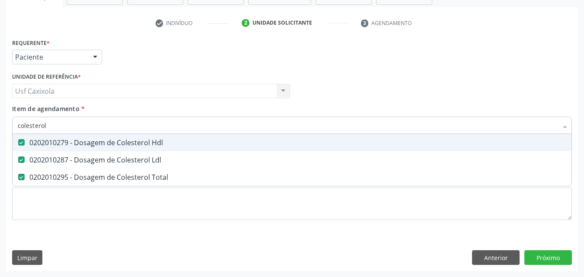
drag, startPoint x: 20, startPoint y: 125, endPoint x: 0, endPoint y: 125, distance: 19.4
click at [0, 125] on div "Acompanhamento Acompanhe a situação das marcações correntes e finalizadas Relat…" at bounding box center [292, 86] width 584 height 381
type input "0"
checkbox Hdl "false"
checkbox Ldl "false"
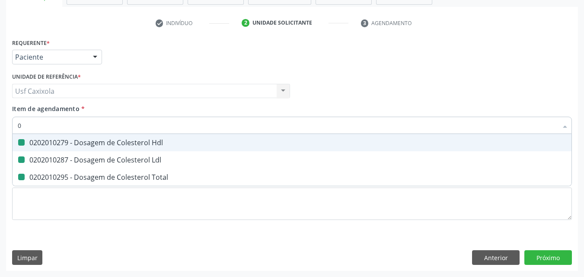
checkbox Total "false"
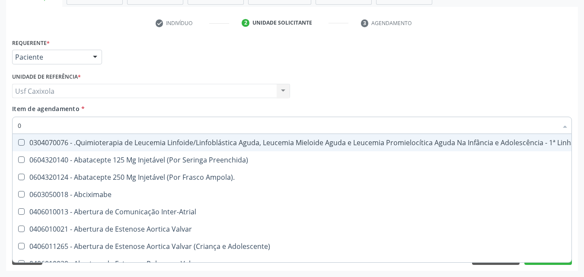
type input "02"
checkbox Comprimido\) "true"
checkbox Transferências "true"
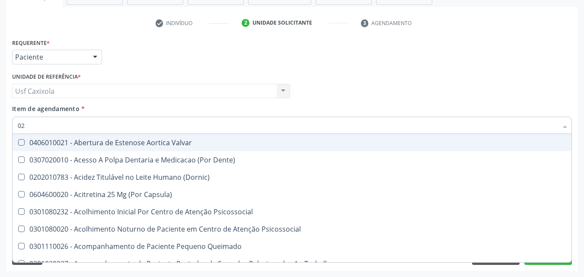
type input "020"
checkbox Epispádia "true"
checkbox Anos\) "true"
checkbox Congênita "true"
checkbox Hdl "false"
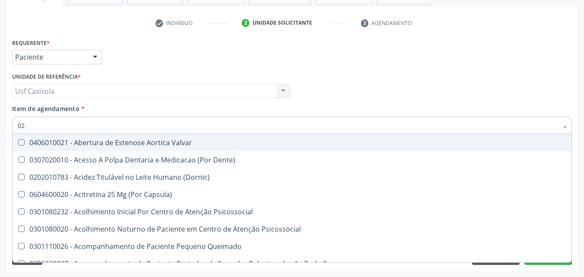
checkbox Ldl "false"
checkbox Total "false"
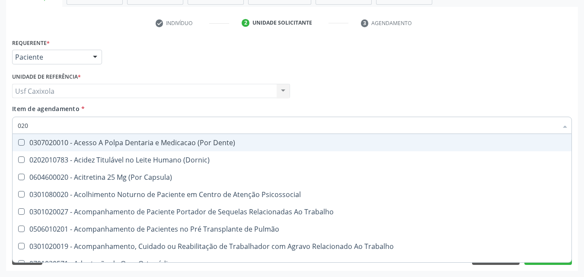
type input "0202"
checkbox Faringe\/Laringe "true"
checkbox Puncao "true"
checkbox Fragmento "true"
checkbox Hdl "false"
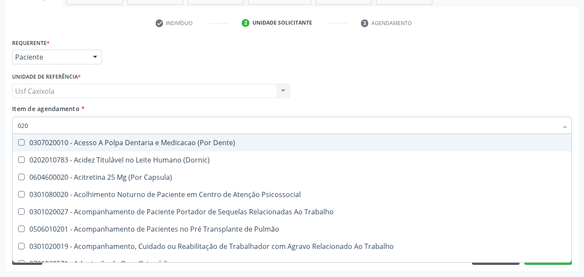
checkbox Ldl "false"
checkbox Total "false"
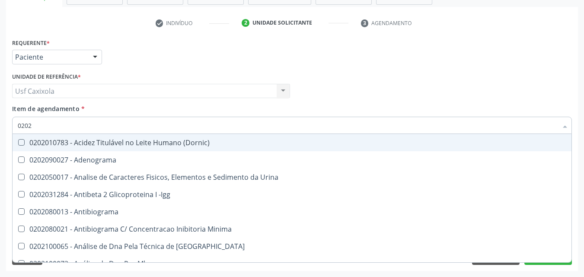
type input "02020"
checkbox \(Psa\) "true"
checkbox III "true"
checkbox Barbituratos "true"
checkbox Hdl "false"
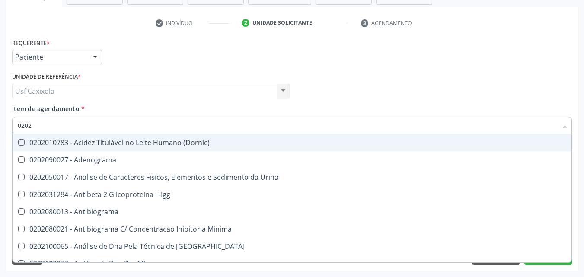
checkbox Ldl "false"
checkbox Total "false"
type input "020201"
checkbox \(Pos-Pasteurização\) "true"
checkbox Molecular "true"
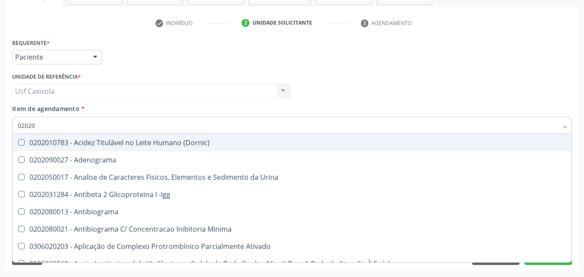
checkbox Parceria\) "true"
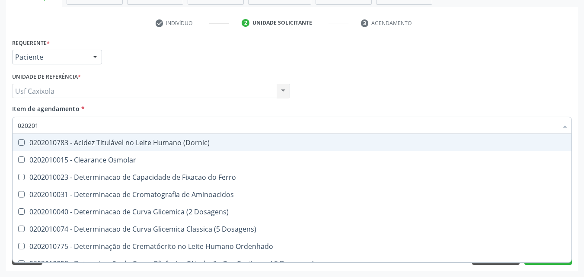
type input "0202010"
checkbox Hdl "true"
checkbox Ldl "true"
checkbox Total "true"
checkbox Latica "false"
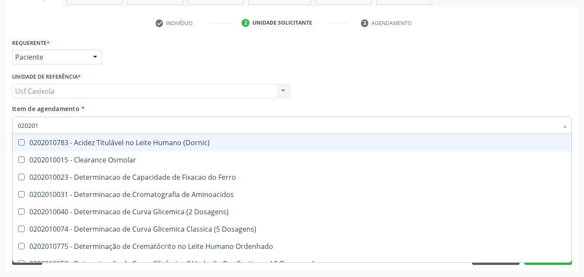
checkbox Fracionadas\) "false"
checkbox Ferritina "false"
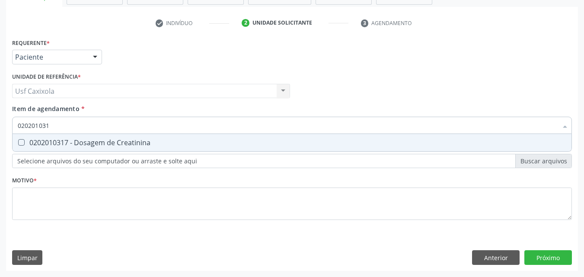
type input "0202010317"
click at [40, 137] on span "0202010317 - Dosagem de Creatinina" at bounding box center [292, 142] width 559 height 17
checkbox Creatinina "true"
drag, startPoint x: 63, startPoint y: 127, endPoint x: 0, endPoint y: 138, distance: 64.0
click at [0, 138] on div "Acompanhamento Acompanhe a situação das marcações correntes e finalizadas Relat…" at bounding box center [292, 86] width 584 height 381
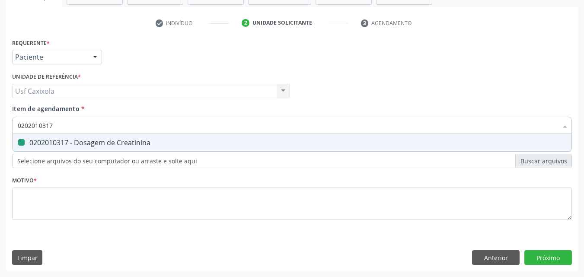
type input "0"
checkbox Creatinina "false"
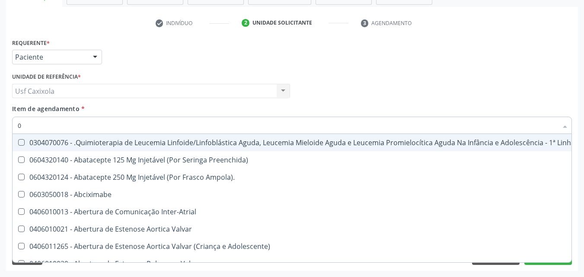
type input "02"
checkbox Comprimido\) "true"
checkbox Transferências "true"
checkbox Meckel "true"
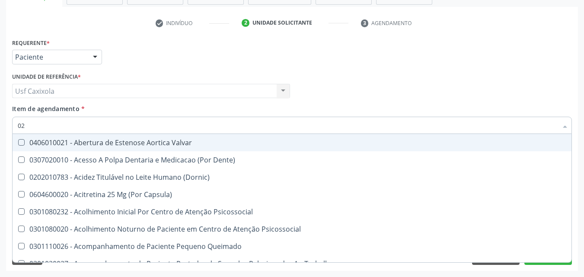
type input "020"
checkbox Epispádia "true"
checkbox Anos\) "true"
checkbox Congênita "true"
checkbox Complementar\) "true"
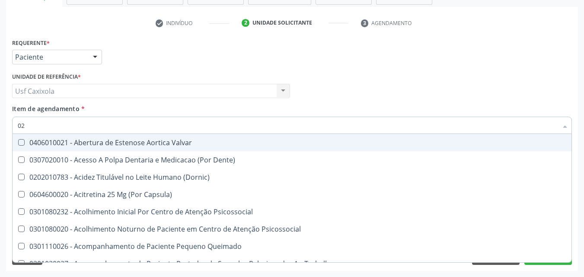
checkbox Hdl "false"
checkbox Ldl "false"
checkbox Total "false"
checkbox Creatinina "false"
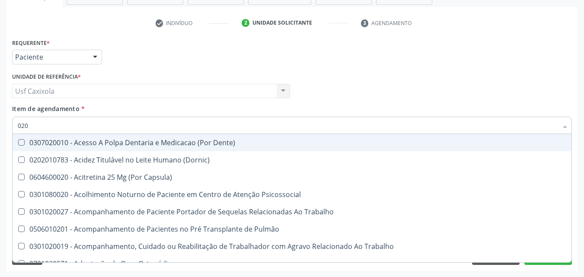
type input "0202"
checkbox Faringe\/Laringe "true"
checkbox Puncao "true"
checkbox Fragmento "true"
checkbox Ossea "true"
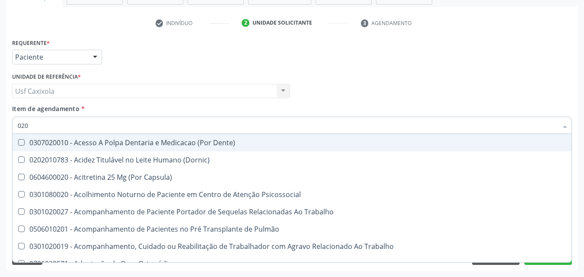
checkbox Hdl "false"
checkbox Ldl "false"
checkbox Total "false"
checkbox Creatinina "false"
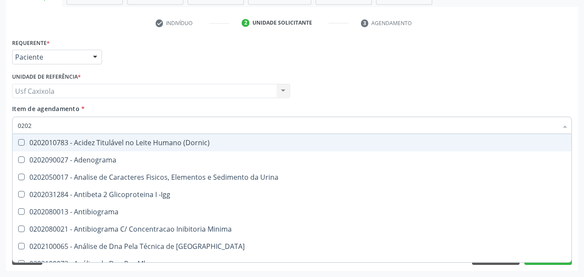
type input "02020"
checkbox \(Psa\) "true"
checkbox III "true"
checkbox Barbituratos "true"
checkbox Calcio "true"
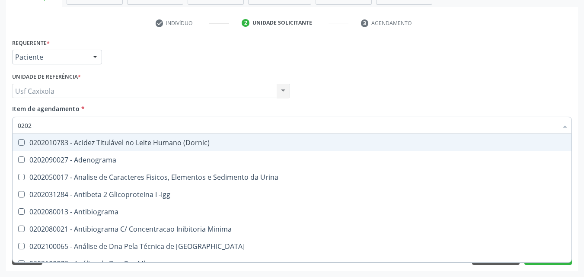
checkbox Hdl "false"
checkbox Ldl "false"
checkbox Total "false"
checkbox Creatinina "false"
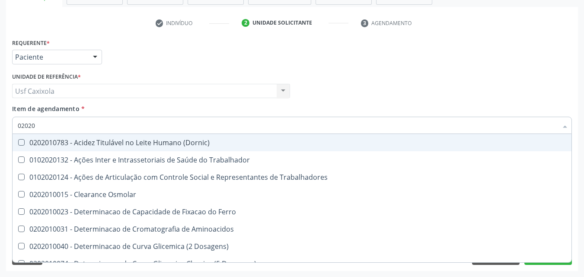
type input "020201"
checkbox Hdl "true"
checkbox Ldl "true"
checkbox Total "true"
checkbox Creatinina "true"
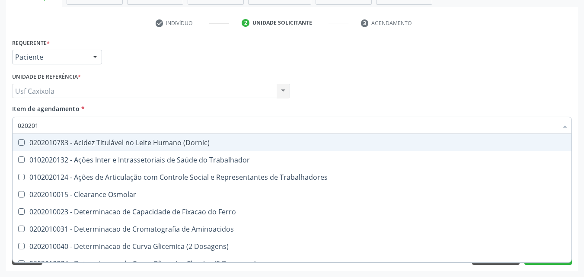
type input "0202010"
checkbox Circulante "true"
checkbox III "true"
checkbox Fracoes "true"
checkbox Ionizavel "true"
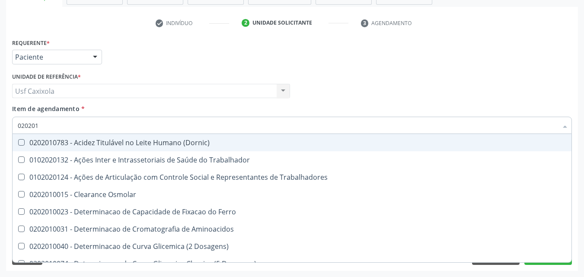
checkbox Hdl "false"
checkbox Ldl "false"
checkbox Total "false"
checkbox Creatinina "false"
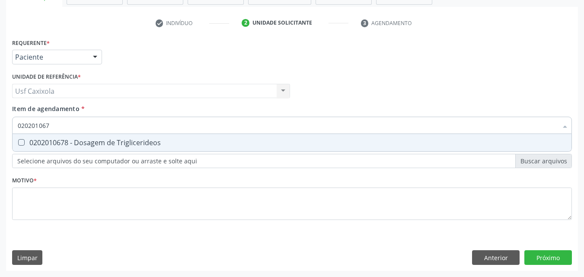
type input "0202010678"
click at [29, 141] on div "0202010678 - Dosagem de Triglicerideos" at bounding box center [292, 142] width 548 height 7
checkbox Triglicerideos "true"
drag, startPoint x: 34, startPoint y: 135, endPoint x: 16, endPoint y: 136, distance: 17.3
click at [16, 131] on div "0202010678 Desfazer seleção 0202010678 - Dosagem de Triglicerideos Nenhum resul…" at bounding box center [292, 124] width 560 height 15
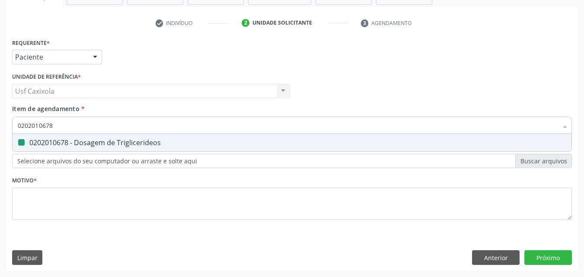
type input "0"
checkbox Triglicerideos "false"
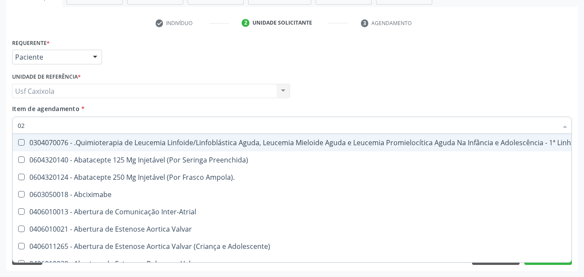
type input "020"
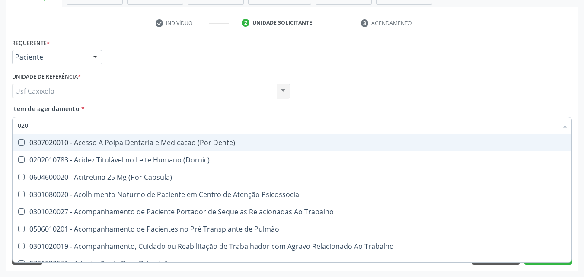
checkbox Hdl "true"
checkbox Ldl "true"
checkbox Total "true"
checkbox Creatinina "true"
checkbox Triglicerideos "true"
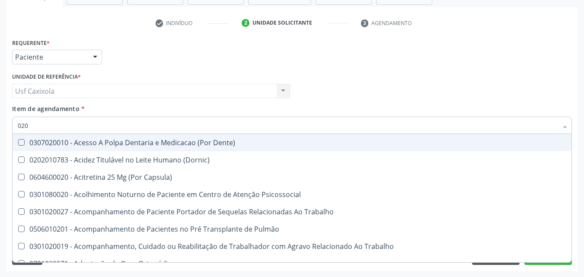
checkbox Tendao "false"
checkbox Amniótico "false"
checkbox Espermograma "false"
checkbox Cerebral "false"
checkbox Semana\) "false"
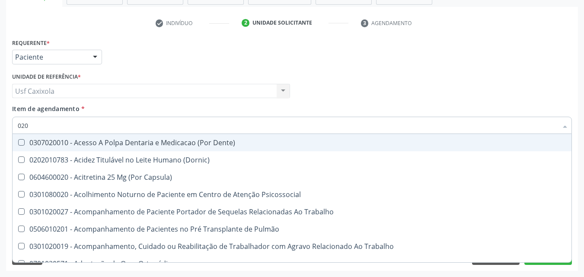
type input "0202"
checkbox Faringe\/Laringe "true"
checkbox Puncao "true"
checkbox Fragmento "true"
checkbox Ossea "true"
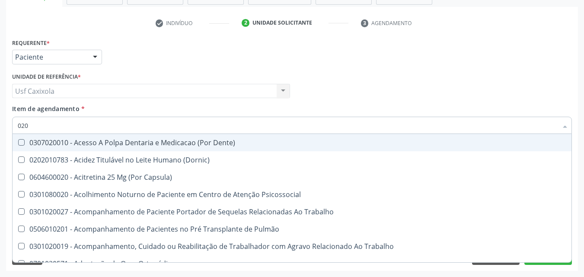
checkbox Projecoes\) "true"
checkbox Hdl "false"
checkbox Ldl "false"
checkbox Total "false"
checkbox Creatinina "false"
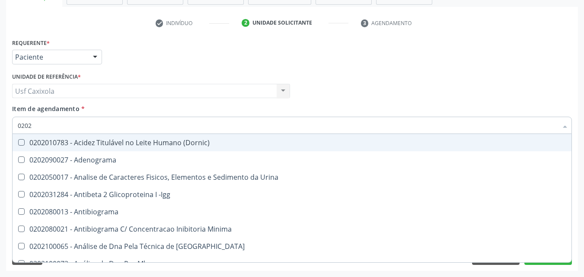
type input "02020"
checkbox \(Psa\) "true"
checkbox III "true"
checkbox Barbituratos "true"
checkbox Calcio "true"
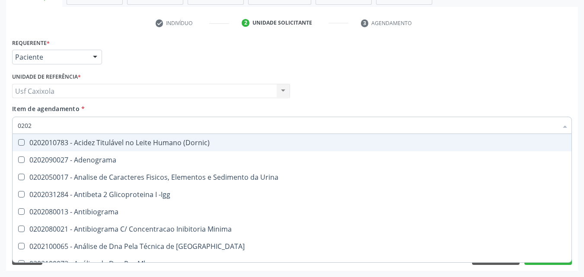
checkbox Hdl "false"
checkbox Ldl "false"
checkbox Total "false"
checkbox Creatinina "false"
checkbox Funcional "true"
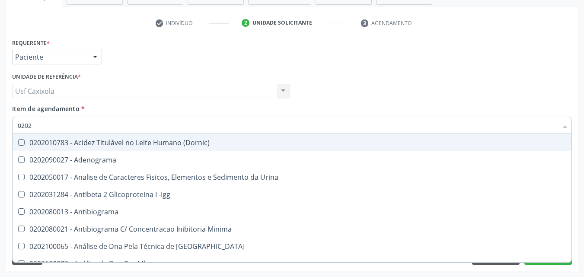
checkbox Triglicerideos "false"
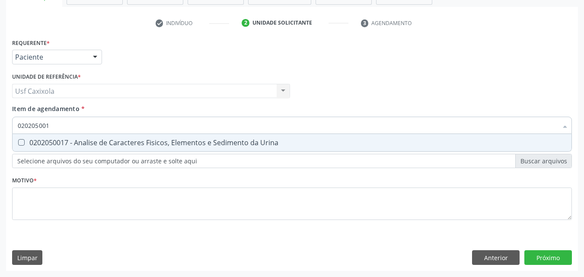
type input "0202050017"
click at [22, 144] on Urina at bounding box center [21, 142] width 6 height 6
click at [18, 144] on Urina "checkbox" at bounding box center [16, 143] width 6 height 6
checkbox Urina "true"
drag, startPoint x: 65, startPoint y: 127, endPoint x: 14, endPoint y: 133, distance: 51.8
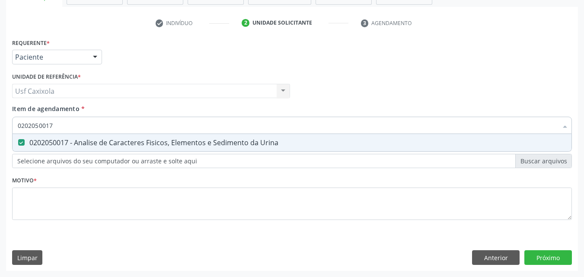
click at [14, 133] on div "0202050017" at bounding box center [292, 125] width 560 height 17
type input "0"
checkbox Urina "false"
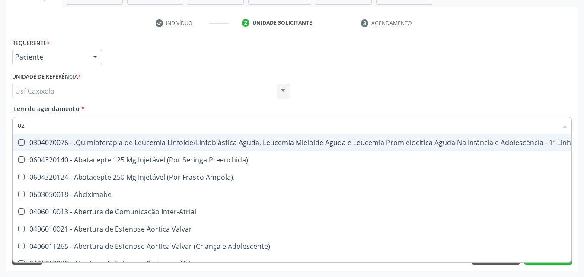
type input "020"
checkbox Fígado "true"
checkbox Coração "false"
checkbox Urina "false"
checkbox Lenta\) "true"
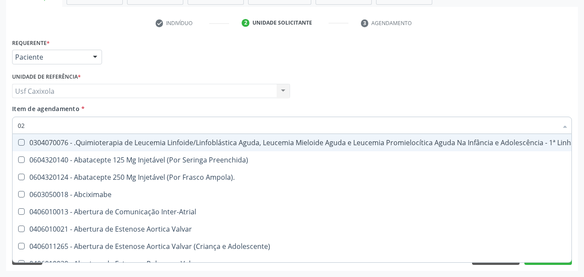
checkbox Ml\) "true"
checkbox \(Monocular\) "true"
checkbox X "true"
checkbox Gráfico "true"
checkbox Comprimido\) "false"
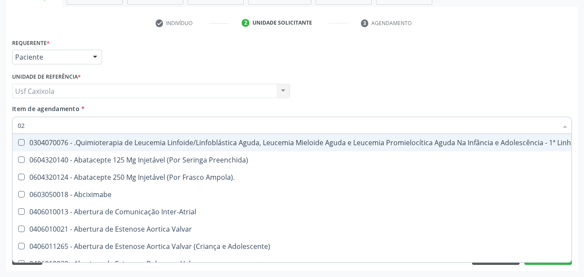
checkbox Comprimido\) "false"
checkbox Transferências "false"
checkbox Meckel "false"
checkbox Transfusao "false"
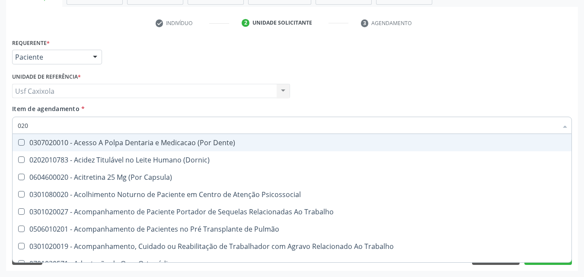
type input "0202"
checkbox Capsula\) "true"
checkbox Urina "false"
checkbox Faringe\/Laringe "true"
checkbox Puncao "true"
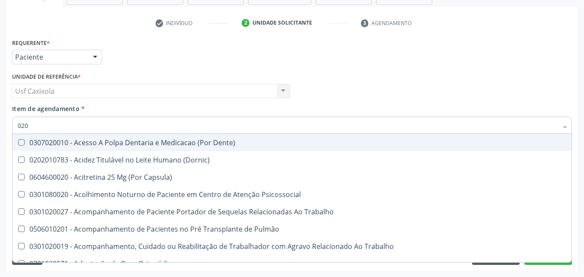
checkbox Fragmento "true"
checkbox Ossea "true"
checkbox Projecoes\) "true"
checkbox Hdl "false"
checkbox Ldl "false"
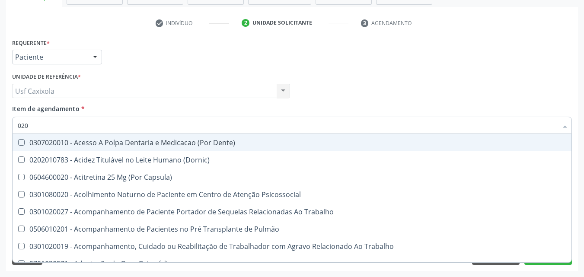
checkbox Total "false"
checkbox Creatinina "false"
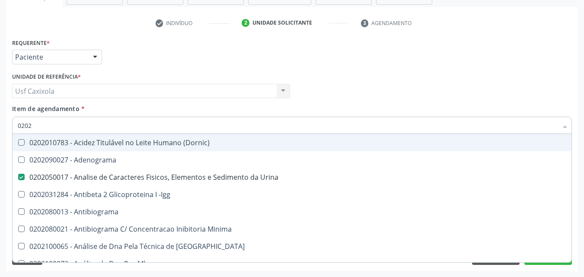
type input "02020"
checkbox \(Psa\) "true"
checkbox III "true"
checkbox Barbituratos "true"
checkbox Calcio "true"
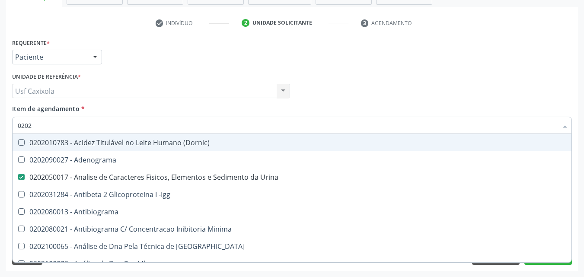
checkbox Hdl "false"
checkbox Ldl "false"
checkbox Total "false"
checkbox Creatinina "false"
checkbox Funcional "true"
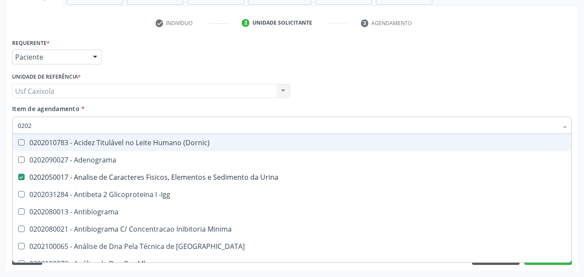
checkbox Triglicerideos "false"
type input "020201"
checkbox Urina "false"
checkbox \(Pos-Pasteurização\) "true"
checkbox Molecular "true"
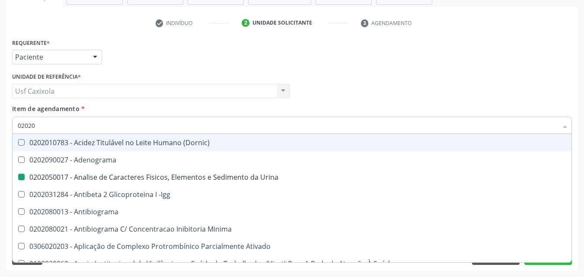
checkbox Parceria\) "true"
checkbox Gestante "true"
checkbox Acetona "true"
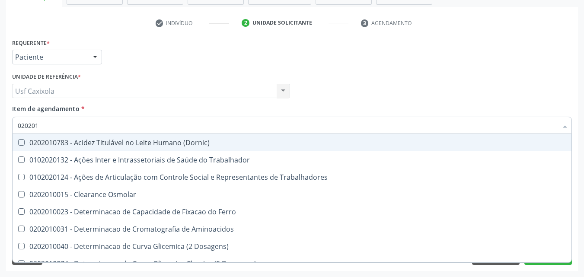
type input "0202010"
checkbox Circulante "true"
checkbox III "true"
checkbox Fracoes "true"
checkbox Ionizavel "true"
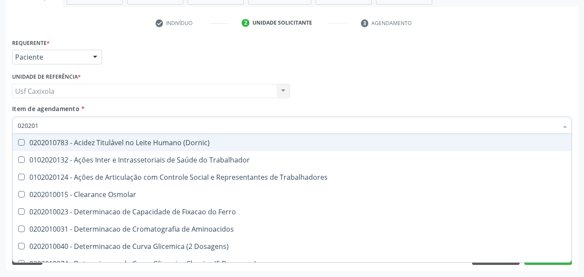
checkbox Hdl "false"
checkbox Ldl "false"
checkbox Total "false"
checkbox Creatinina "false"
checkbox Muco-Proteinas "true"
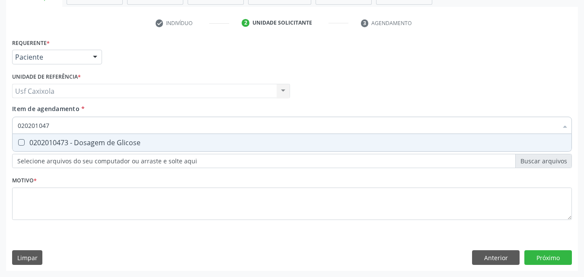
type input "0202010473"
click at [30, 139] on div "0202010473 - Dosagem de Glicose" at bounding box center [292, 142] width 548 height 7
checkbox Glicose "true"
drag, startPoint x: 32, startPoint y: 132, endPoint x: 13, endPoint y: 131, distance: 19.5
click at [13, 131] on div "0202010473" at bounding box center [292, 125] width 560 height 17
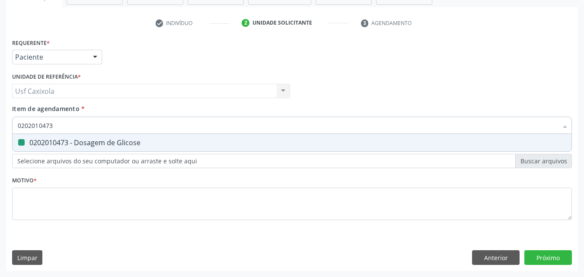
type input "0"
checkbox Glicose "false"
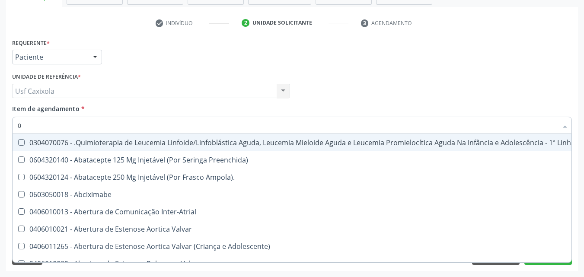
type input "02"
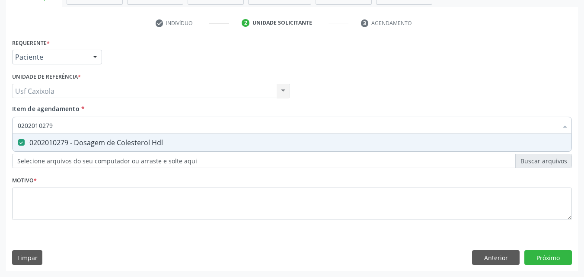
drag, startPoint x: 70, startPoint y: 124, endPoint x: 7, endPoint y: 125, distance: 63.1
click at [7, 125] on div "Requerente * Paciente Profissional de Saúde Paciente Nenhum resultado encontrad…" at bounding box center [292, 153] width 572 height 235
click at [24, 140] on Glicosilada at bounding box center [21, 142] width 6 height 6
click at [18, 140] on Glicosilada "checkbox" at bounding box center [16, 143] width 6 height 6
drag, startPoint x: 56, startPoint y: 127, endPoint x: 0, endPoint y: 128, distance: 55.8
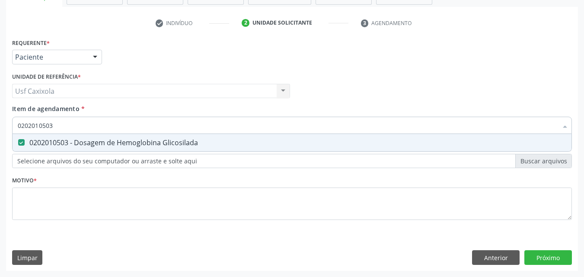
click at [0, 128] on div "Acompanhamento Acompanhe a situação das marcações correntes e finalizadas Relat…" at bounding box center [292, 86] width 584 height 381
click at [29, 137] on span "0202020380 - Hemograma Completo" at bounding box center [292, 142] width 559 height 17
drag, startPoint x: 40, startPoint y: 129, endPoint x: 5, endPoint y: 130, distance: 35.5
click at [5, 130] on div "Acompanhamento Acompanhe a situação das marcações correntes e finalizadas Relat…" at bounding box center [292, 86] width 584 height 381
click at [24, 139] on span "0202080080 - Cultura de Bactérias P/ Identificação" at bounding box center [292, 142] width 559 height 17
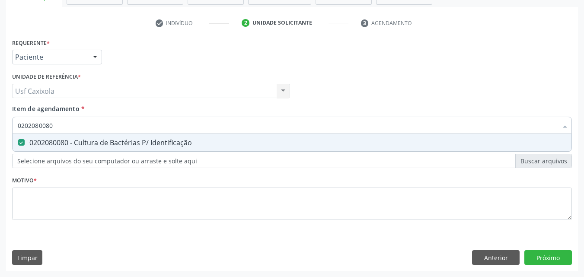
drag, startPoint x: 11, startPoint y: 127, endPoint x: 4, endPoint y: 128, distance: 7.4
click at [4, 128] on div "Acompanhamento Acompanhe a situação das marcações correntes e finalizadas Relat…" at bounding box center [292, 86] width 584 height 381
click at [38, 141] on div "0202060250 - Dosagem de Hormonio Tireoestimulante (Tsh)" at bounding box center [292, 142] width 548 height 7
drag, startPoint x: 55, startPoint y: 127, endPoint x: 0, endPoint y: 127, distance: 55.3
click at [0, 127] on div "Acompanhamento Acompanhe a situação das marcações correntes e finalizadas Relat…" at bounding box center [292, 86] width 584 height 381
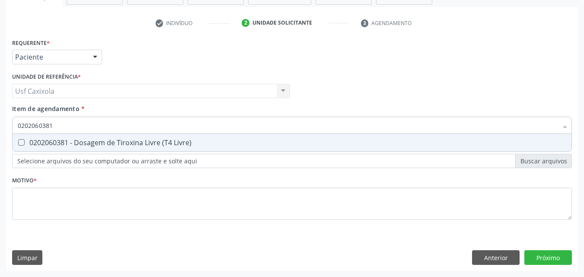
click at [22, 140] on Livre\) at bounding box center [21, 142] width 6 height 6
click at [18, 140] on Livre\) "checkbox" at bounding box center [16, 143] width 6 height 6
drag, startPoint x: 60, startPoint y: 126, endPoint x: 13, endPoint y: 126, distance: 46.7
click at [13, 126] on div "0202060381" at bounding box center [292, 125] width 560 height 17
click at [33, 140] on div "0202040127 - Pesquisa de Ovos e Cistos de Parasitas" at bounding box center [292, 142] width 548 height 7
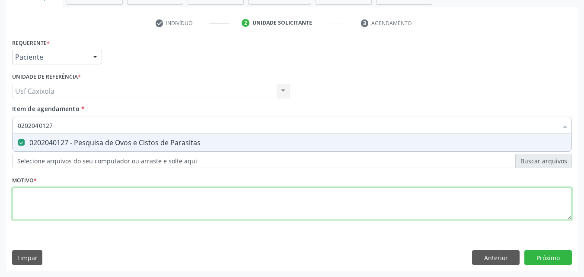
click at [65, 191] on div "Requerente * Paciente Profissional de Saúde Paciente Nenhum resultado encontrad…" at bounding box center [292, 134] width 560 height 196
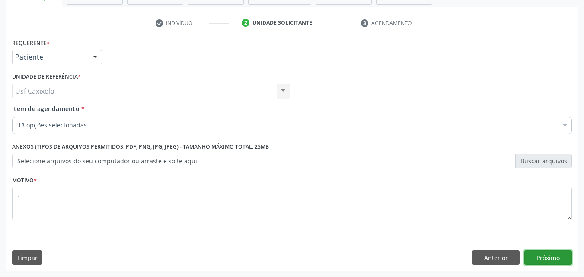
click at [530, 257] on button "Próximo" at bounding box center [548, 257] width 48 height 15
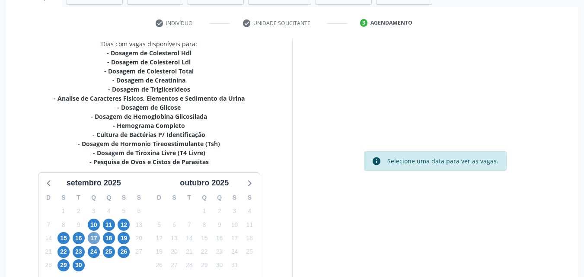
click at [93, 238] on span "17" at bounding box center [94, 238] width 12 height 12
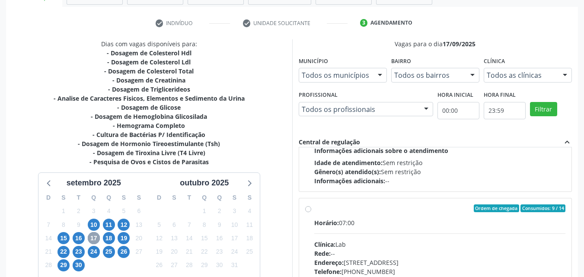
scroll to position [259, 0]
click at [316, 208] on div "Ordem de chegada Consumidos: 9 / 14" at bounding box center [440, 208] width 252 height 8
click at [311, 208] on input "Ordem de chegada Consumidos: 9 / 14 Horário: 07:00 Clínica: Lab Rede: -- Endere…" at bounding box center [308, 208] width 6 height 8
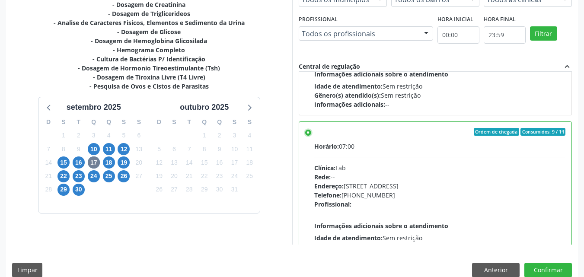
scroll to position [239, 0]
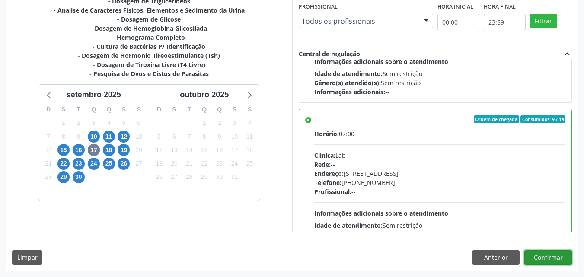
click at [526, 259] on button "Confirmar" at bounding box center [548, 257] width 48 height 15
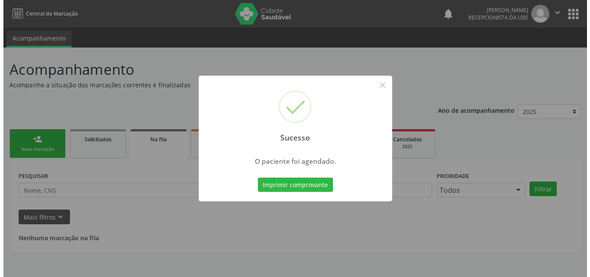
scroll to position [0, 0]
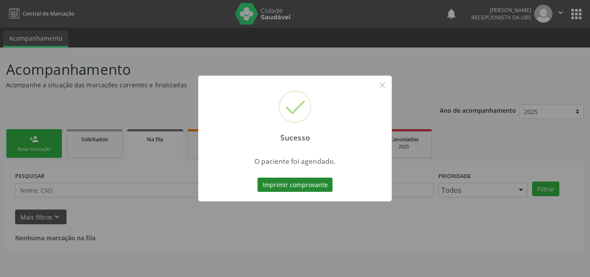
click at [310, 182] on button "Imprimir comprovante" at bounding box center [295, 185] width 75 height 15
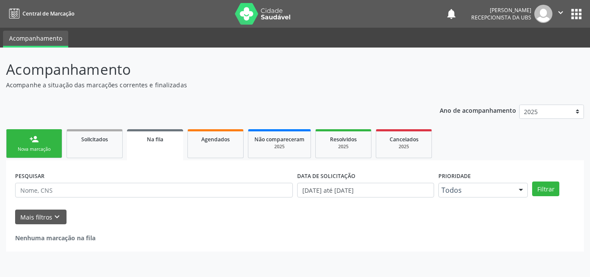
click at [35, 146] on link "person_add Nova marcação" at bounding box center [34, 143] width 56 height 29
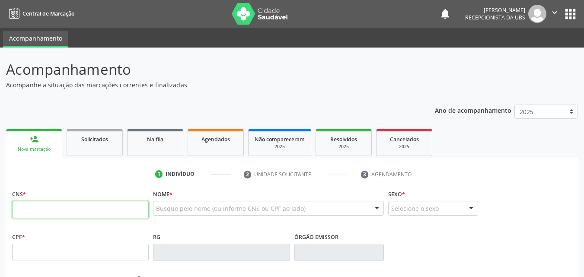
click at [51, 205] on input "text" at bounding box center [80, 209] width 137 height 17
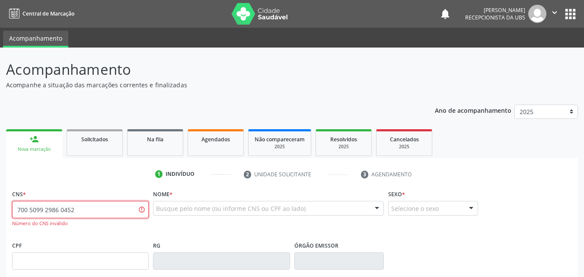
type input "700 5099 2986 0452"
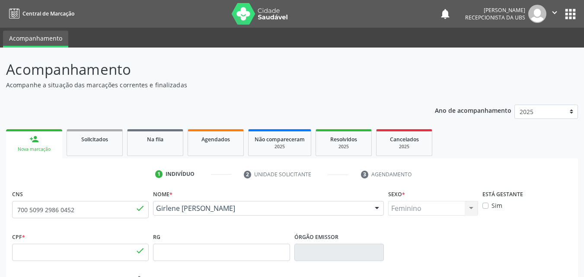
type input "012.862.304-70"
type input "[DATE]"
type input "[PERSON_NAME]"
type input "[PHONE_NUMBER]"
type input "1315"
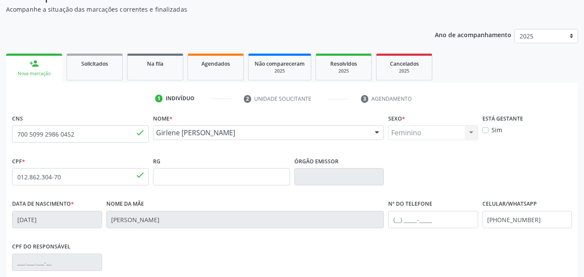
scroll to position [86, 0]
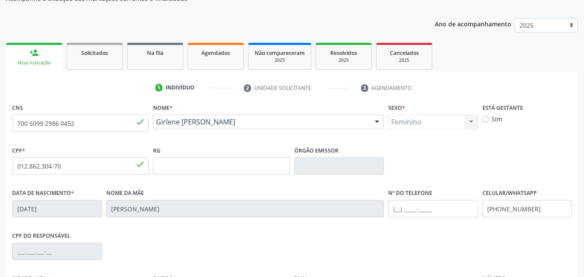
drag, startPoint x: 242, startPoint y: 131, endPoint x: 156, endPoint y: 124, distance: 86.2
click at [156, 124] on div "Girlene [PERSON_NAME] [PERSON_NAME] CNS: 700 5099 2986 0452 CPF: 012.862.304-70…" at bounding box center [268, 125] width 231 height 21
copy span "Girlene [PERSON_NAME]"
drag, startPoint x: 187, startPoint y: 126, endPoint x: 146, endPoint y: 143, distance: 44.7
click at [146, 143] on div "CNS 700 5099 2986 0452 done" at bounding box center [80, 122] width 141 height 43
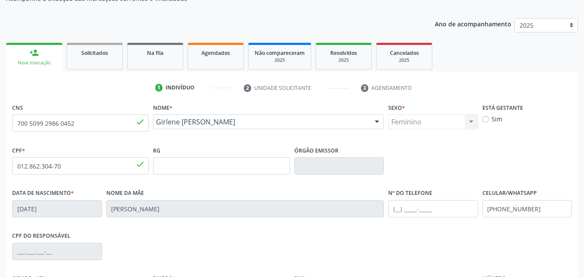
drag, startPoint x: 246, startPoint y: 132, endPoint x: 158, endPoint y: 125, distance: 88.0
click at [158, 125] on div "Girlene [PERSON_NAME] [PERSON_NAME] CNS: 700 5099 2986 0452 CPF: 012.862.304-70…" at bounding box center [268, 125] width 231 height 21
copy span "Girlene [PERSON_NAME]"
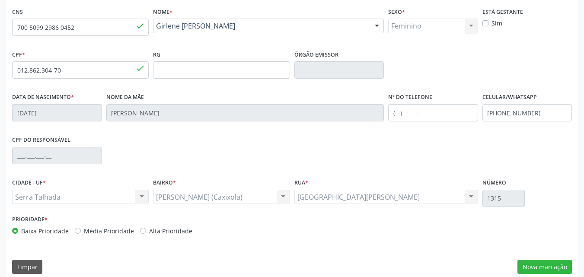
scroll to position [191, 0]
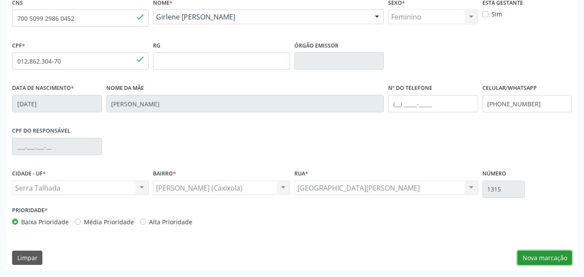
click at [543, 261] on button "Nova marcação" at bounding box center [544, 258] width 54 height 15
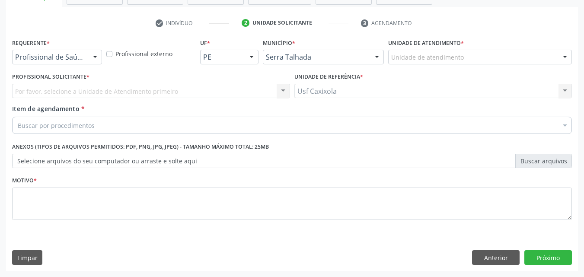
click at [97, 60] on div at bounding box center [95, 57] width 13 height 15
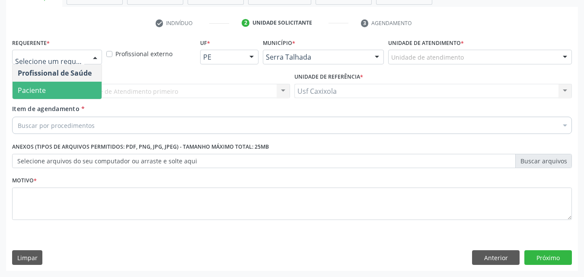
click at [77, 83] on span "Paciente" at bounding box center [57, 90] width 89 height 17
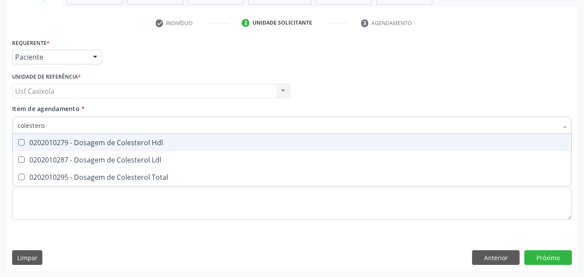
type input "colesterol"
click at [80, 145] on div "0202010279 - Dosagem de Colesterol Hdl" at bounding box center [292, 142] width 548 height 7
checkbox Hdl "true"
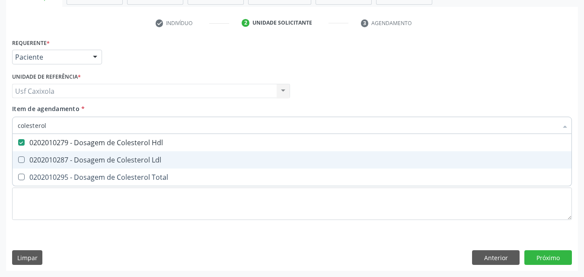
click at [82, 166] on span "0202010287 - Dosagem de Colesterol Ldl" at bounding box center [292, 159] width 559 height 17
checkbox Ldl "true"
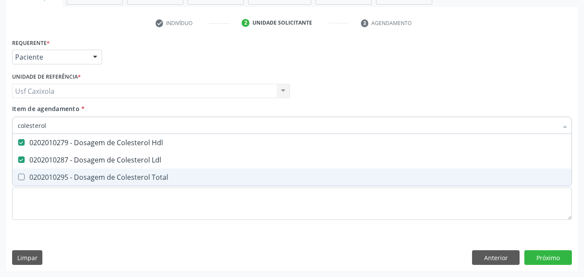
click at [83, 181] on div "0202010295 - Dosagem de Colesterol Total" at bounding box center [292, 177] width 548 height 7
checkbox Total "true"
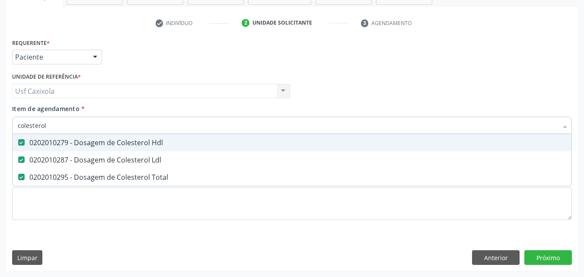
drag, startPoint x: 37, startPoint y: 126, endPoint x: 0, endPoint y: 126, distance: 37.2
click at [0, 126] on div "Acompanhamento Acompanhe a situação das marcações correntes e finalizadas Relat…" at bounding box center [292, 86] width 584 height 381
type input "0"
checkbox Hdl "false"
checkbox Ldl "false"
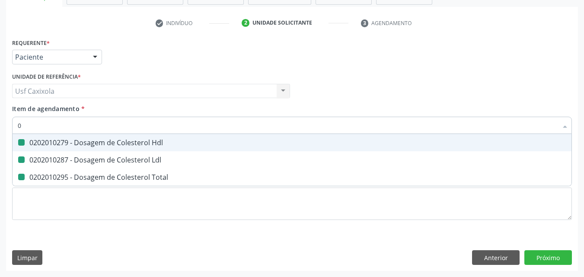
checkbox Total "false"
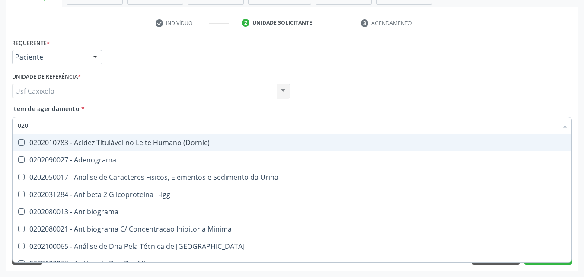
type input "0202"
checkbox Hdl "true"
checkbox Ldl "true"
checkbox Total "true"
checkbox Impactado\) "false"
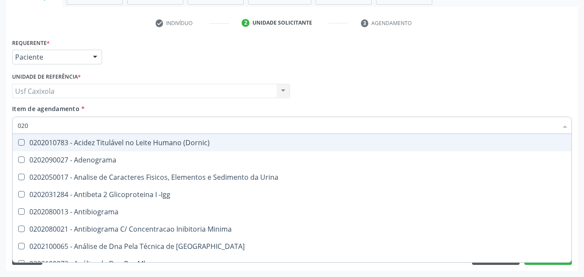
checkbox Exostoses "false"
checkbox Bucomaxilofacial "false"
type input "02020"
checkbox \(Psa\) "true"
checkbox III "true"
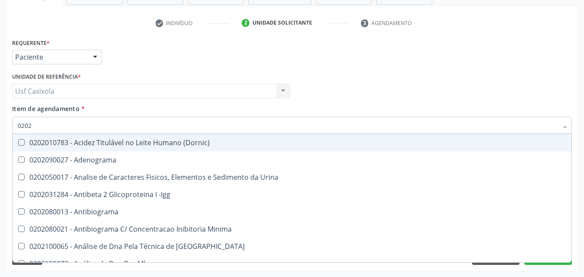
checkbox Barbituratos "true"
checkbox Hdl "false"
checkbox Ldl "false"
checkbox Total "false"
type input "020201"
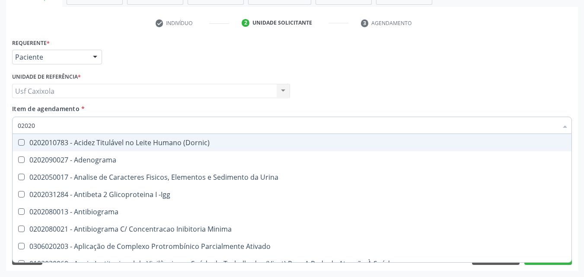
checkbox \(Pos-Pasteurização\) "true"
checkbox Molecular "true"
checkbox Parceria\) "true"
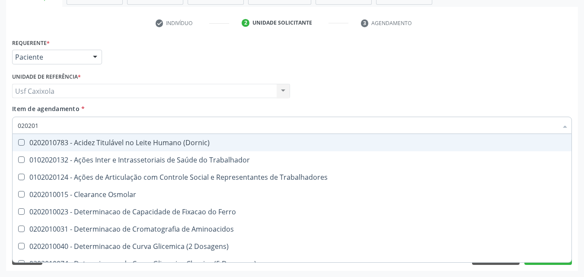
type input "0202010"
checkbox Circulante "true"
checkbox III "true"
checkbox Fracoes "true"
checkbox Hdl "false"
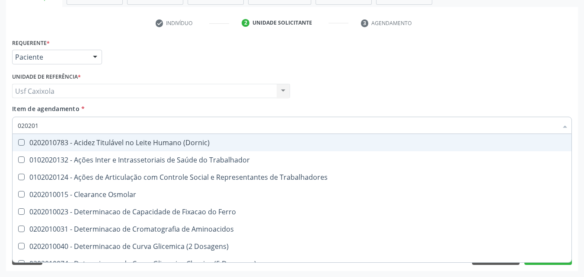
checkbox Ldl "false"
checkbox Total "false"
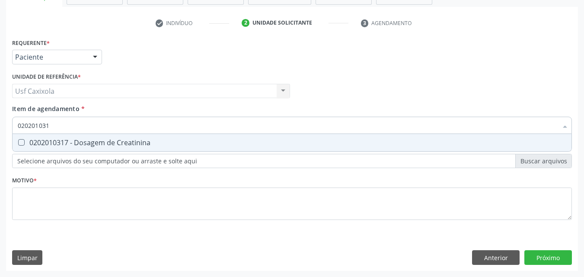
type input "0202010317"
click at [30, 143] on div "0202010317 - Dosagem de Creatinina" at bounding box center [292, 142] width 548 height 7
checkbox Creatinina "true"
drag, startPoint x: 54, startPoint y: 129, endPoint x: 18, endPoint y: 129, distance: 36.3
click at [18, 129] on input "0202010317" at bounding box center [288, 125] width 540 height 17
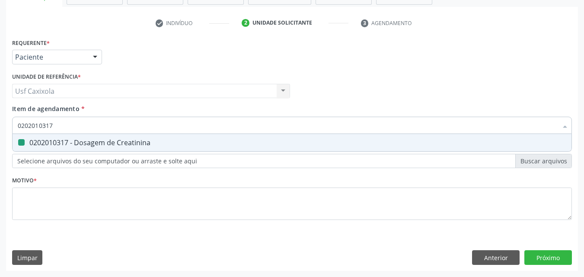
type input "0"
checkbox Creatinina "false"
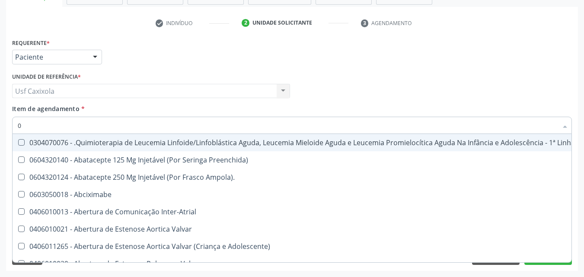
type input "02"
checkbox Comprimido\) "true"
checkbox Transferências "true"
checkbox Meckel "true"
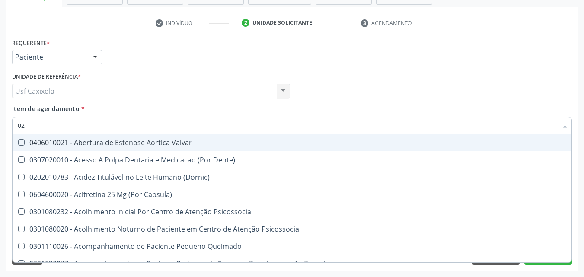
type input "020"
checkbox Epispádia "true"
checkbox Anos\) "true"
checkbox Congênita "true"
checkbox Complementar\) "true"
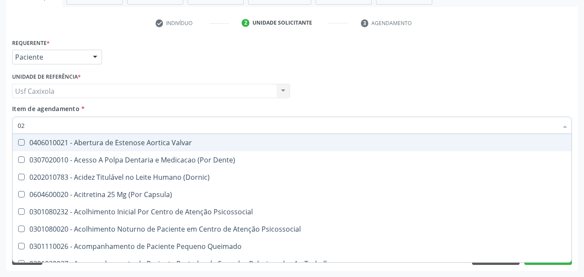
checkbox Hdl "false"
checkbox Ldl "false"
checkbox Total "false"
checkbox Creatinina "false"
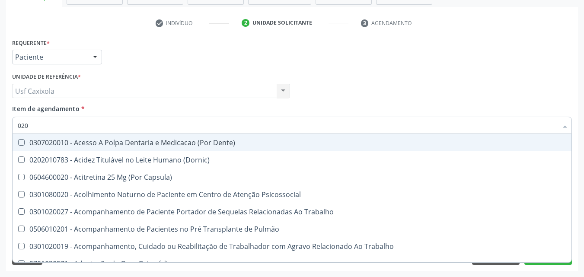
type input "0202"
checkbox Faringe\/Laringe "true"
checkbox Puncao "true"
checkbox Fragmento "true"
checkbox Ossea "true"
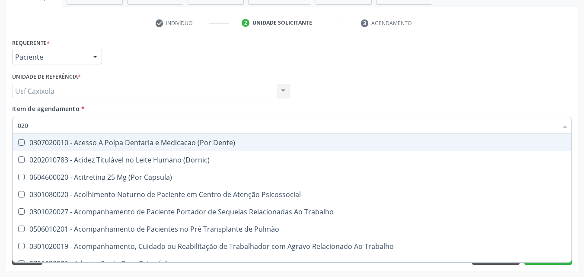
checkbox Hdl "false"
checkbox Ldl "false"
checkbox Total "false"
checkbox Creatinina "false"
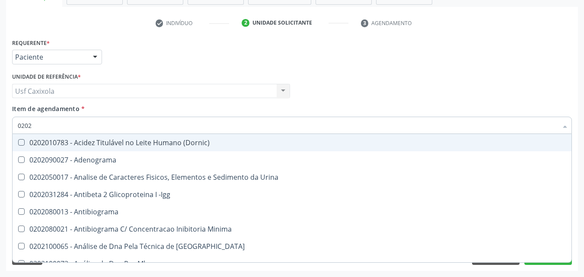
type input "02020"
checkbox \(Psa\) "true"
checkbox III "true"
checkbox Barbituratos "true"
checkbox Calcio "true"
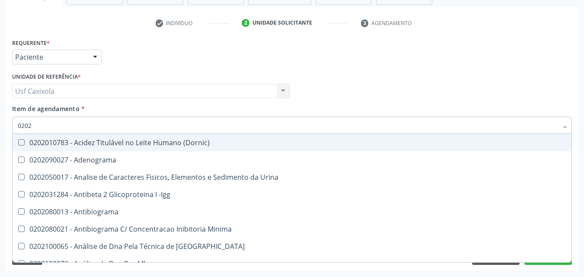
checkbox Hdl "false"
checkbox Ldl "false"
checkbox Total "false"
checkbox Creatinina "false"
type input "0202010"
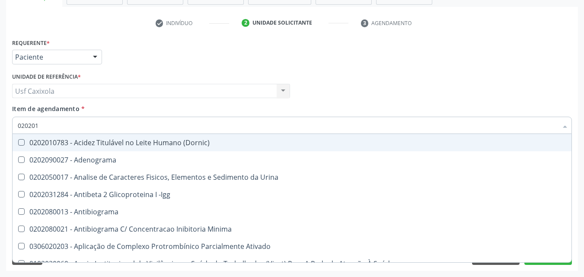
checkbox Cd4\/Cd8 "true"
checkbox Totais "true"
checkbox Plaquetas "true"
checkbox Herpesvirus "true"
checkbox \(Pos-Pasteurização\) "false"
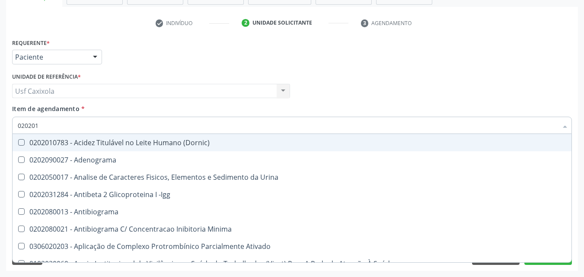
checkbox Molecular "false"
checkbox Parceria\) "false"
checkbox Gestante "false"
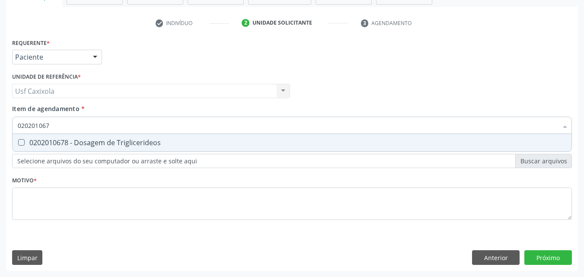
type input "0202010678"
click at [29, 143] on div "0202010678 - Dosagem de Triglicerideos" at bounding box center [292, 142] width 548 height 7
checkbox Triglicerideos "true"
drag, startPoint x: 66, startPoint y: 121, endPoint x: 9, endPoint y: 129, distance: 58.1
click at [9, 129] on div "Requerente * Paciente Profissional de Saúde Paciente Nenhum resultado encontrad…" at bounding box center [292, 153] width 572 height 235
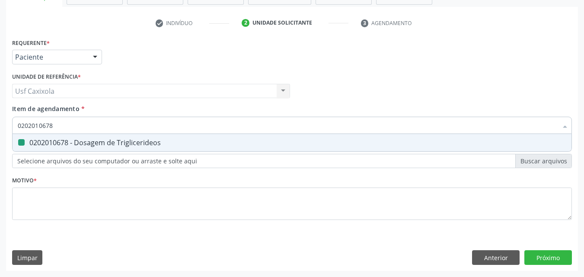
type input "0"
checkbox Triglicerideos "false"
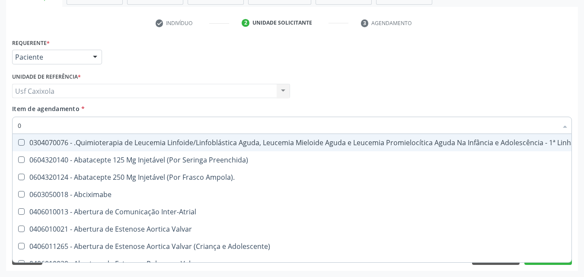
type input "02"
checkbox Comprimido\) "true"
checkbox Transferências "true"
checkbox Meckel "true"
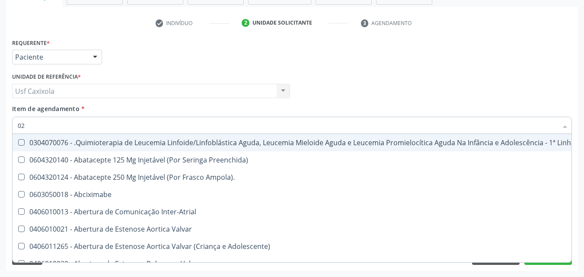
checkbox Transfusao "true"
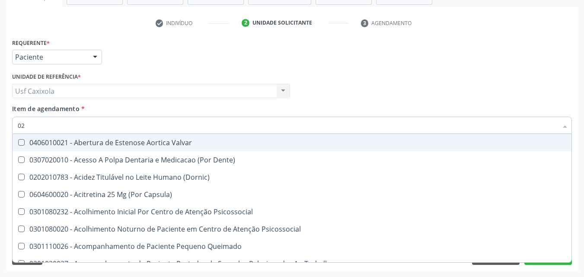
type input "020"
checkbox Epispádia "true"
checkbox Anos\) "true"
checkbox Congênita "true"
checkbox Complementar\) "true"
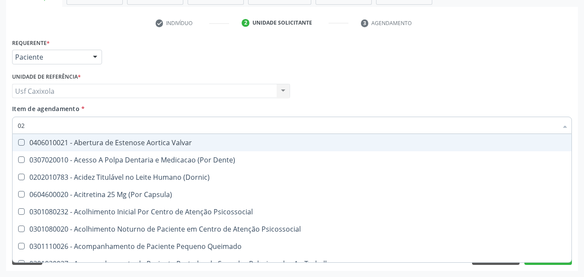
checkbox Dias "true"
checkbox Hdl "false"
checkbox Ldl "false"
checkbox Total "false"
checkbox Creatinina "false"
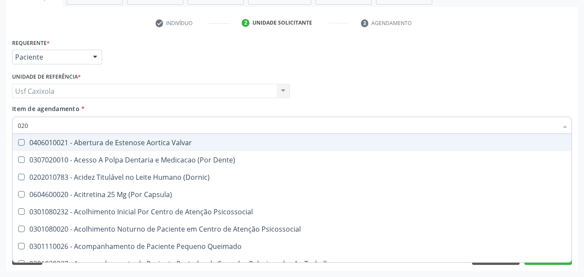
checkbox Triglicerideos "false"
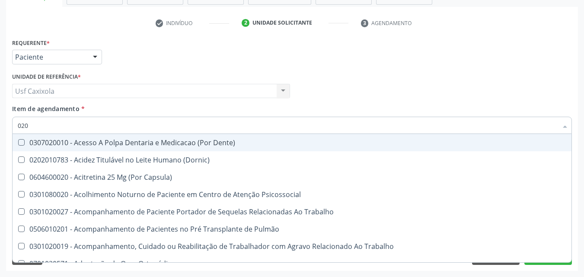
type input "0202"
checkbox Faringe\/Laringe "true"
checkbox Puncao "true"
checkbox Fragmento "true"
checkbox Ossea "true"
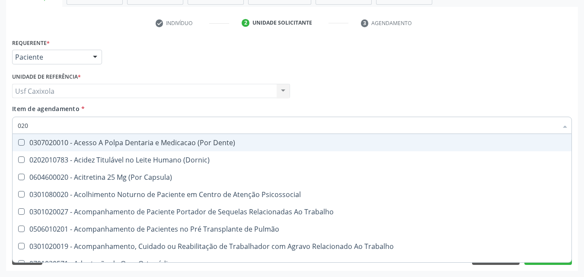
checkbox Projecoes\) "true"
checkbox Hdl "false"
checkbox Ldl "false"
checkbox Total "false"
checkbox Creatinina "false"
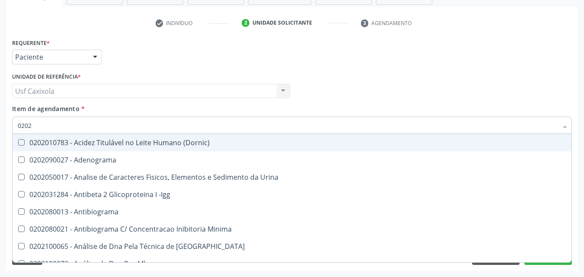
type input "02020"
checkbox \(Psa\) "true"
checkbox III "true"
checkbox Barbituratos "true"
checkbox Calcio "true"
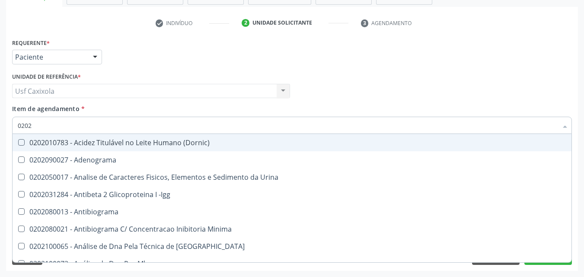
checkbox Hdl "false"
checkbox Ldl "false"
checkbox Total "false"
checkbox Creatinina "false"
checkbox Funcional "true"
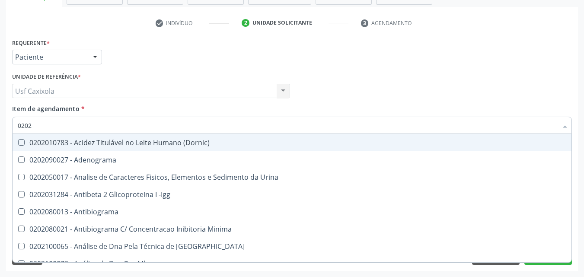
checkbox Triglicerideos "false"
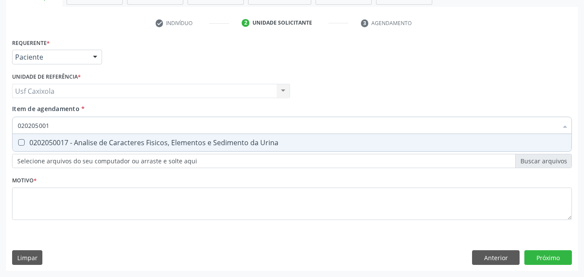
type input "0202050017"
click at [31, 139] on div "0202050017 - Analise de Caracteres Fisicos, Elementos e Sedimento da Urina" at bounding box center [292, 142] width 548 height 7
checkbox Urina "true"
drag, startPoint x: 39, startPoint y: 131, endPoint x: 16, endPoint y: 129, distance: 23.4
click at [14, 131] on div "0202050017" at bounding box center [292, 125] width 560 height 17
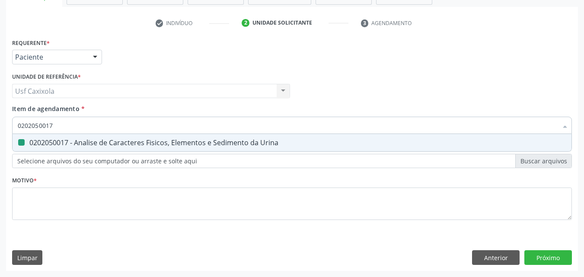
type input "0"
checkbox Urina "false"
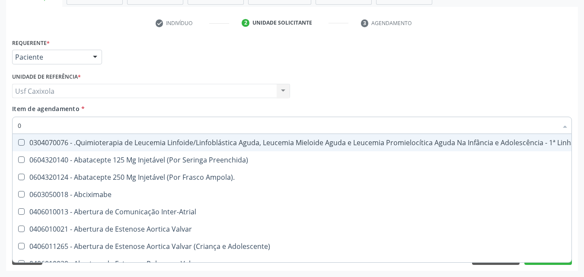
type input "02"
checkbox Coração "true"
checkbox Urina "false"
checkbox Comprimido\) "true"
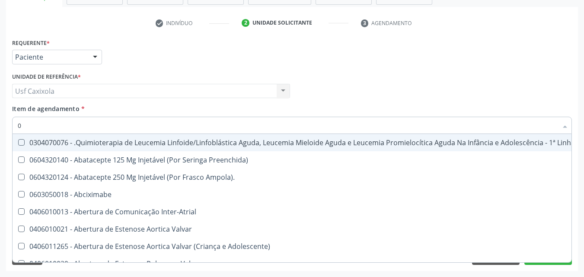
checkbox Transferências "true"
checkbox Meckel "true"
checkbox Transfusao "true"
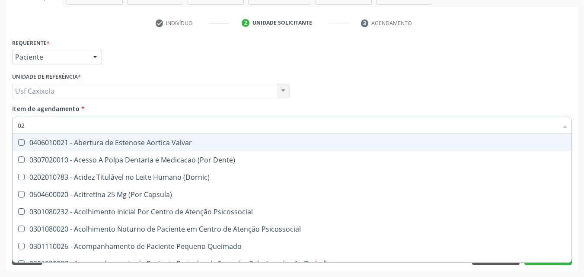
type input "020"
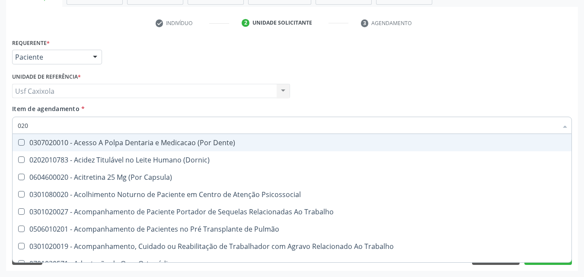
checkbox Urina "true"
checkbox Recombinante "false"
checkbox Hdl "true"
checkbox Ldl "true"
checkbox Total "true"
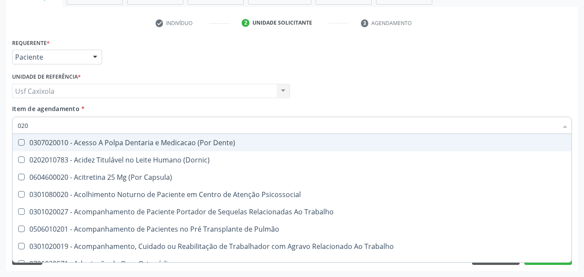
checkbox Creatinina "true"
checkbox Triglicerideos "true"
checkbox Tendao "false"
checkbox Amniótico "false"
checkbox Espermograma "false"
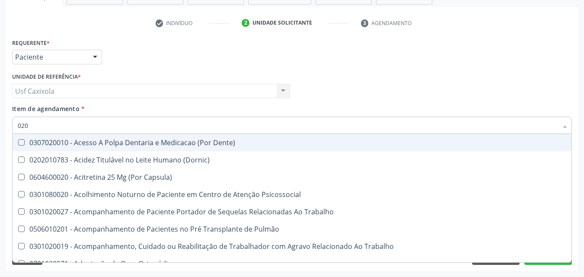
checkbox Cerebral "false"
checkbox Semana\) "false"
type input "0202"
checkbox Capsula\) "true"
checkbox Urina "false"
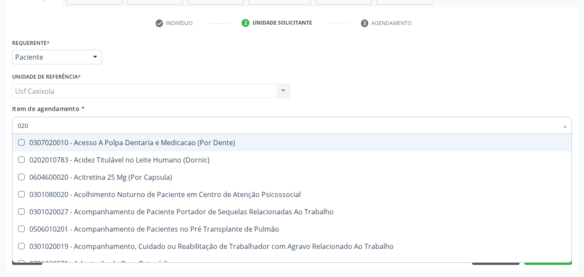
checkbox Faringe\/Laringe "true"
checkbox Puncao "true"
checkbox Fragmento "true"
checkbox Ossea "true"
checkbox Projecoes\) "true"
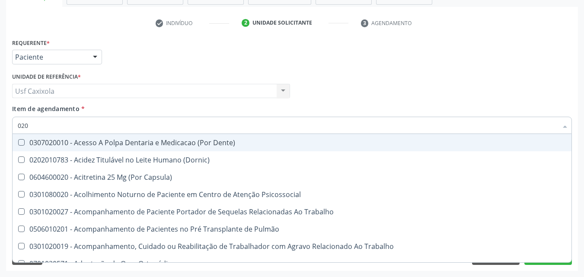
checkbox Hdl "false"
checkbox Ldl "false"
checkbox Total "false"
checkbox Creatinina "false"
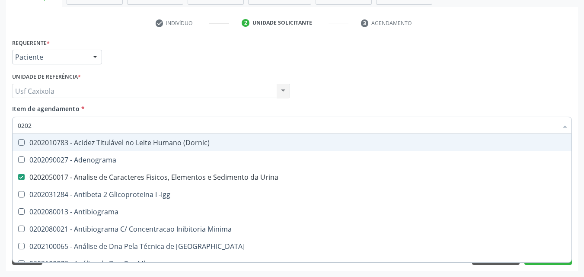
type input "02020"
checkbox \(Psa\) "true"
checkbox III "true"
checkbox Barbituratos "true"
checkbox Calcio "true"
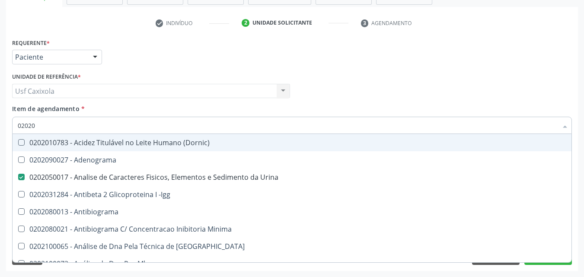
checkbox Hdl "false"
checkbox Ldl "false"
checkbox Total "false"
checkbox Creatinina "false"
checkbox Funcional "true"
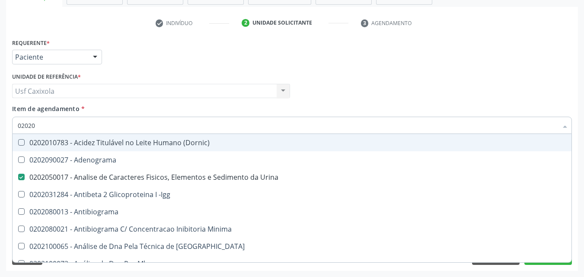
checkbox Triglicerideos "false"
type input "020201"
checkbox Urina "false"
checkbox \(Pos-Pasteurização\) "true"
checkbox Molecular "true"
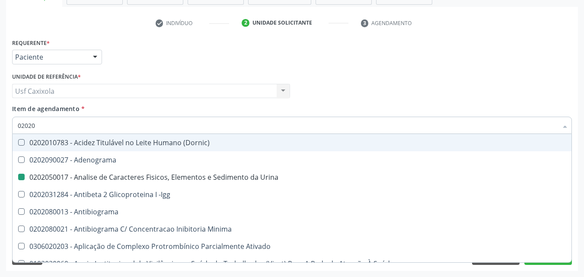
checkbox Parceria\) "true"
checkbox Gestante "true"
checkbox Acetona "true"
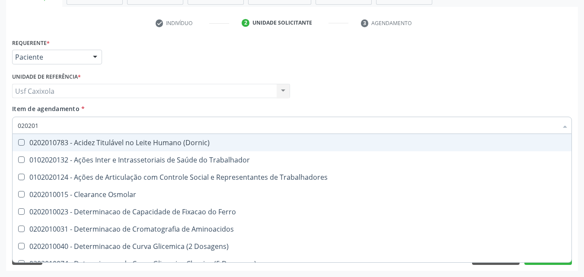
type input "0202010"
checkbox Circulante "true"
checkbox III "true"
checkbox Fracoes "true"
checkbox Ionizavel "true"
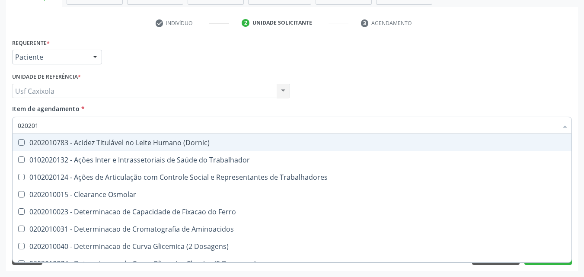
checkbox Hdl "false"
checkbox Ldl "false"
checkbox Total "false"
checkbox Creatinina "false"
checkbox Muco-Proteinas "true"
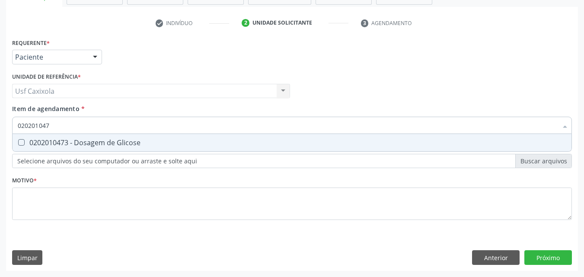
type input "0202010473"
click at [22, 148] on span "0202010473 - Dosagem de Glicose" at bounding box center [292, 142] width 559 height 17
checkbox Glicose "true"
drag, startPoint x: 60, startPoint y: 124, endPoint x: 17, endPoint y: 134, distance: 43.7
click at [17, 134] on div "0202010473" at bounding box center [292, 125] width 560 height 17
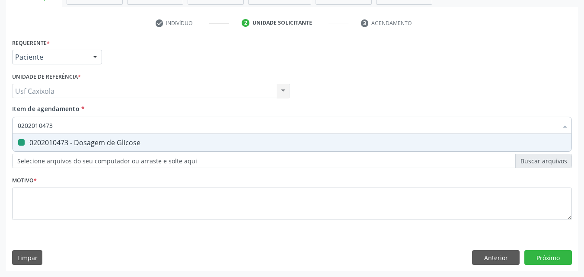
type input "0"
checkbox Glicose "false"
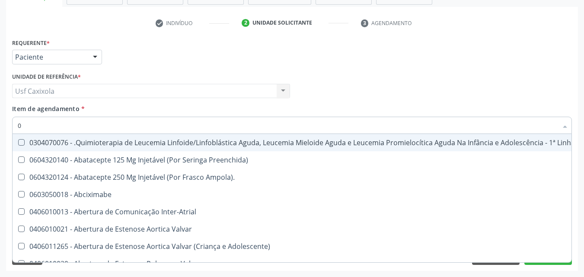
type input "02"
checkbox Coração "true"
checkbox Urina "false"
checkbox Comprimido\) "true"
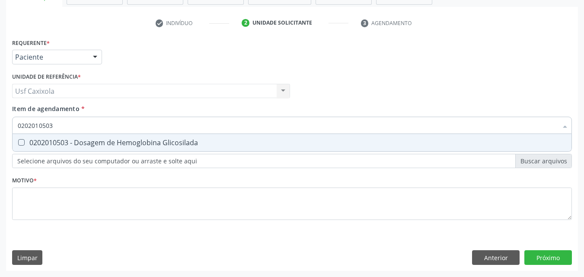
click at [33, 139] on div "0202010503 - Dosagem de Hemoglobina Glicosilada" at bounding box center [292, 142] width 548 height 7
click at [7, 138] on div "Requerente * Paciente Profissional de Saúde Paciente Nenhum resultado encontrad…" at bounding box center [292, 153] width 572 height 235
click at [42, 137] on span "0202020380 - Hemograma Completo" at bounding box center [292, 142] width 559 height 17
drag, startPoint x: 64, startPoint y: 128, endPoint x: 19, endPoint y: 135, distance: 44.7
click at [19, 131] on div "0202020380 Desfazer seleção 0202020380 - Hemograma Completo Nenhum resultado en…" at bounding box center [292, 124] width 560 height 15
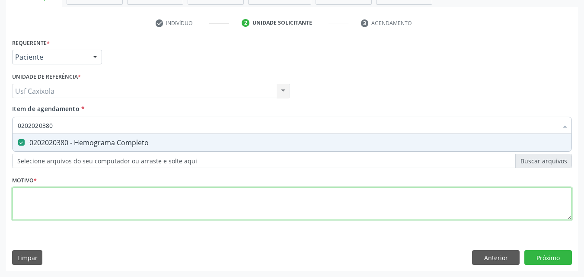
click at [57, 200] on div "Requerente * Paciente Profissional de Saúde Paciente Nenhum resultado encontrad…" at bounding box center [292, 134] width 560 height 196
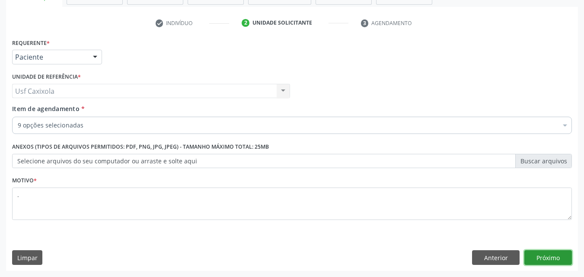
click at [551, 258] on button "Próximo" at bounding box center [548, 257] width 48 height 15
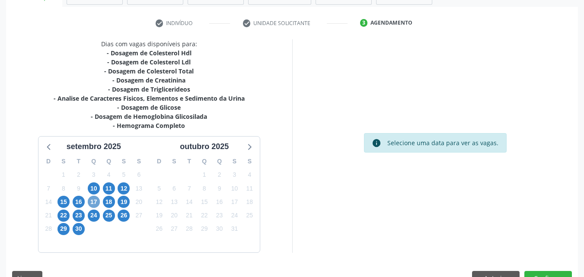
click at [94, 199] on span "17" at bounding box center [94, 202] width 12 height 12
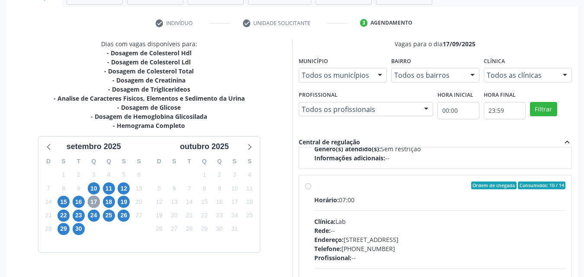
scroll to position [303, 0]
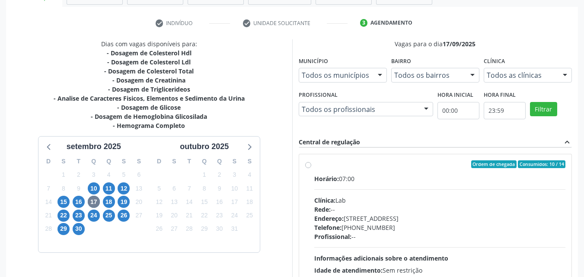
click at [313, 168] on div "Ordem de chegada Consumidos: 10 / 14 Horário: 07:00 Clínica: Lab Rede: -- Ender…" at bounding box center [435, 226] width 261 height 133
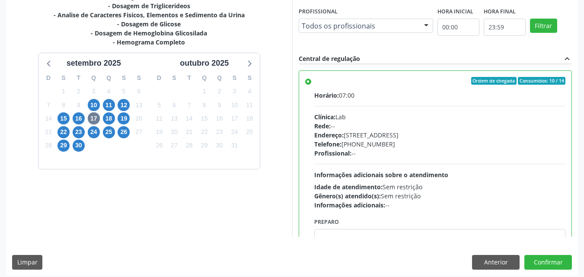
scroll to position [239, 0]
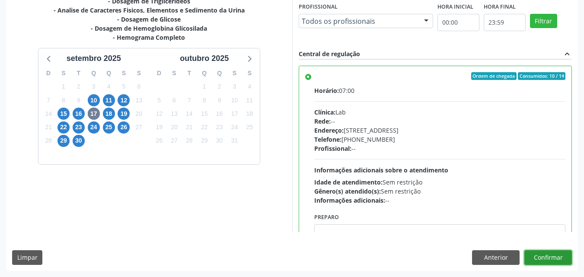
click at [554, 256] on button "Confirmar" at bounding box center [548, 257] width 48 height 15
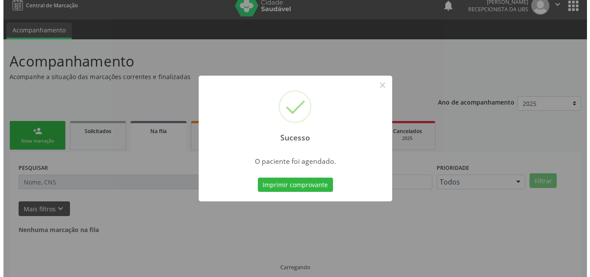
scroll to position [0, 0]
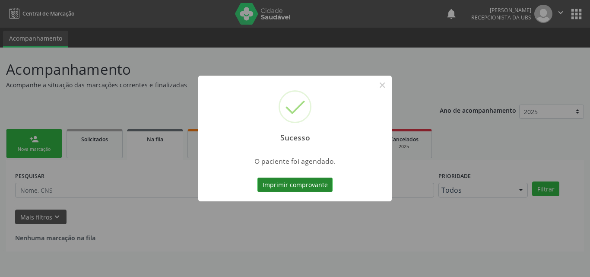
click at [299, 188] on button "Imprimir comprovante" at bounding box center [295, 185] width 75 height 15
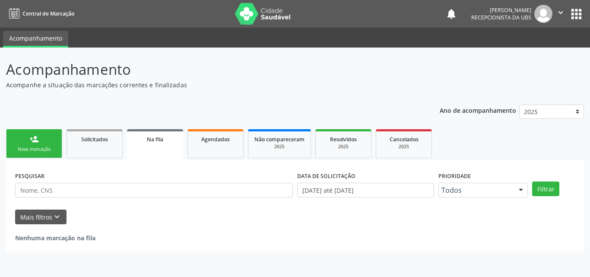
click at [30, 137] on div "person_add" at bounding box center [34, 139] width 10 height 10
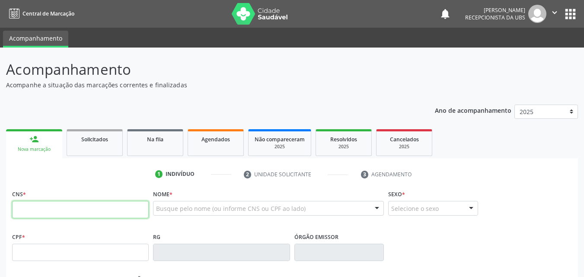
click at [38, 206] on input "text" at bounding box center [80, 209] width 137 height 17
type input "700 5013 2094 3551"
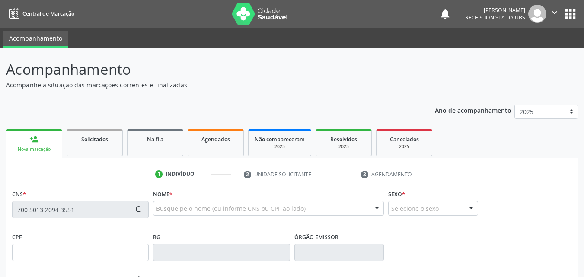
type input "780.607.294-20"
type input "[DATE]"
type input "[PERSON_NAME]"
type input "[PHONE_NUMBER]"
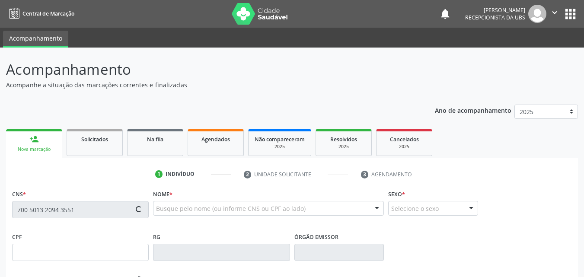
type input "1316"
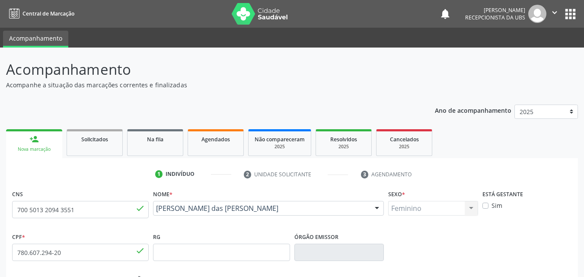
drag, startPoint x: 255, startPoint y: 218, endPoint x: 158, endPoint y: 210, distance: 97.6
click at [158, 210] on div "[PERSON_NAME] das [PERSON_NAME] [PERSON_NAME] Nunes CNS: 700 5013 2094 3551 CPF…" at bounding box center [268, 211] width 231 height 21
copy span "[PERSON_NAME] das [PERSON_NAME]"
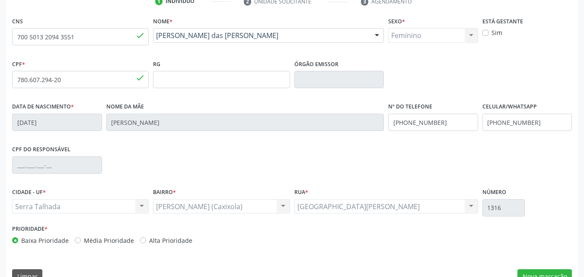
scroll to position [191, 0]
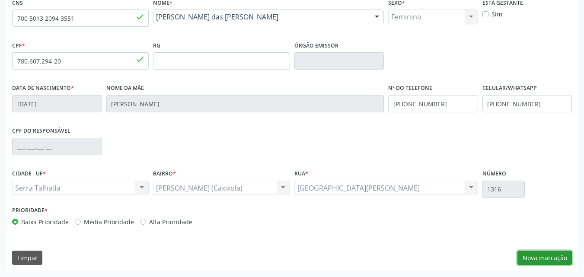
click at [545, 265] on button "Nova marcação" at bounding box center [544, 258] width 54 height 15
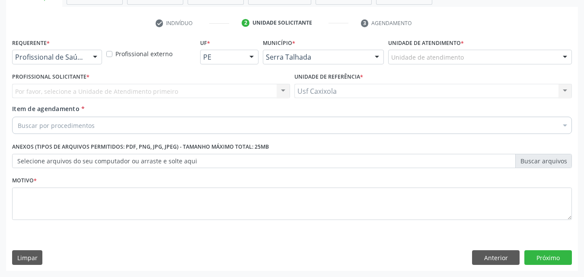
scroll to position [151, 0]
click at [86, 65] on div "Requerente * Profissional de Saúde Profissional de Saúde Paciente Nenhum result…" at bounding box center [57, 53] width 94 height 34
click at [85, 54] on div "Profissional de Saúde" at bounding box center [57, 57] width 90 height 15
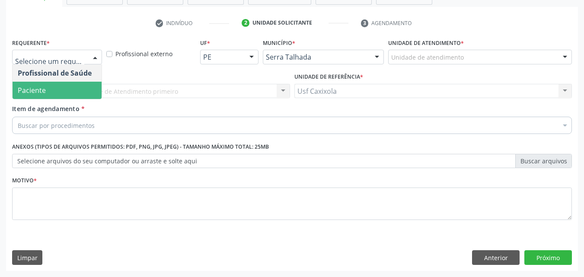
click at [74, 85] on span "Paciente" at bounding box center [57, 90] width 89 height 17
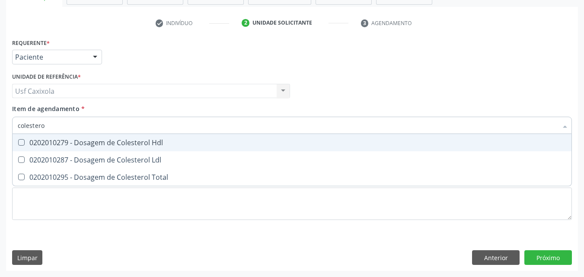
type input "colesterol"
click at [57, 141] on div "0202010279 - Dosagem de Colesterol Hdl" at bounding box center [292, 142] width 548 height 7
checkbox Hdl "true"
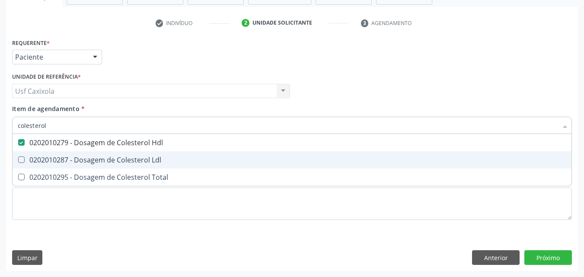
click at [54, 157] on div "0202010287 - Dosagem de Colesterol Ldl" at bounding box center [292, 159] width 548 height 7
checkbox Ldl "true"
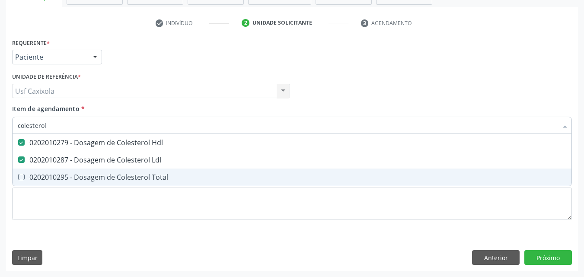
click at [51, 178] on div "0202010295 - Dosagem de Colesterol Total" at bounding box center [292, 177] width 548 height 7
checkbox Total "true"
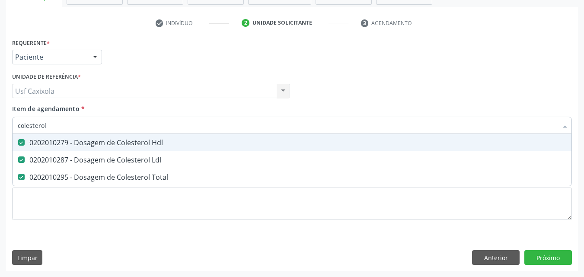
drag, startPoint x: 43, startPoint y: 134, endPoint x: 0, endPoint y: 134, distance: 42.8
click at [0, 134] on div "Acompanhamento Acompanhe a situação das marcações correntes e finalizadas Relat…" at bounding box center [292, 86] width 584 height 381
type input "0"
checkbox Hdl "false"
checkbox Ldl "false"
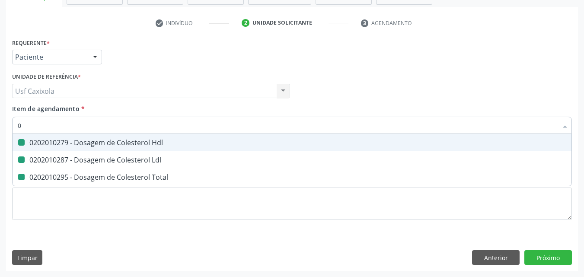
checkbox Total "false"
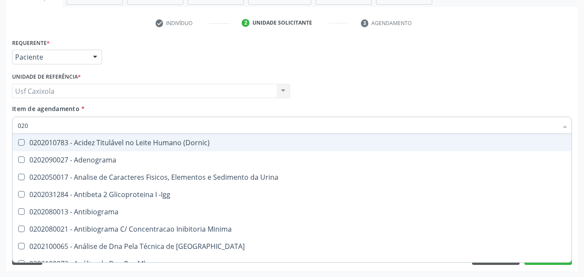
type input "0202"
checkbox Hdl "true"
checkbox Ldl "true"
checkbox Total "true"
checkbox Impactado\) "false"
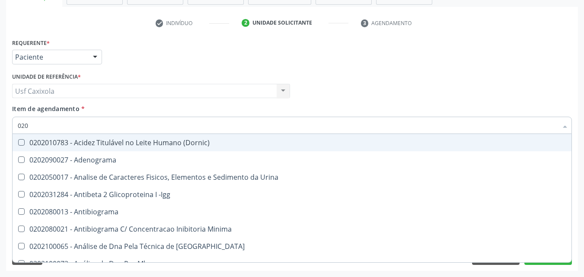
checkbox Exostoses "false"
checkbox Bucomaxilofacial "false"
type input "02020"
checkbox \(Psa\) "true"
checkbox III "true"
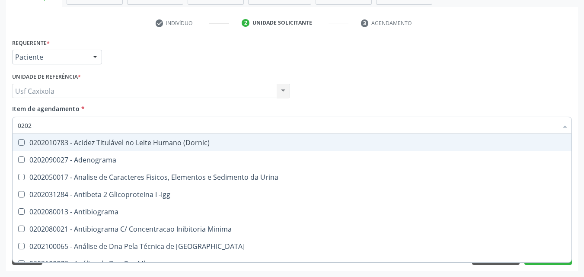
checkbox Barbituratos "true"
checkbox Hdl "false"
checkbox Ldl "false"
checkbox Total "false"
type input "020201"
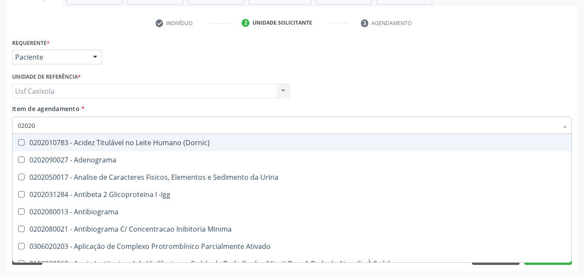
checkbox \(Pos-Pasteurização\) "true"
checkbox Molecular "true"
checkbox Parceria\) "true"
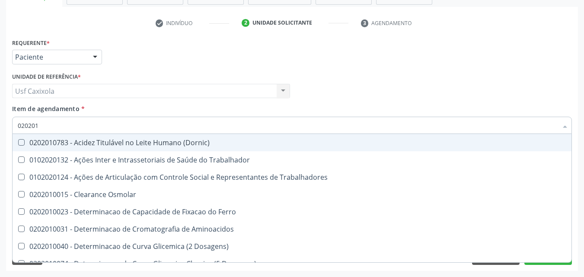
type input "0202010"
checkbox Circulante "true"
checkbox III "true"
checkbox Fracoes "true"
checkbox Hdl "false"
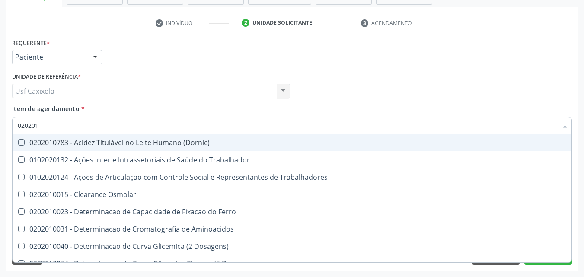
checkbox Ldl "false"
checkbox Total "false"
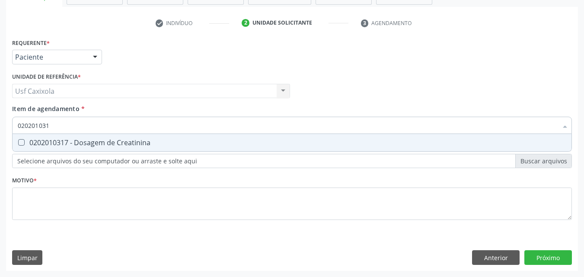
type input "0202010317"
click at [22, 144] on Creatinina at bounding box center [21, 142] width 6 height 6
click at [18, 144] on Creatinina "checkbox" at bounding box center [16, 143] width 6 height 6
checkbox Creatinina "true"
drag, startPoint x: 64, startPoint y: 129, endPoint x: 12, endPoint y: 129, distance: 52.3
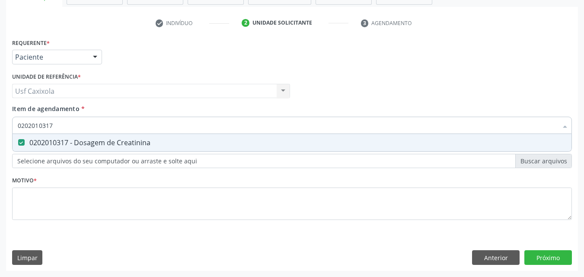
click at [12, 129] on div "0202010317" at bounding box center [292, 125] width 560 height 17
type input "0"
checkbox Creatinina "false"
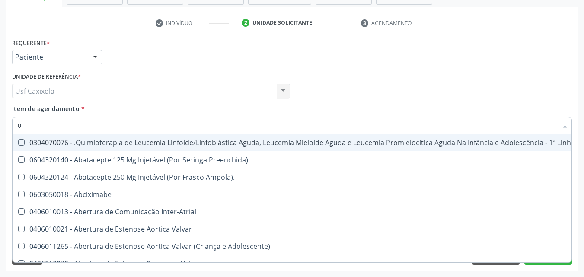
type input "02"
checkbox Comprimido\) "true"
checkbox Transferências "true"
checkbox Meckel "true"
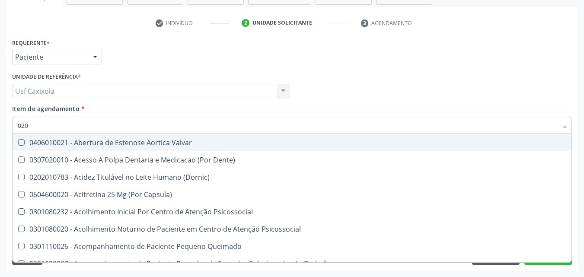
type input "0202"
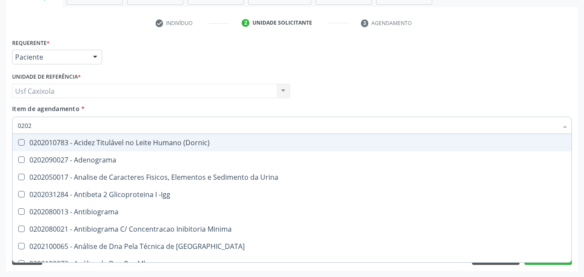
checkbox Hdl "true"
checkbox Ldl "true"
checkbox Total "true"
checkbox Creatinina "true"
type input "02020"
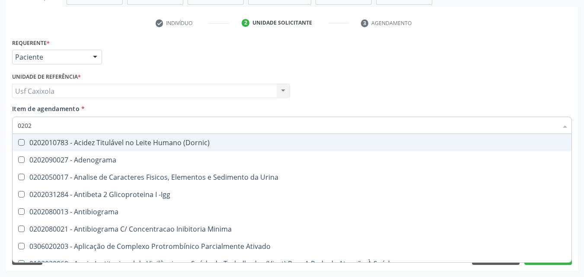
checkbox Hdl "true"
checkbox Ldl "true"
checkbox Total "true"
checkbox Creatinina "true"
checkbox Estriol "false"
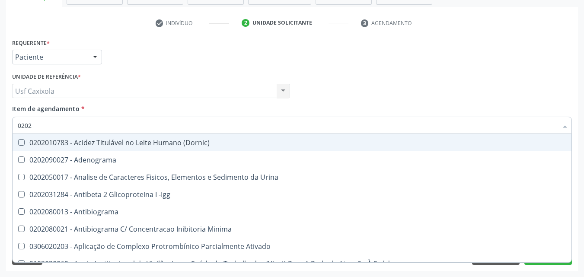
checkbox Estrona "false"
checkbox Etossuximida "false"
checkbox Viii "false"
type input "020201"
checkbox \(Pos-Pasteurização\) "true"
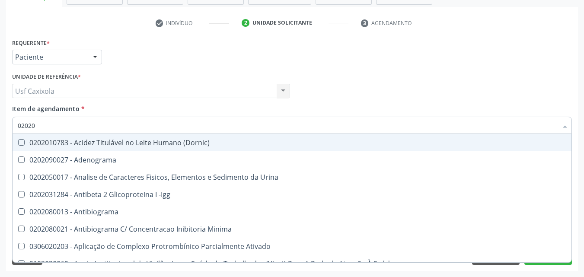
checkbox Molecular "true"
checkbox Parceria\) "true"
checkbox Gestante "true"
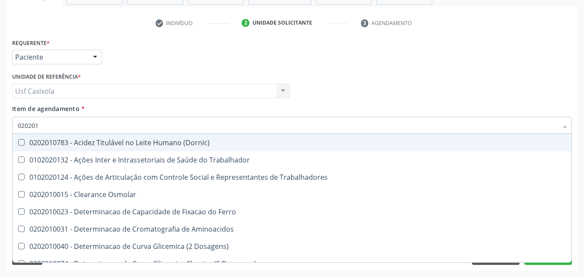
type input "0202010"
checkbox Circulante "true"
checkbox III "true"
checkbox Fracoes "true"
checkbox Ionizavel "true"
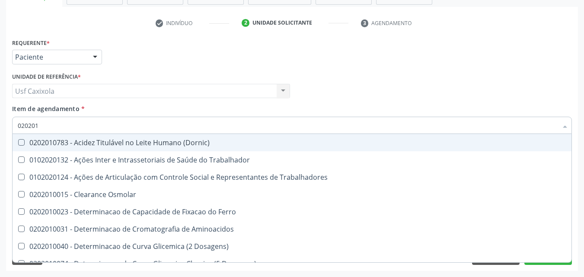
checkbox Hdl "false"
checkbox Ldl "false"
checkbox Total "false"
checkbox Creatinina "false"
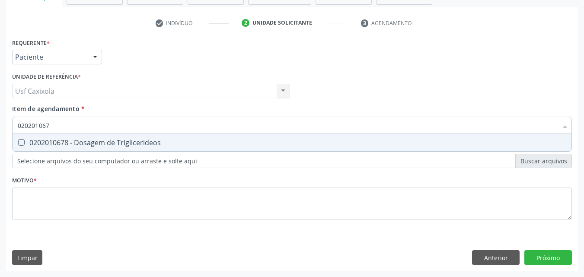
type input "0202010678"
click at [48, 148] on span "0202010678 - Dosagem de Triglicerideos" at bounding box center [292, 142] width 559 height 17
checkbox Triglicerideos "true"
drag, startPoint x: 64, startPoint y: 128, endPoint x: 18, endPoint y: 128, distance: 45.8
click at [18, 128] on input "0202010678" at bounding box center [288, 125] width 540 height 17
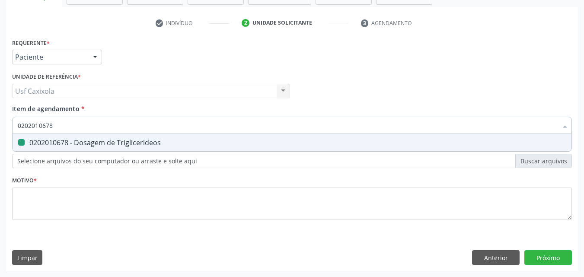
type input "0"
checkbox Triglicerideos "false"
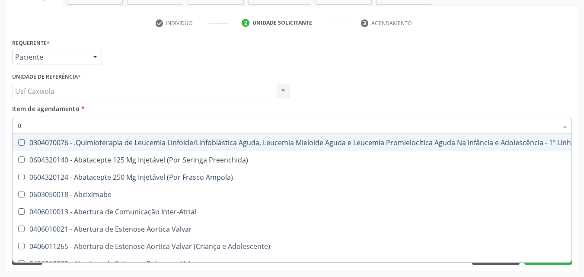
type input "02"
checkbox Comprimido\) "true"
checkbox Transferências "true"
checkbox Meckel "true"
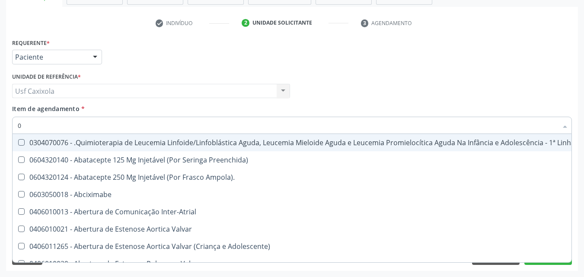
checkbox Transfusao "true"
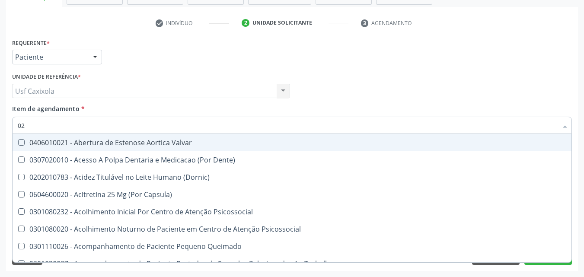
type input "020"
checkbox Epispádia "true"
checkbox Anos\) "true"
checkbox Congênita "true"
checkbox Complementar\) "true"
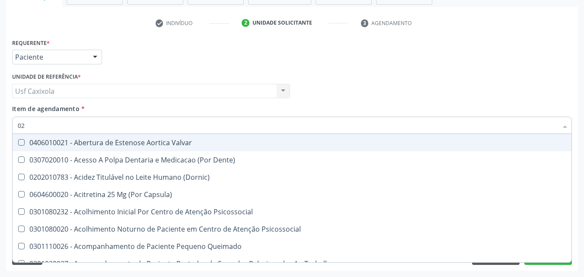
checkbox Dias "true"
checkbox Hdl "false"
checkbox Ldl "false"
checkbox Total "false"
checkbox Creatinina "false"
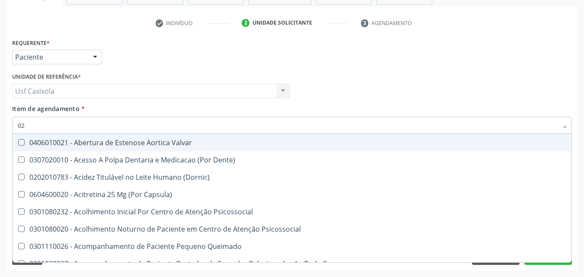
checkbox Triglicerideos "false"
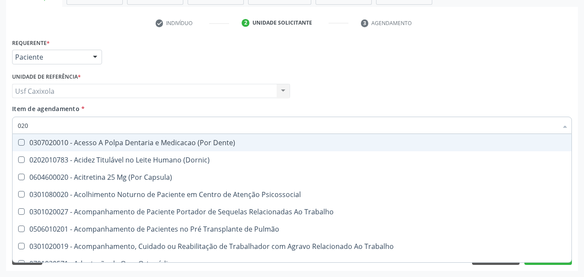
type input "0202"
checkbox Faringe\/Laringe "true"
checkbox Puncao "true"
checkbox Fragmento "true"
checkbox Ossea "true"
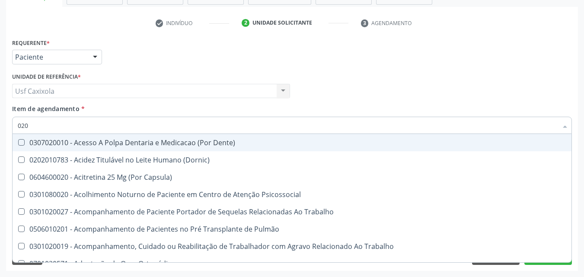
checkbox Projecoes\) "true"
checkbox Hdl "false"
checkbox Ldl "false"
checkbox Total "false"
checkbox Creatinina "false"
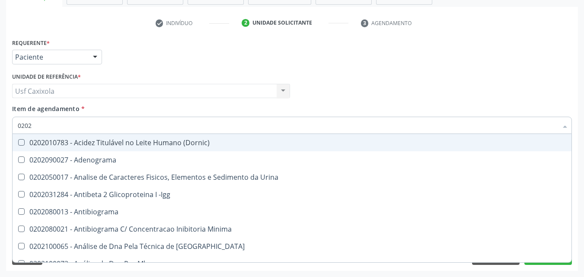
type input "02020"
checkbox \(Psa\) "true"
checkbox III "true"
checkbox Barbituratos "true"
checkbox Calcio "true"
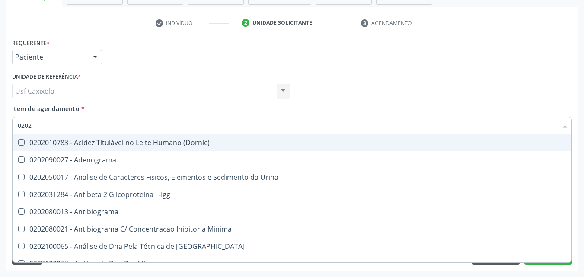
checkbox Hdl "false"
checkbox Ldl "false"
checkbox Total "false"
checkbox Creatinina "false"
checkbox Funcional "true"
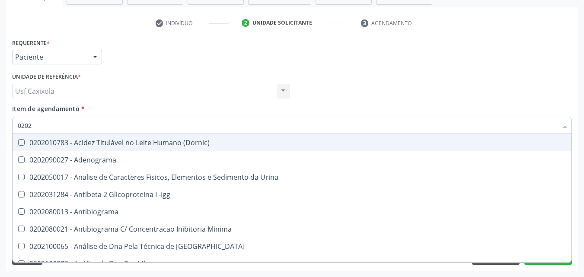
checkbox Triglicerideos "false"
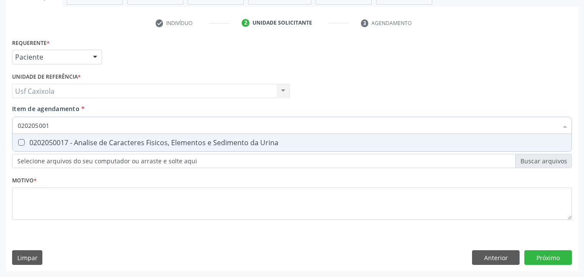
type input "0202050017"
click at [33, 140] on div "0202050017 - Analise de Caracteres Fisicos, Elementos e Sedimento da Urina" at bounding box center [292, 142] width 548 height 7
checkbox Urina "true"
drag, startPoint x: 71, startPoint y: 126, endPoint x: 15, endPoint y: 126, distance: 56.2
click at [15, 126] on div "0202050017" at bounding box center [292, 125] width 560 height 17
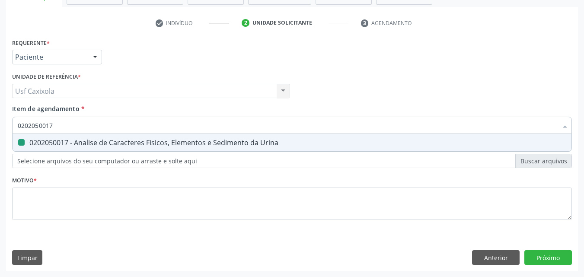
type input "0"
checkbox Urina "false"
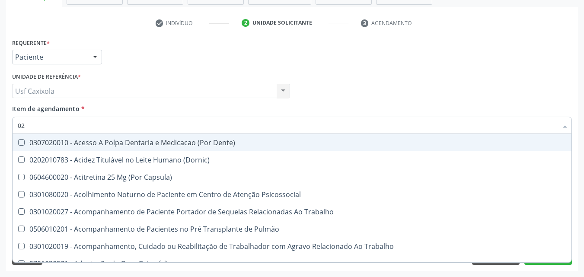
type input "020"
checkbox Urina "true"
checkbox Recombinante "false"
checkbox Paranasal "false"
checkbox Hdl "true"
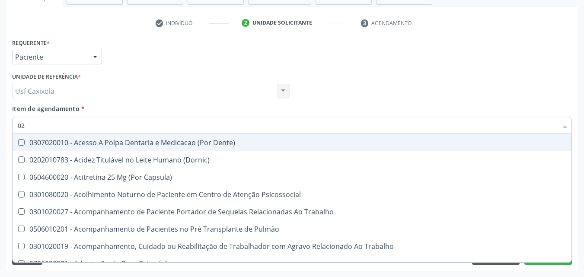
checkbox Ldl "true"
checkbox Total "true"
checkbox Creatinina "true"
checkbox Triglicerideos "true"
checkbox Tendao "false"
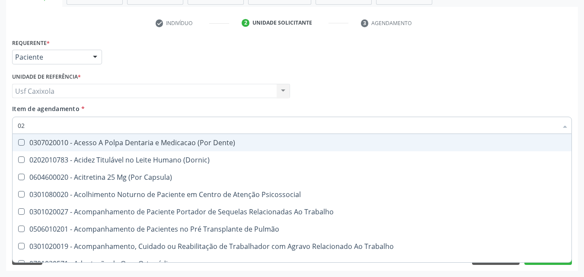
checkbox Amniótico "false"
checkbox Espermograma "false"
checkbox Cerebral "false"
checkbox Semana\) "false"
type input "0202"
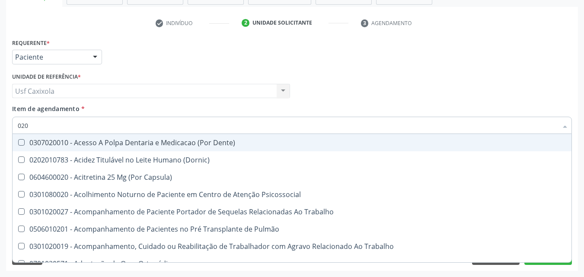
checkbox Capsula\) "true"
checkbox Urina "false"
checkbox Faringe\/Laringe "true"
checkbox Puncao "true"
checkbox Fragmento "true"
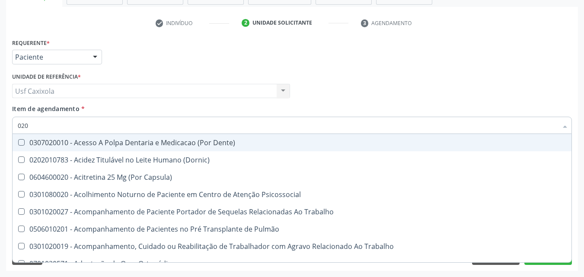
checkbox Ossea "true"
checkbox Projecoes\) "true"
checkbox Hdl "false"
checkbox Ldl "false"
checkbox Total "false"
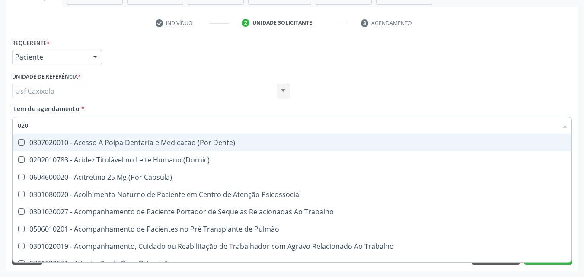
checkbox Creatinina "false"
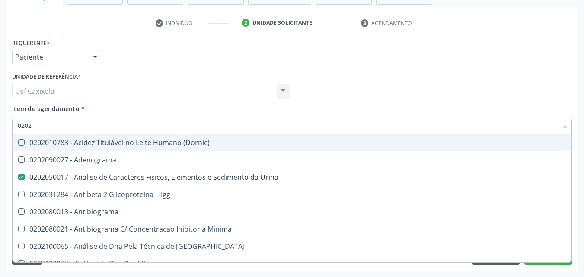
type input "02020"
checkbox \(Psa\) "true"
checkbox III "true"
checkbox Barbituratos "true"
checkbox Calcio "true"
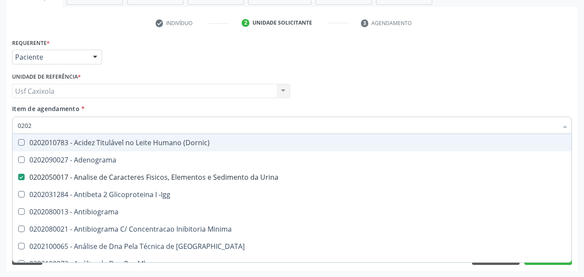
checkbox Hdl "false"
checkbox Ldl "false"
checkbox Total "false"
checkbox Creatinina "false"
checkbox Funcional "true"
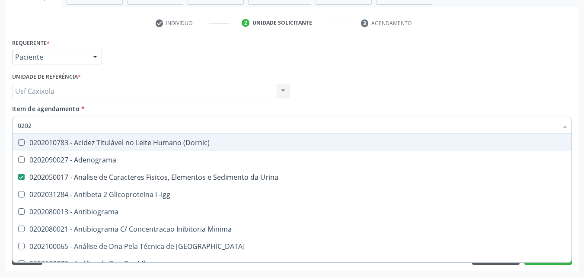
checkbox Triglicerideos "false"
type input "020201"
checkbox Urina "false"
checkbox \(Pos-Pasteurização\) "true"
checkbox Molecular "true"
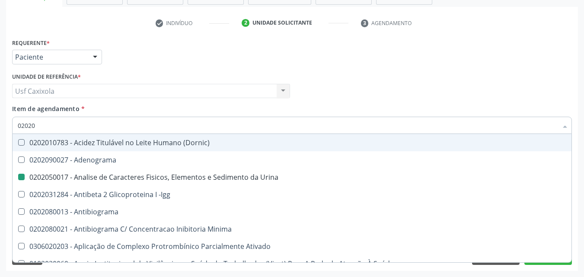
checkbox Parceria\) "true"
checkbox Gestante "true"
checkbox Acetona "true"
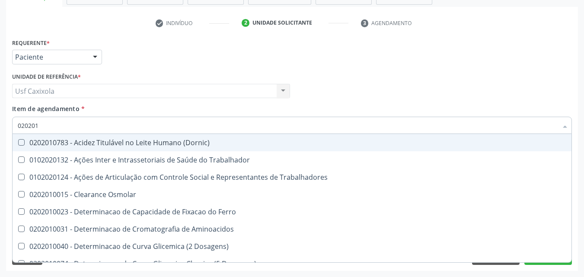
type input "0202010"
checkbox Circulante "true"
checkbox III "true"
checkbox Fracoes "true"
checkbox Ionizavel "true"
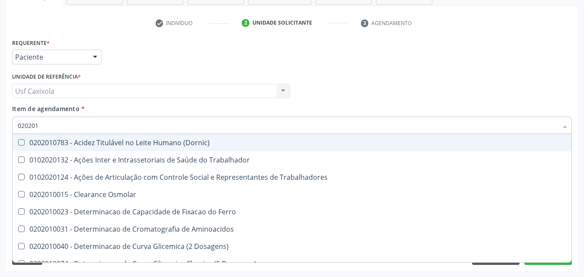
checkbox Hdl "false"
checkbox Ldl "false"
checkbox Total "false"
checkbox Creatinina "false"
checkbox Muco-Proteinas "true"
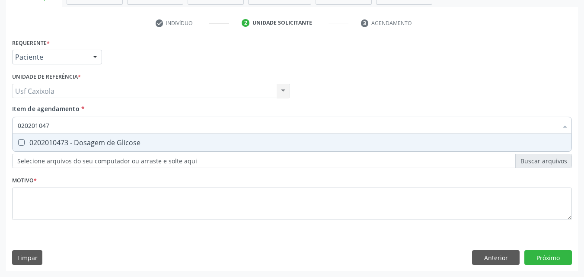
type input "0202010473"
click at [26, 143] on div "0202010473 - Dosagem de Glicose" at bounding box center [292, 142] width 548 height 7
checkbox Glicose "true"
click at [30, 131] on input "0202010473" at bounding box center [288, 125] width 540 height 17
click at [51, 131] on input "0202010473" at bounding box center [288, 125] width 540 height 17
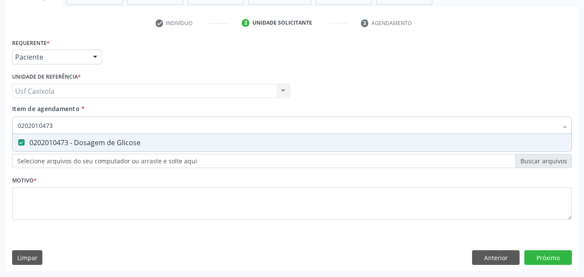
drag, startPoint x: 56, startPoint y: 131, endPoint x: 14, endPoint y: 131, distance: 41.9
click at [14, 131] on div "0202010473" at bounding box center [292, 125] width 560 height 17
type input "0"
checkbox Glicose "false"
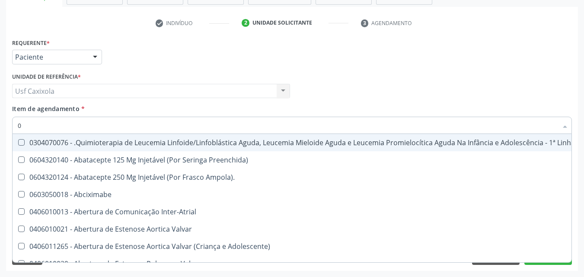
type input "02"
checkbox Coração "true"
checkbox Urina "false"
checkbox Comprimido\) "true"
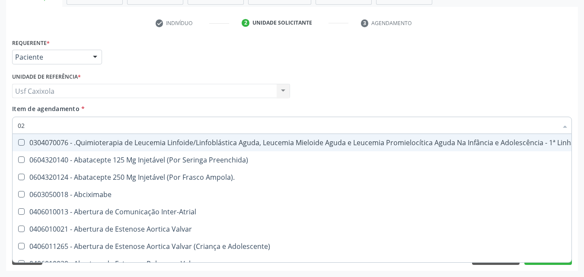
checkbox Transferências "true"
checkbox Meckel "true"
checkbox Bilateral "true"
checkbox Transfusao "true"
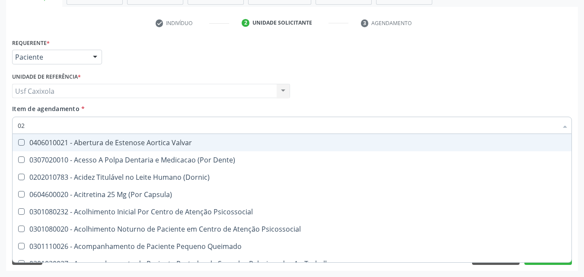
type input "020"
checkbox Terapeutica "true"
checkbox Urina "false"
checkbox Epispádia "true"
checkbox Anos\) "true"
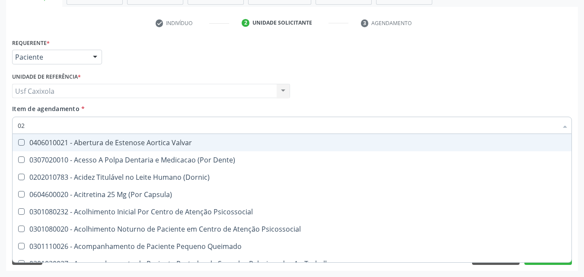
checkbox Congênita "true"
checkbox Complementar\) "true"
checkbox \(Qualitativo\) "true"
checkbox Dias "true"
checkbox Hdl "false"
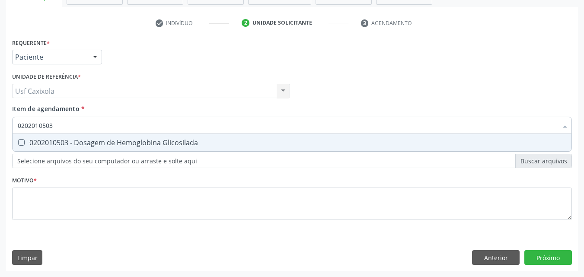
click at [24, 144] on Glicosilada at bounding box center [21, 142] width 6 height 6
click at [18, 144] on Glicosilada "checkbox" at bounding box center [16, 143] width 6 height 6
drag, startPoint x: 41, startPoint y: 129, endPoint x: 0, endPoint y: 129, distance: 40.6
click at [0, 129] on div "Acompanhamento Acompanhe a situação das marcações correntes e finalizadas Relat…" at bounding box center [292, 86] width 584 height 381
click at [27, 141] on div "0202020380 - Hemograma Completo" at bounding box center [292, 142] width 548 height 7
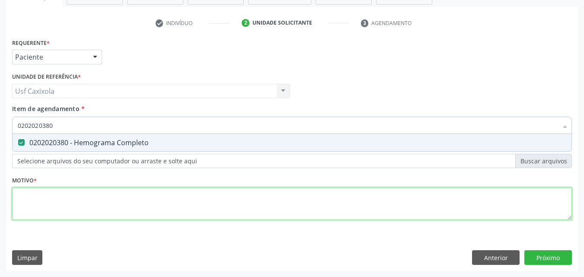
click at [38, 209] on div "Requerente * Paciente Profissional de Saúde Paciente Nenhum resultado encontrad…" at bounding box center [292, 134] width 560 height 196
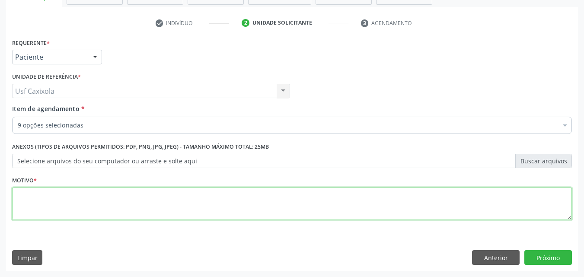
click at [35, 201] on textarea at bounding box center [292, 204] width 560 height 33
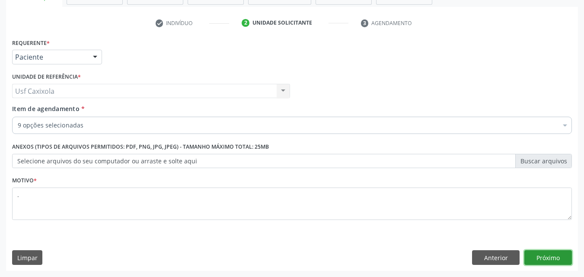
click at [543, 260] on button "Próximo" at bounding box center [548, 257] width 48 height 15
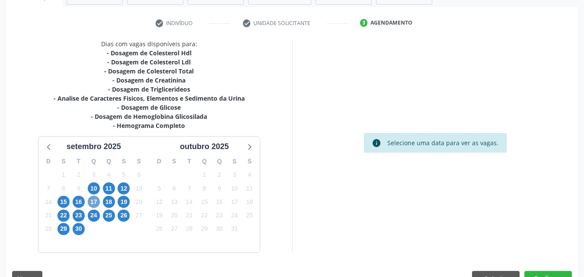
click at [96, 202] on span "17" at bounding box center [94, 202] width 12 height 12
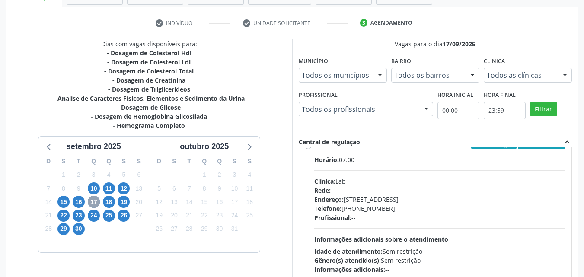
scroll to position [303, 0]
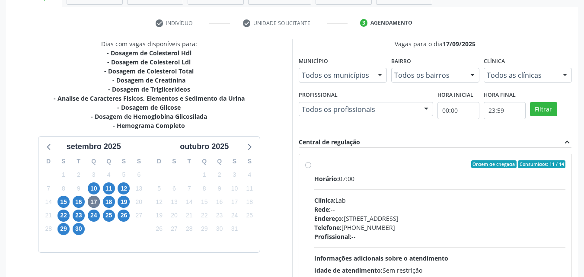
click at [318, 172] on label "Ordem de chegada Consumidos: 11 / 14 Horário: 07:00 Clínica: Lab Rede: -- Ender…" at bounding box center [440, 226] width 252 height 133
click at [311, 168] on input "Ordem de chegada Consumidos: 11 / 14 Horário: 07:00 Clínica: Lab Rede: -- Ender…" at bounding box center [308, 164] width 6 height 8
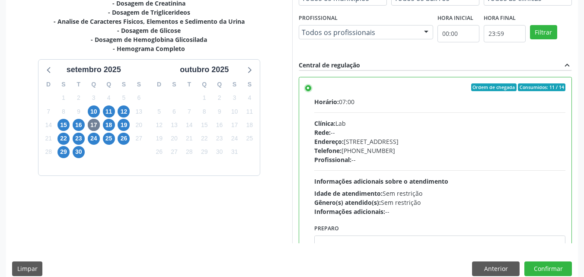
scroll to position [239, 0]
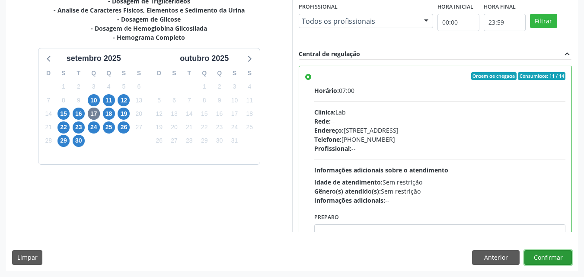
click at [551, 258] on button "Confirmar" at bounding box center [548, 257] width 48 height 15
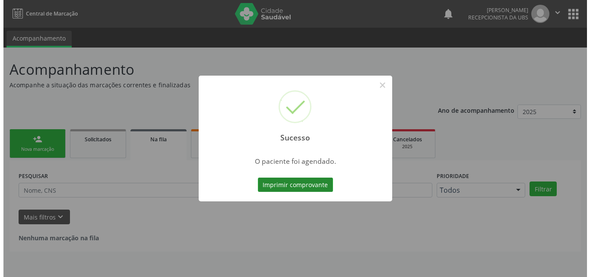
scroll to position [0, 0]
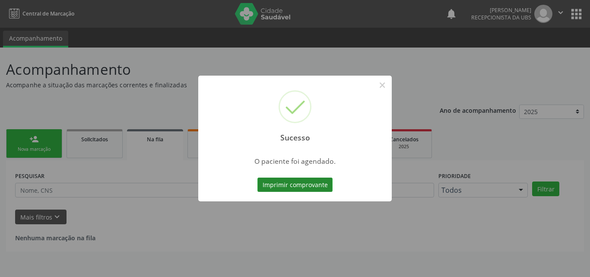
click at [313, 191] on button "Imprimir comprovante" at bounding box center [295, 185] width 75 height 15
